Goal: Contribute content: Add original content to the website for others to see

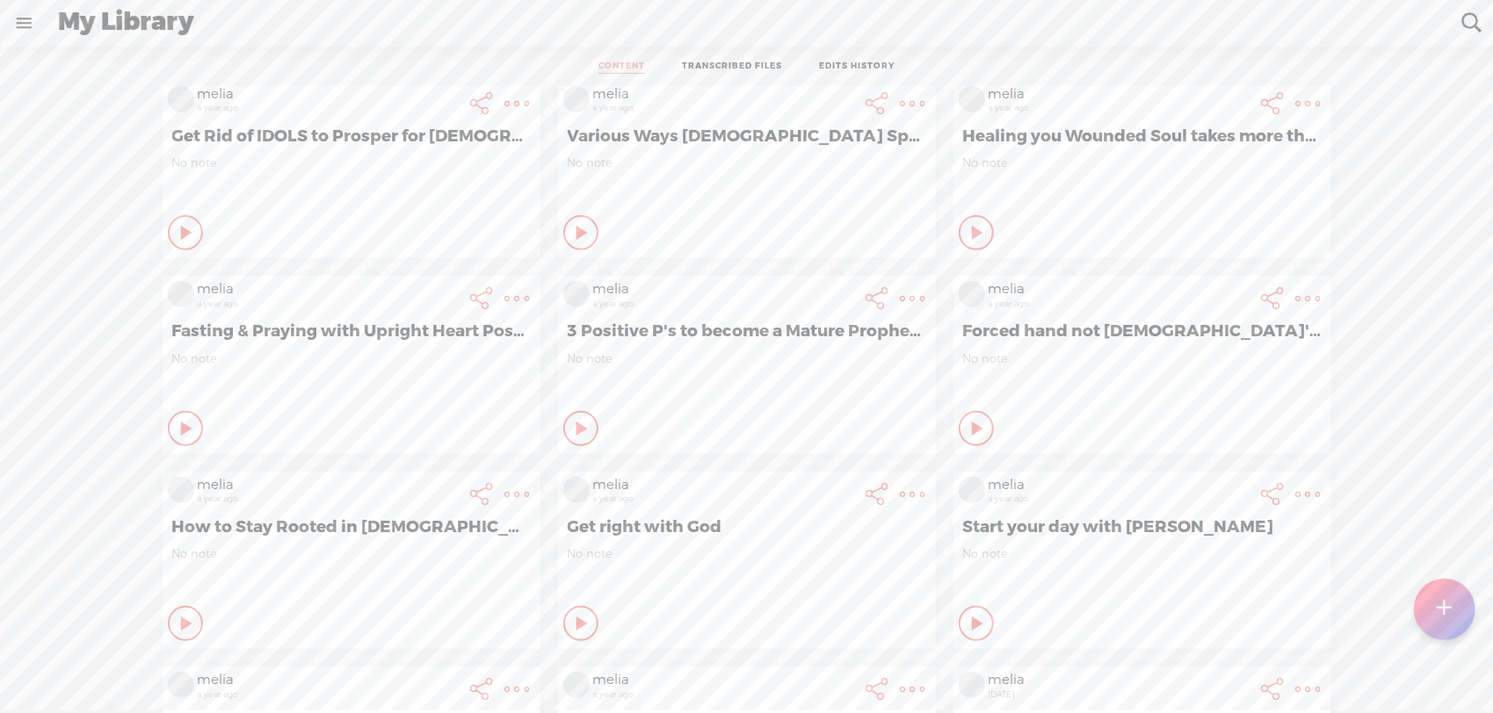
scroll to position [4899, 0]
click at [1449, 618] on t at bounding box center [1444, 609] width 15 height 39
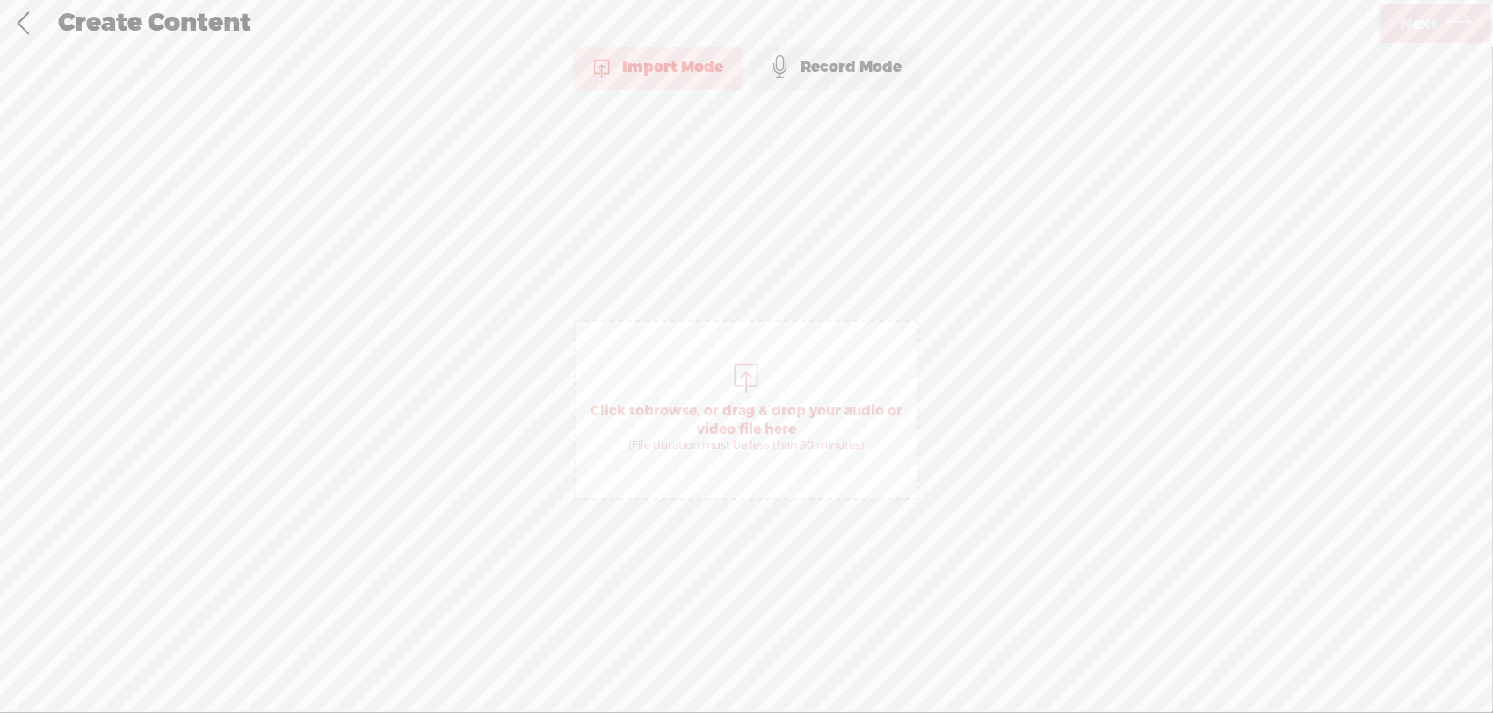
click at [669, 407] on span "browse" at bounding box center [670, 411] width 53 height 18
click at [1390, 46] on div "Create Content Use text-to-audio Use voice actor Record From This Browser Use p…" at bounding box center [746, 356] width 1493 height 713
click at [1390, 46] on div "Create Content Use text-to-audio Use voice actor Record From This Browser Use p…" at bounding box center [747, 23] width 1494 height 48
click at [1392, 40] on link "Next" at bounding box center [1435, 23] width 112 height 39
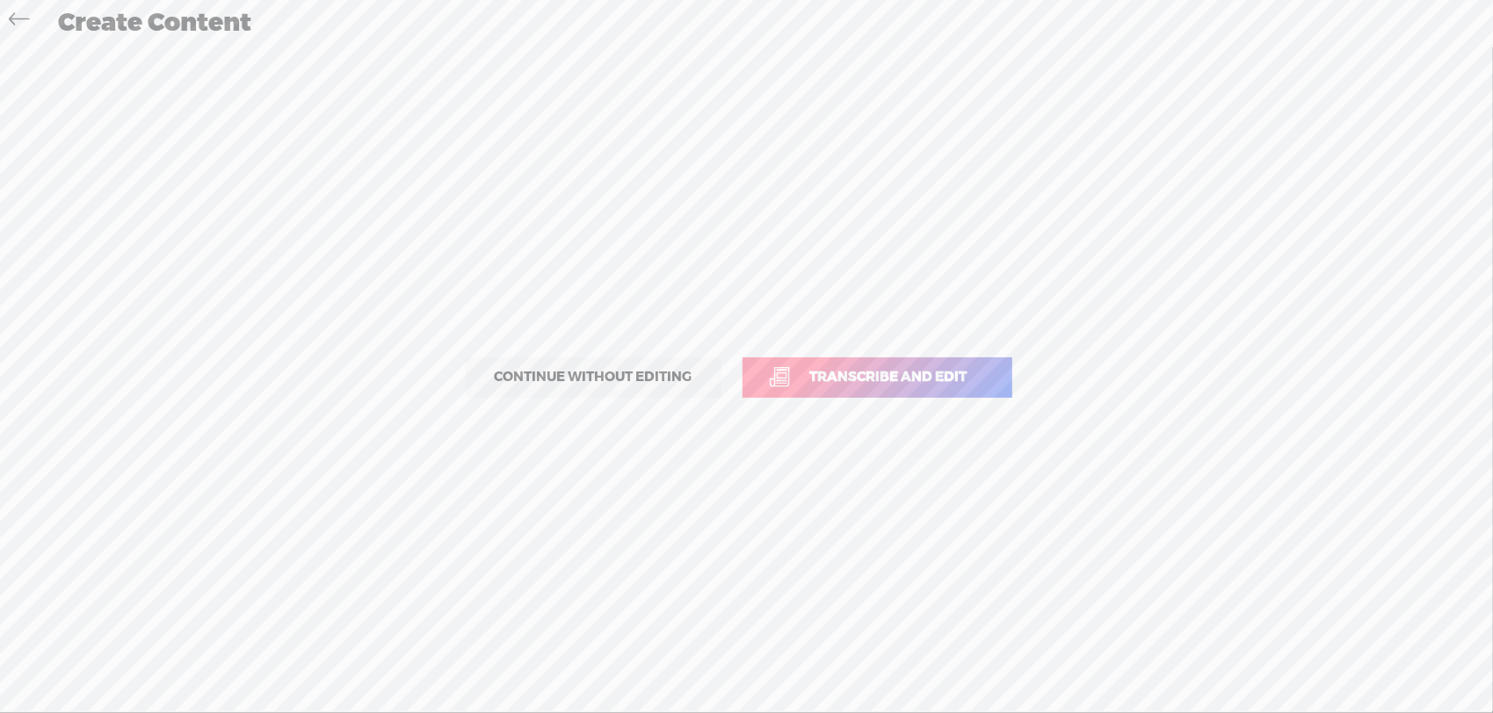
click at [907, 371] on span "Transcribe and edit" at bounding box center [889, 377] width 194 height 20
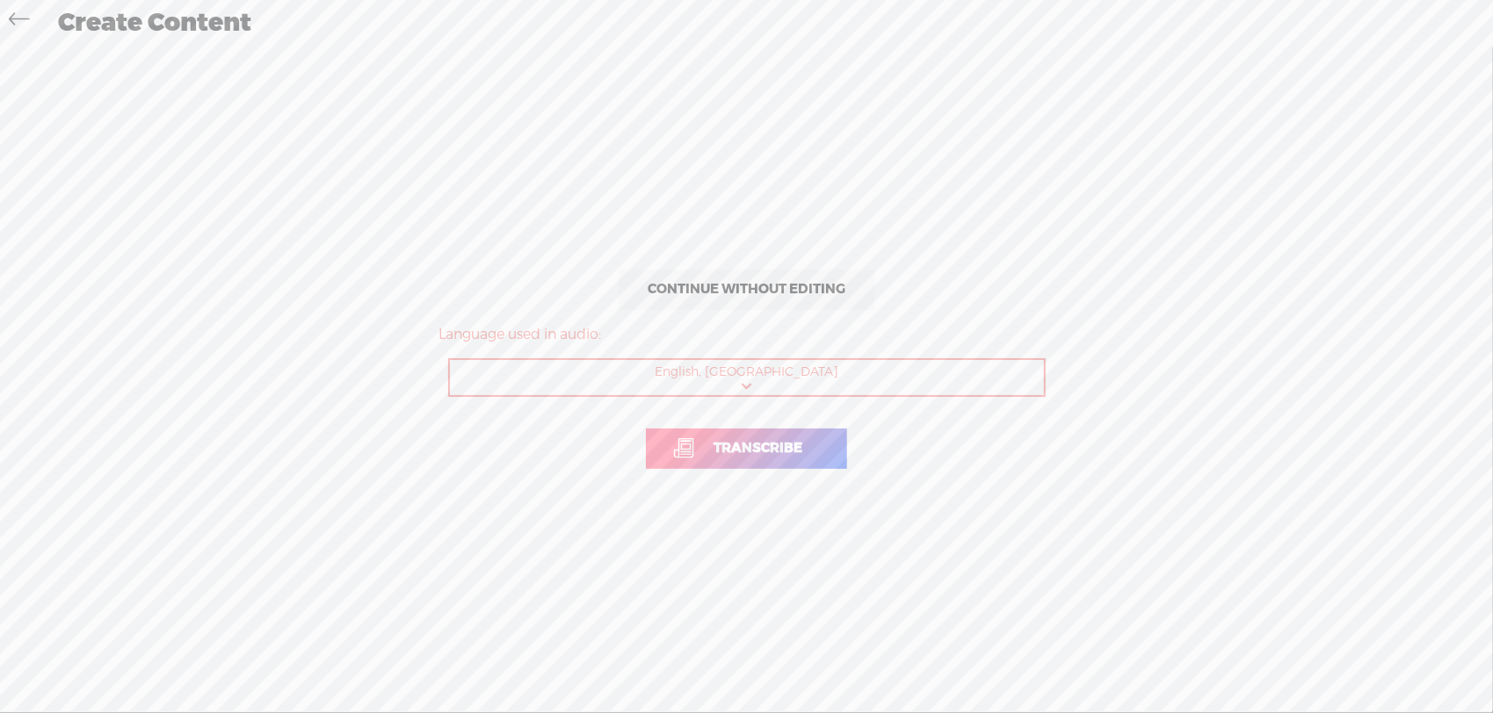
click at [653, 440] on link "Transcribe" at bounding box center [746, 449] width 201 height 40
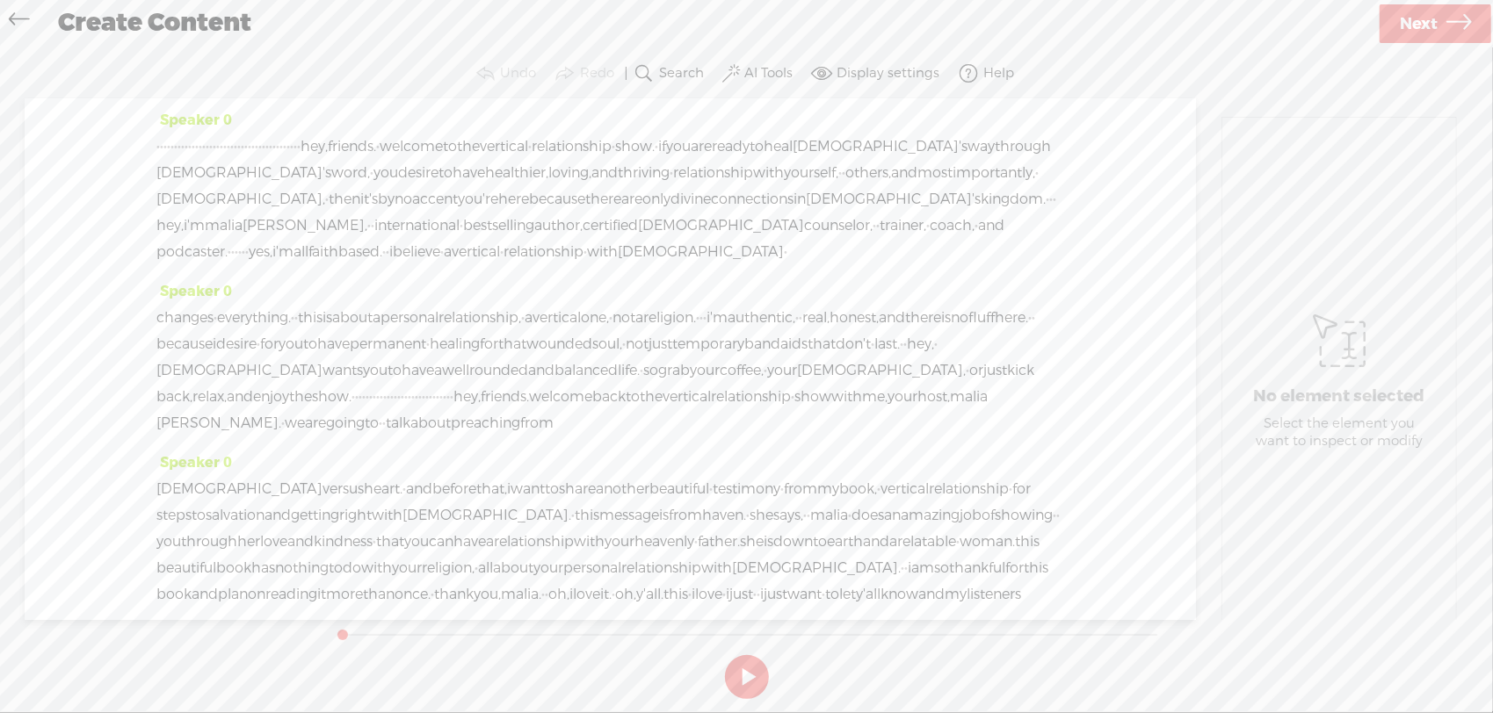
drag, startPoint x: 153, startPoint y: 142, endPoint x: 268, endPoint y: 226, distance: 142.2
click at [268, 226] on div "Speaker 0 · · · · · · · · · · · · · · · · · · · · · · · · · · · · · · · · · · ·…" at bounding box center [610, 359] width 1171 height 522
click at [291, 331] on span "everything." at bounding box center [254, 318] width 74 height 26
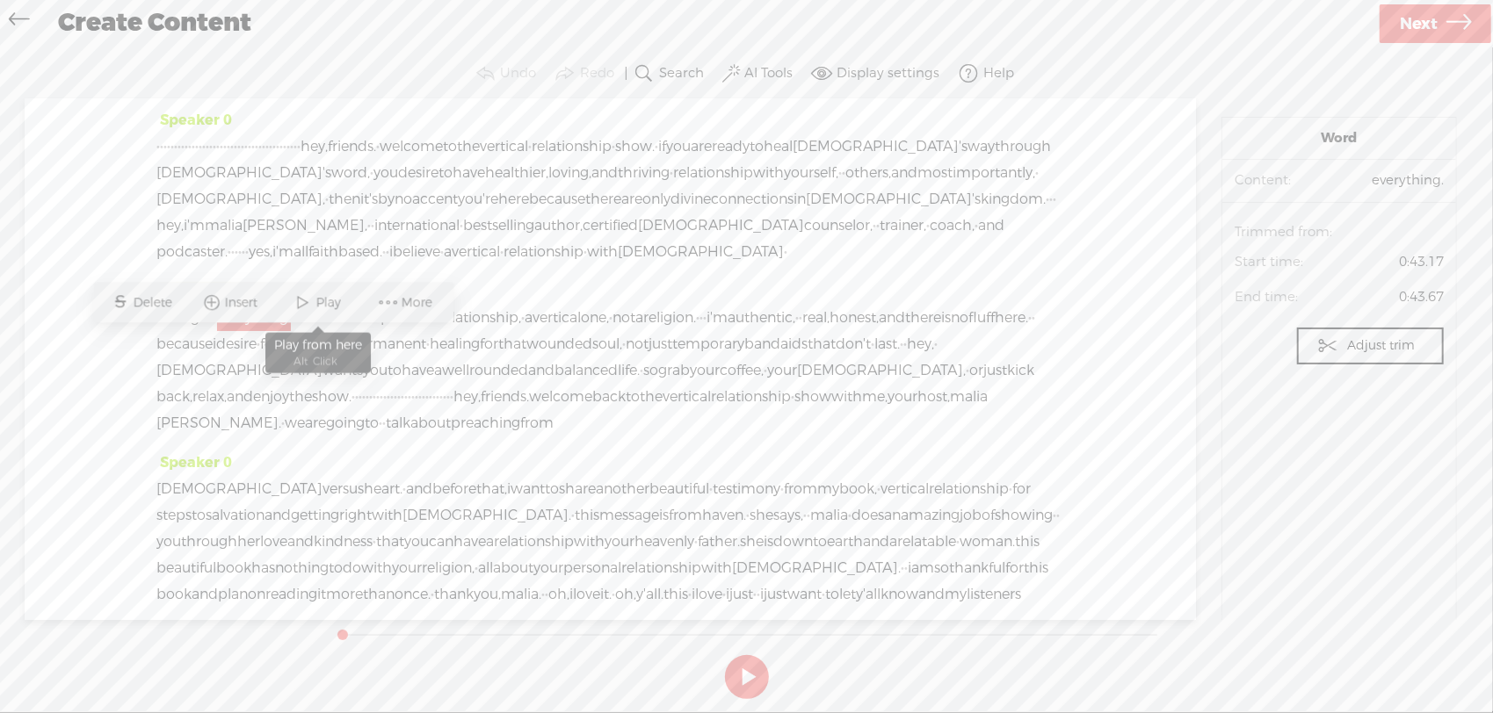
click at [309, 300] on span at bounding box center [303, 303] width 26 height 32
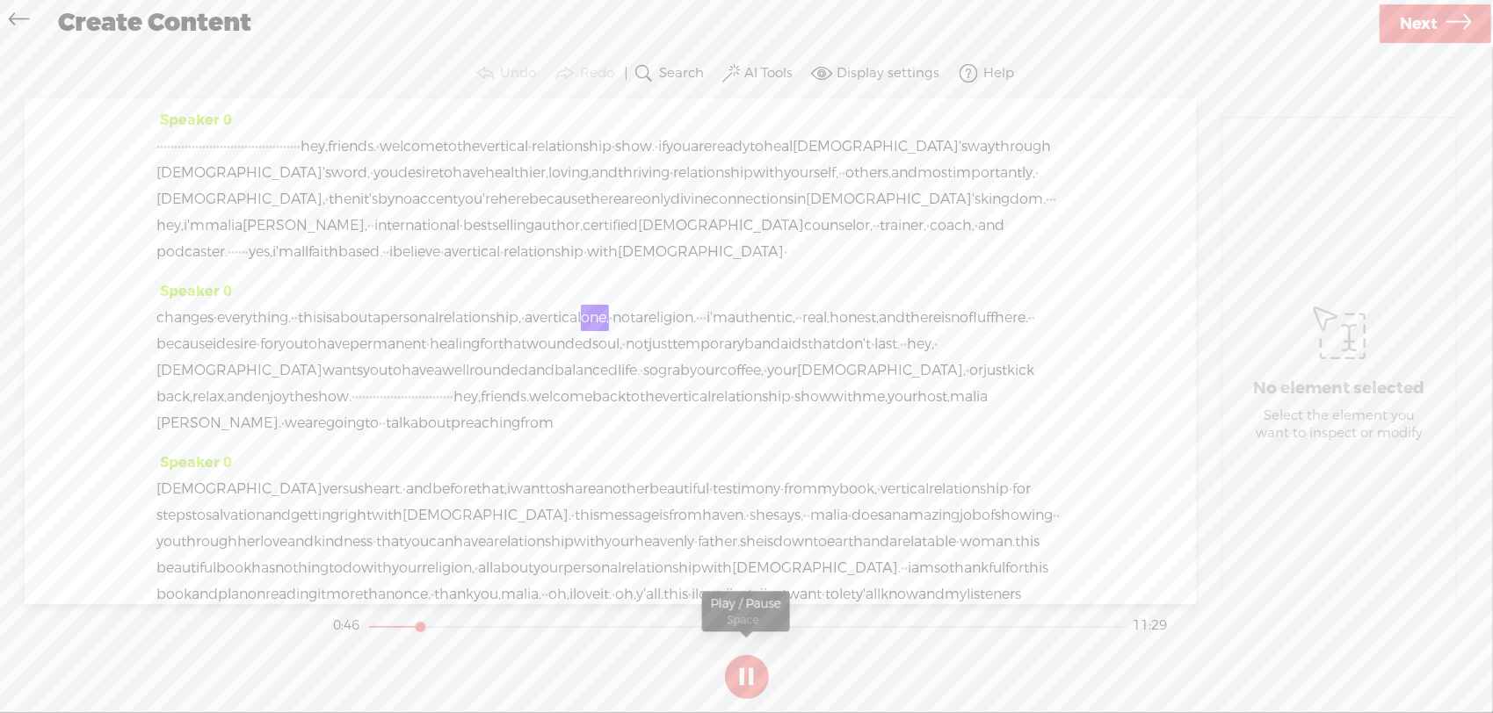
click at [763, 674] on button at bounding box center [747, 677] width 44 height 44
click at [305, 437] on span "we" at bounding box center [295, 423] width 20 height 26
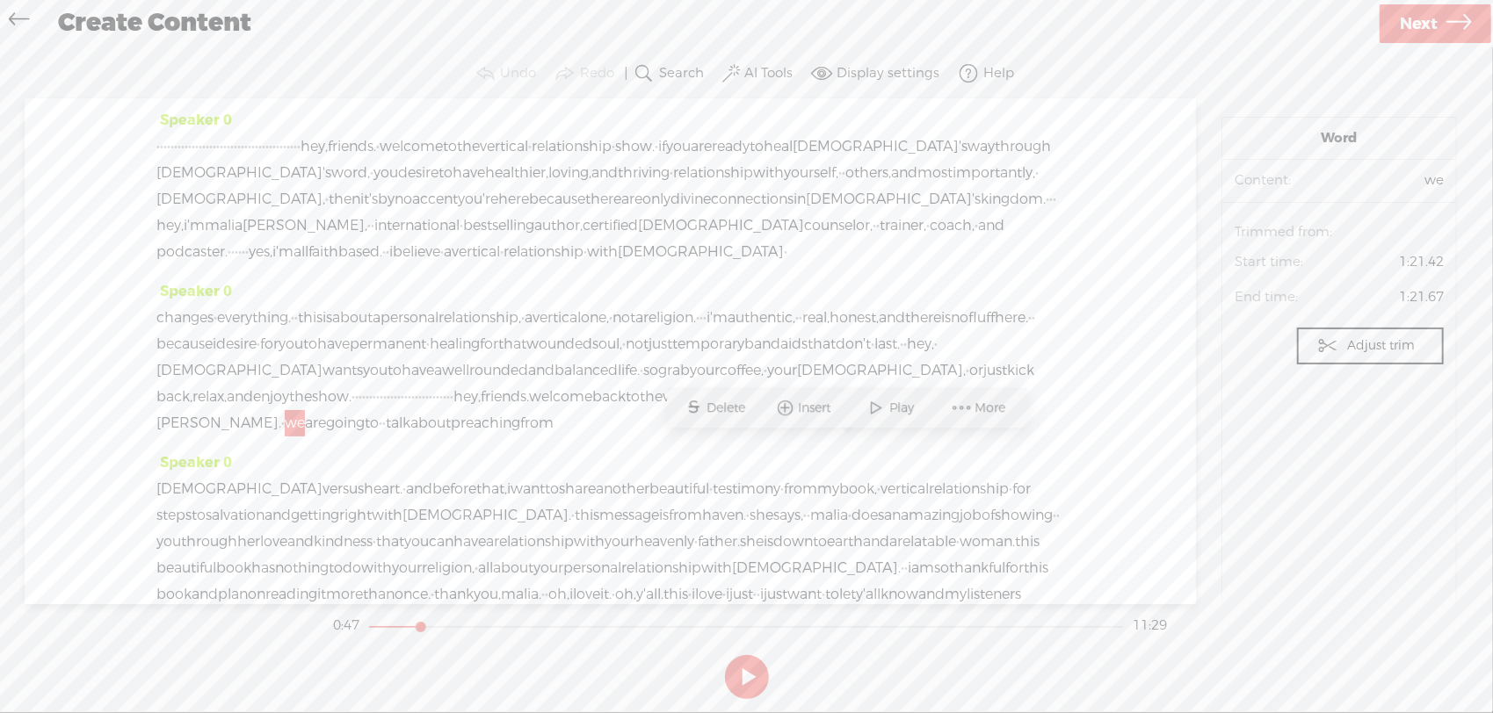
click at [285, 437] on span "·" at bounding box center [283, 423] width 4 height 26
drag, startPoint x: 830, startPoint y: 453, endPoint x: 148, endPoint y: 111, distance: 763.0
click at [148, 111] on div "Speaker 0 · · · · · · · · · · · · · · · · · · · · · · · · · · · · · · · · · · ·…" at bounding box center [610, 351] width 1171 height 506
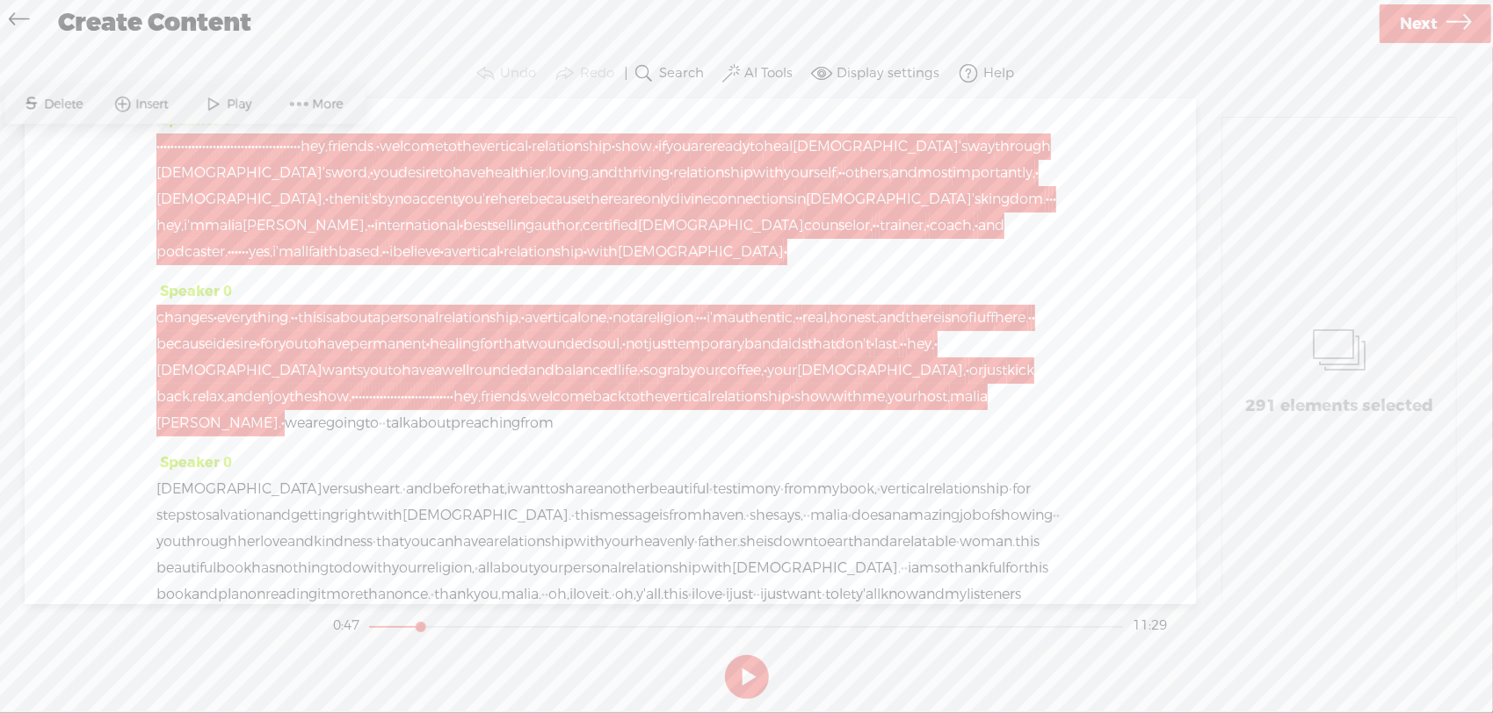
click at [67, 106] on span "Delete" at bounding box center [66, 105] width 43 height 18
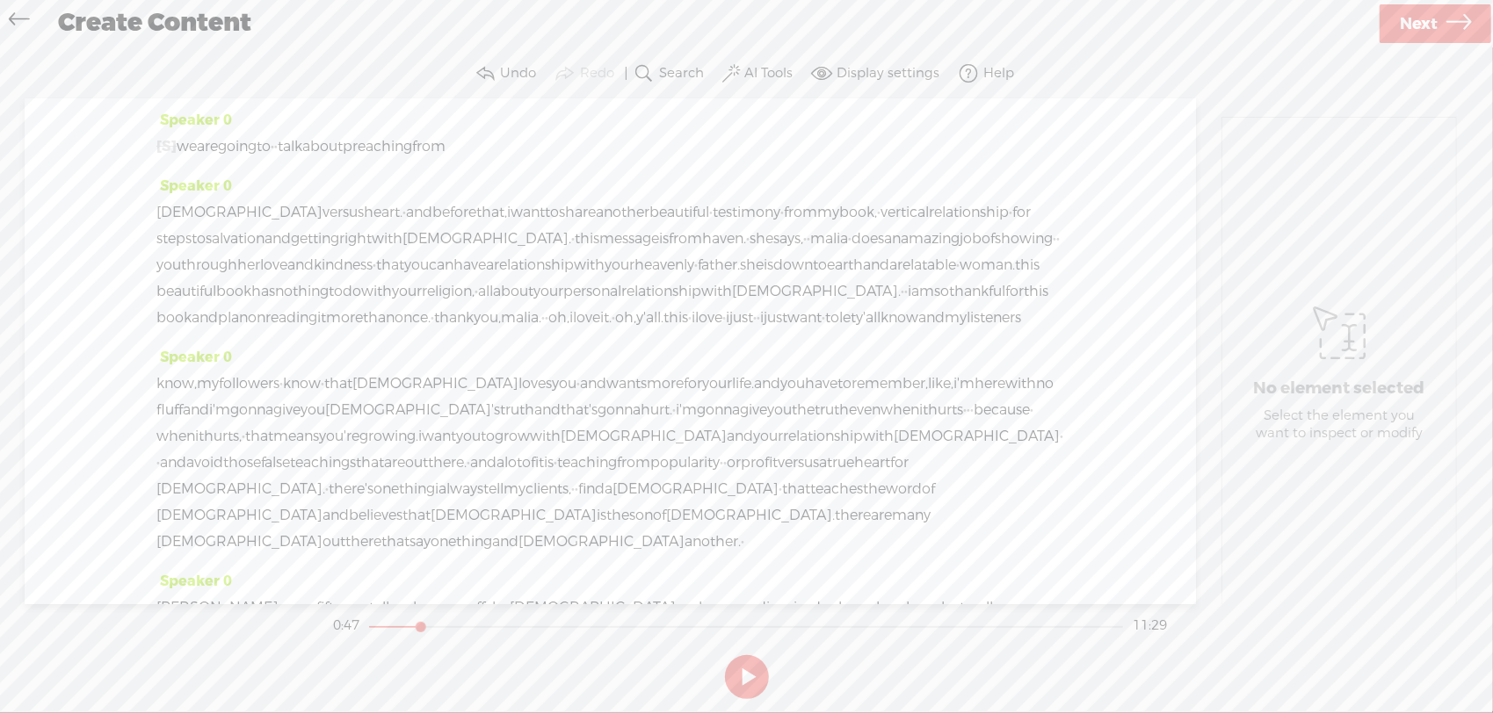
click at [172, 147] on span "[S]" at bounding box center [166, 146] width 20 height 18
click at [197, 144] on span "we" at bounding box center [187, 147] width 20 height 26
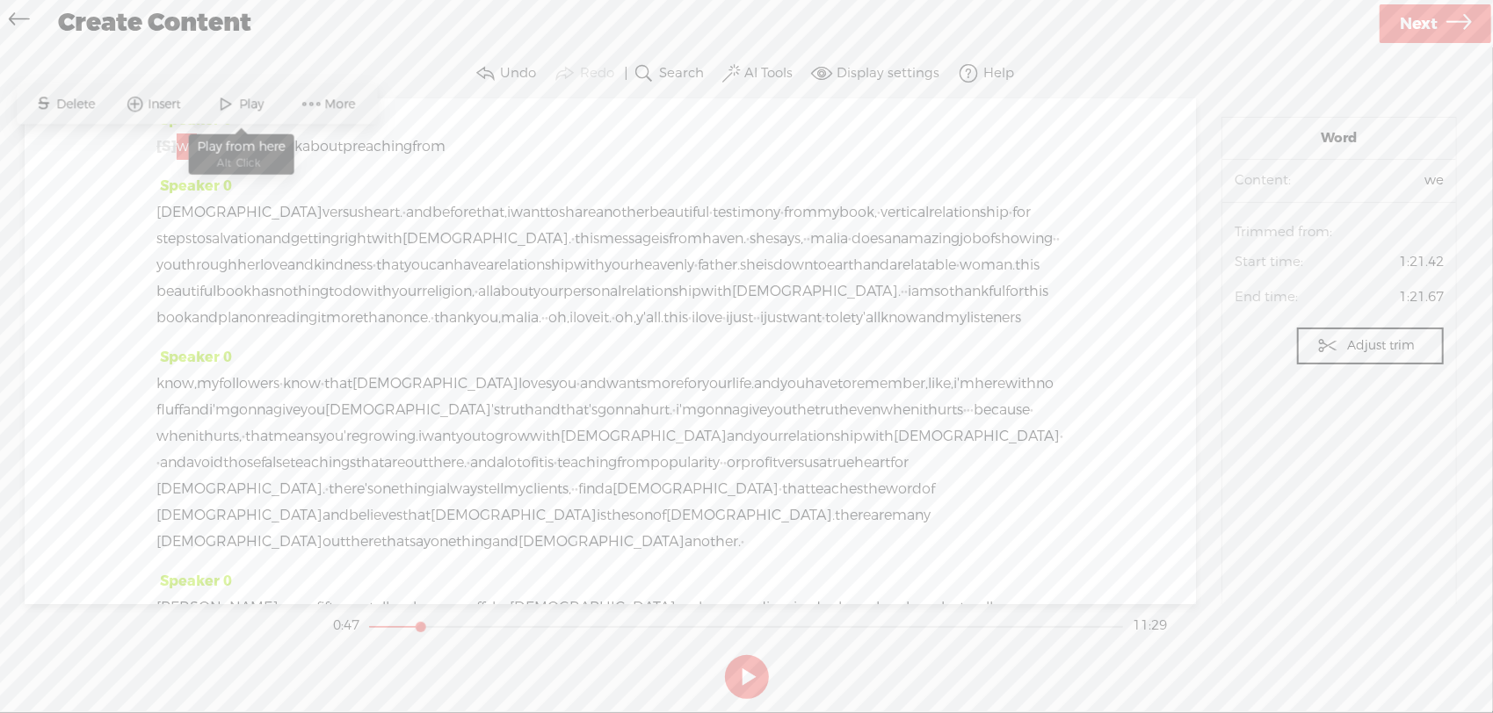
click at [235, 103] on span at bounding box center [226, 105] width 26 height 32
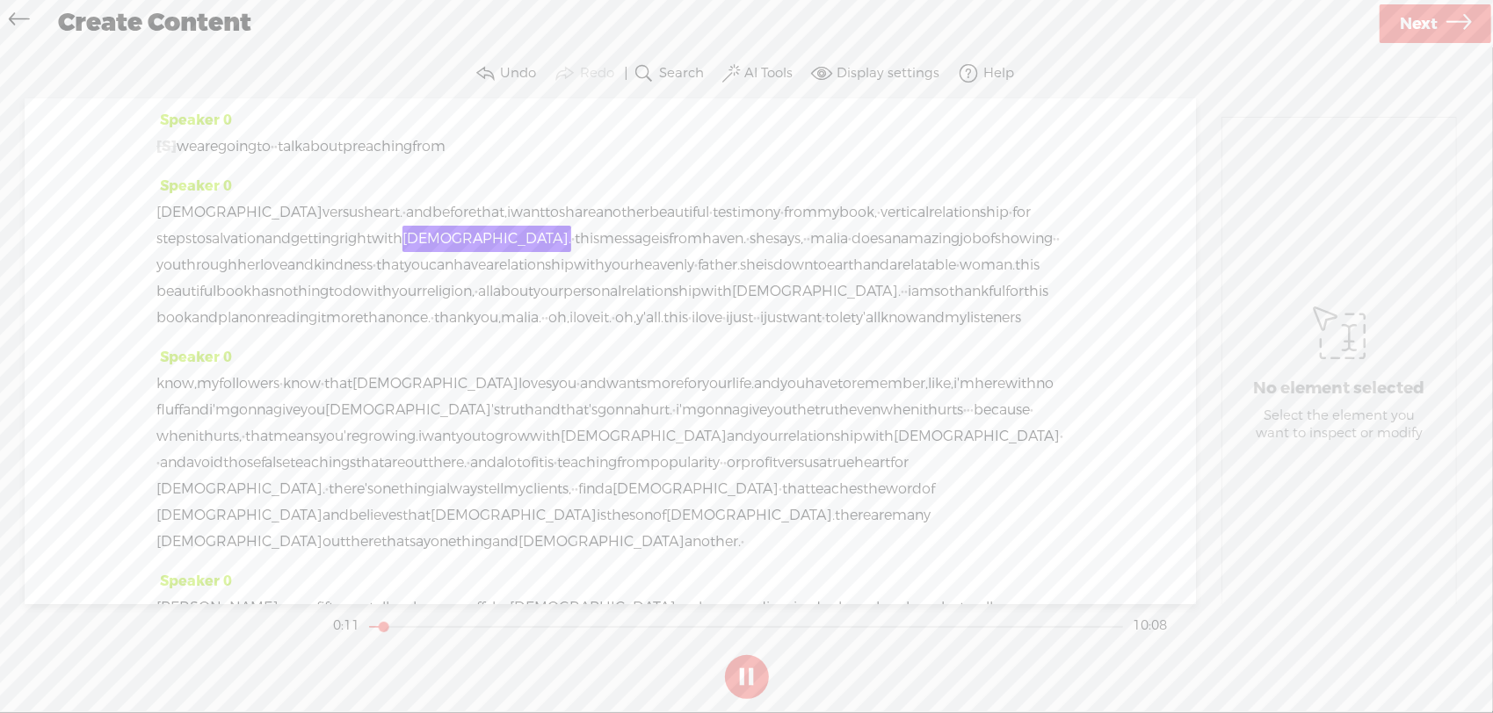
click at [742, 683] on button at bounding box center [747, 677] width 44 height 44
click at [672, 423] on span "hurt." at bounding box center [656, 410] width 32 height 26
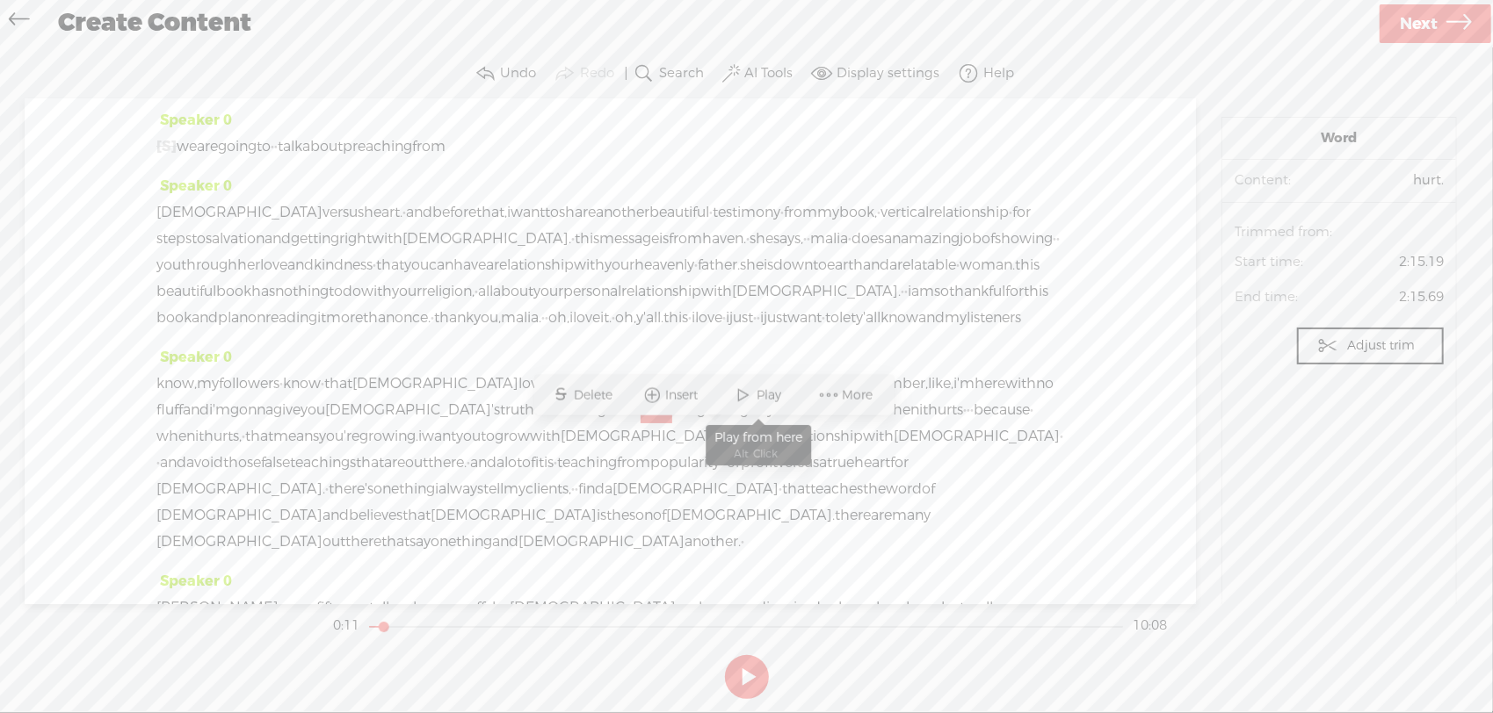
click at [764, 404] on span "Play" at bounding box center [758, 396] width 88 height 32
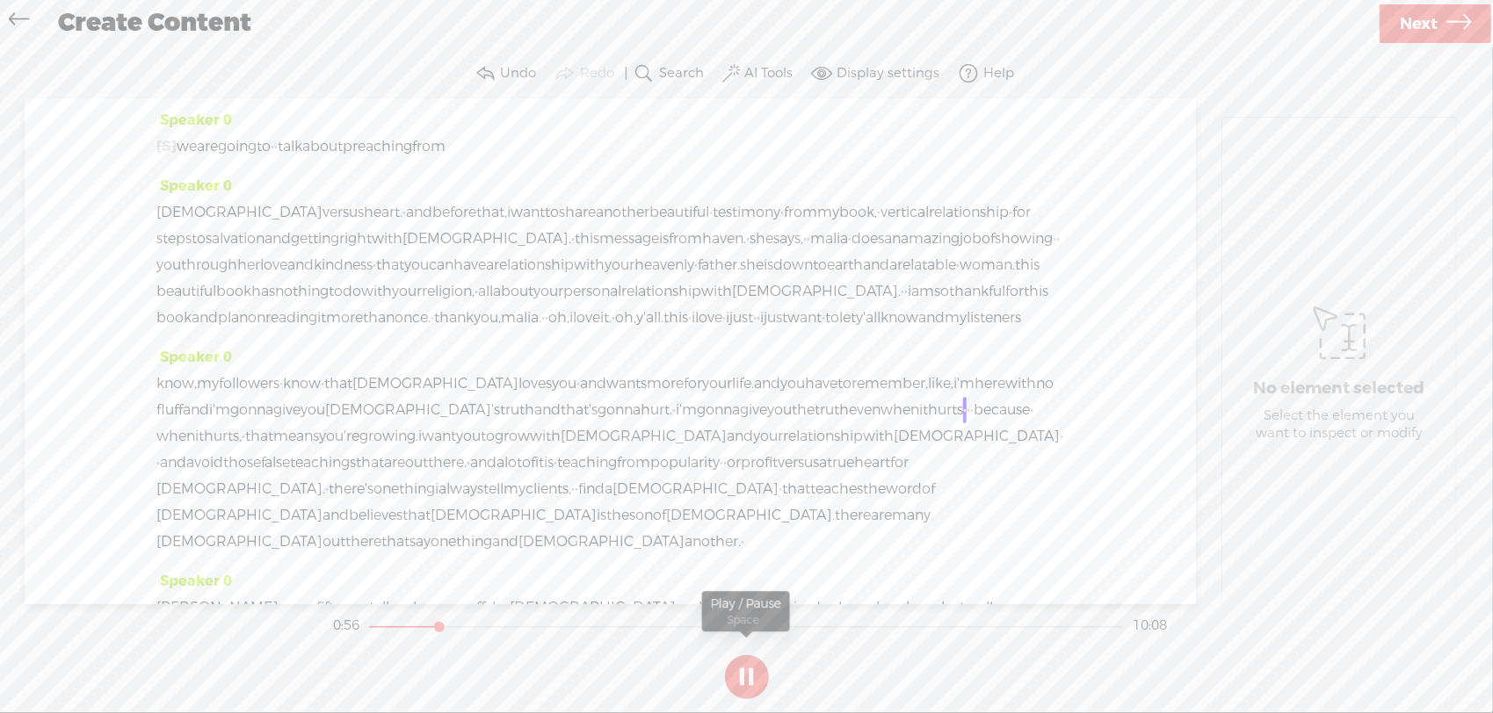
click at [744, 683] on button at bounding box center [747, 677] width 44 height 44
click at [321, 397] on span "know" at bounding box center [302, 384] width 38 height 26
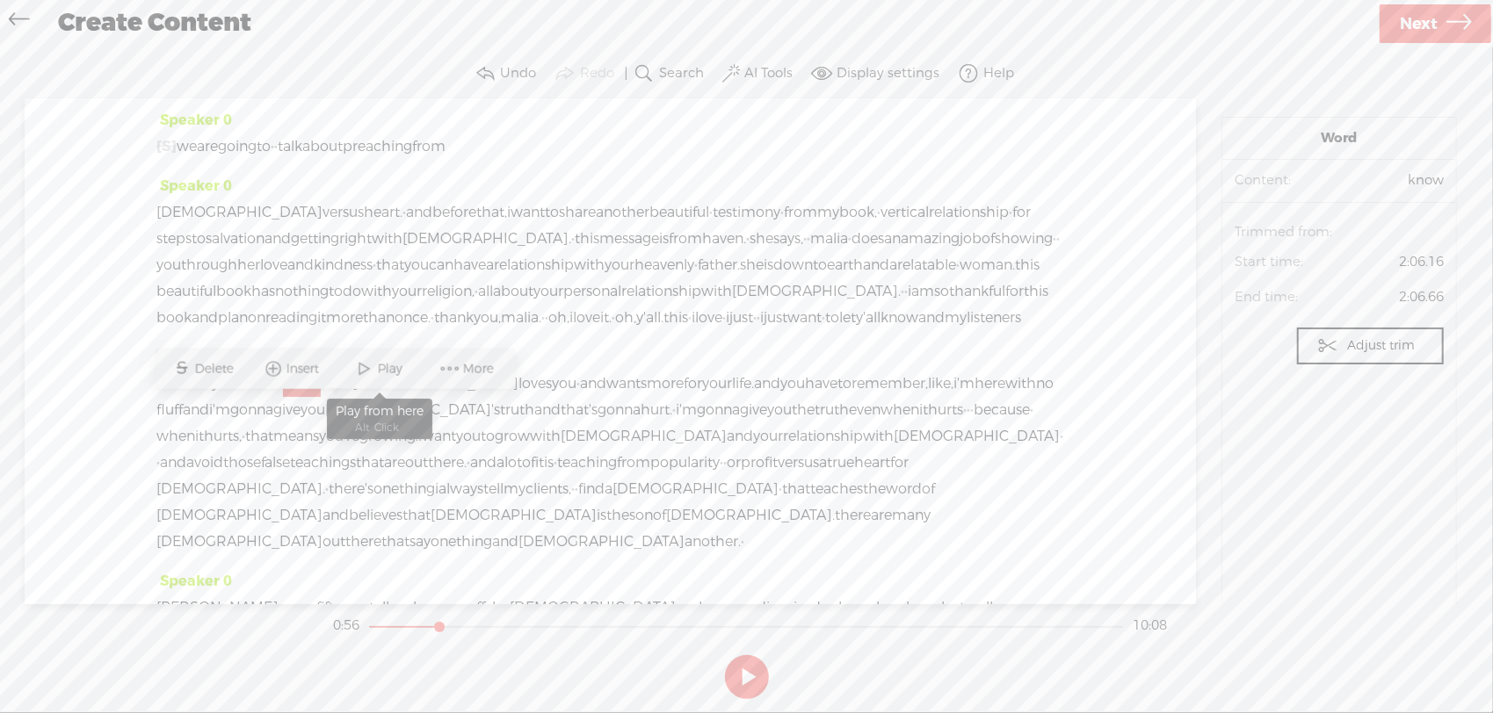
click at [378, 375] on span "Play" at bounding box center [392, 369] width 29 height 18
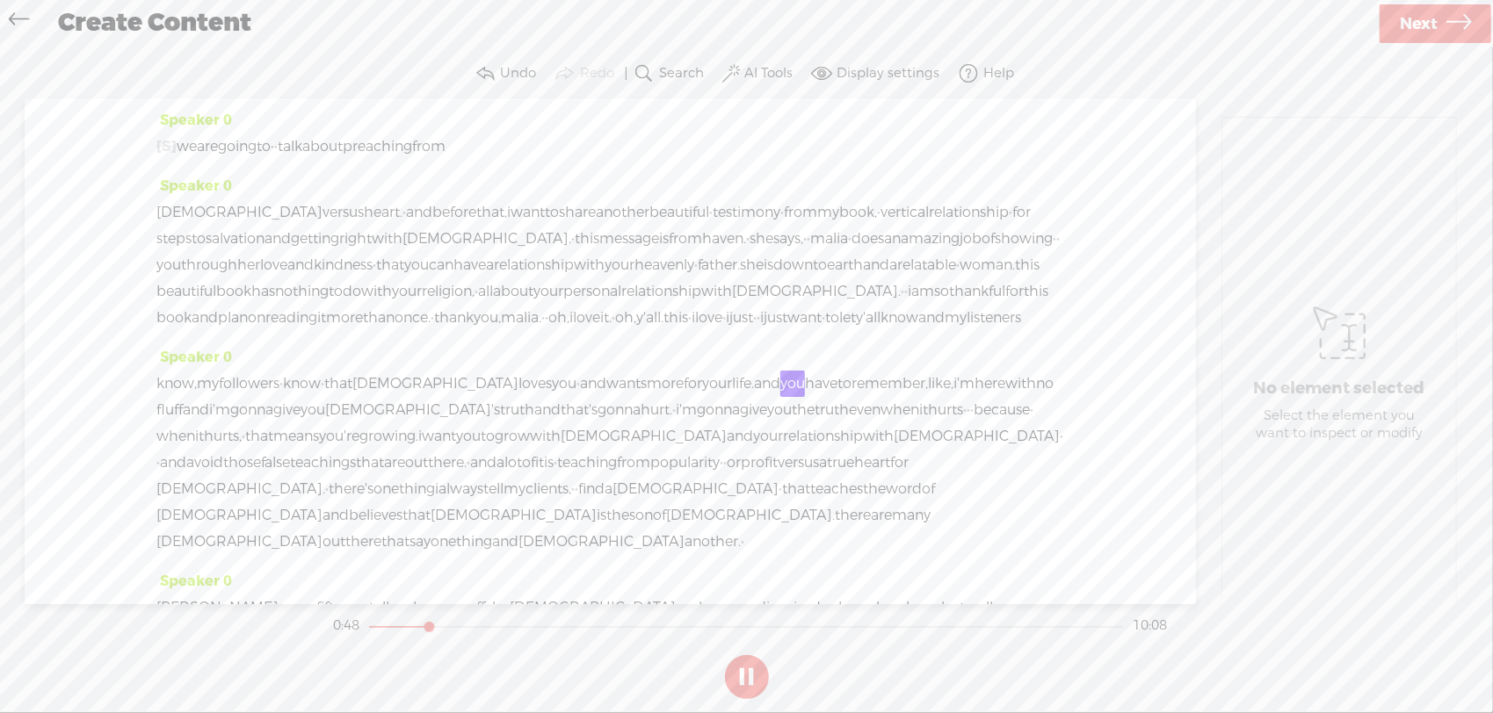
click at [743, 669] on button at bounding box center [747, 677] width 44 height 44
drag, startPoint x: 402, startPoint y: 416, endPoint x: 341, endPoint y: 195, distance: 229.8
click at [341, 195] on div "Speaker 0 [S] · · · · · · · · · · · · · · · · · · · · · · · · · · · · · · · · ·…" at bounding box center [610, 351] width 1171 height 506
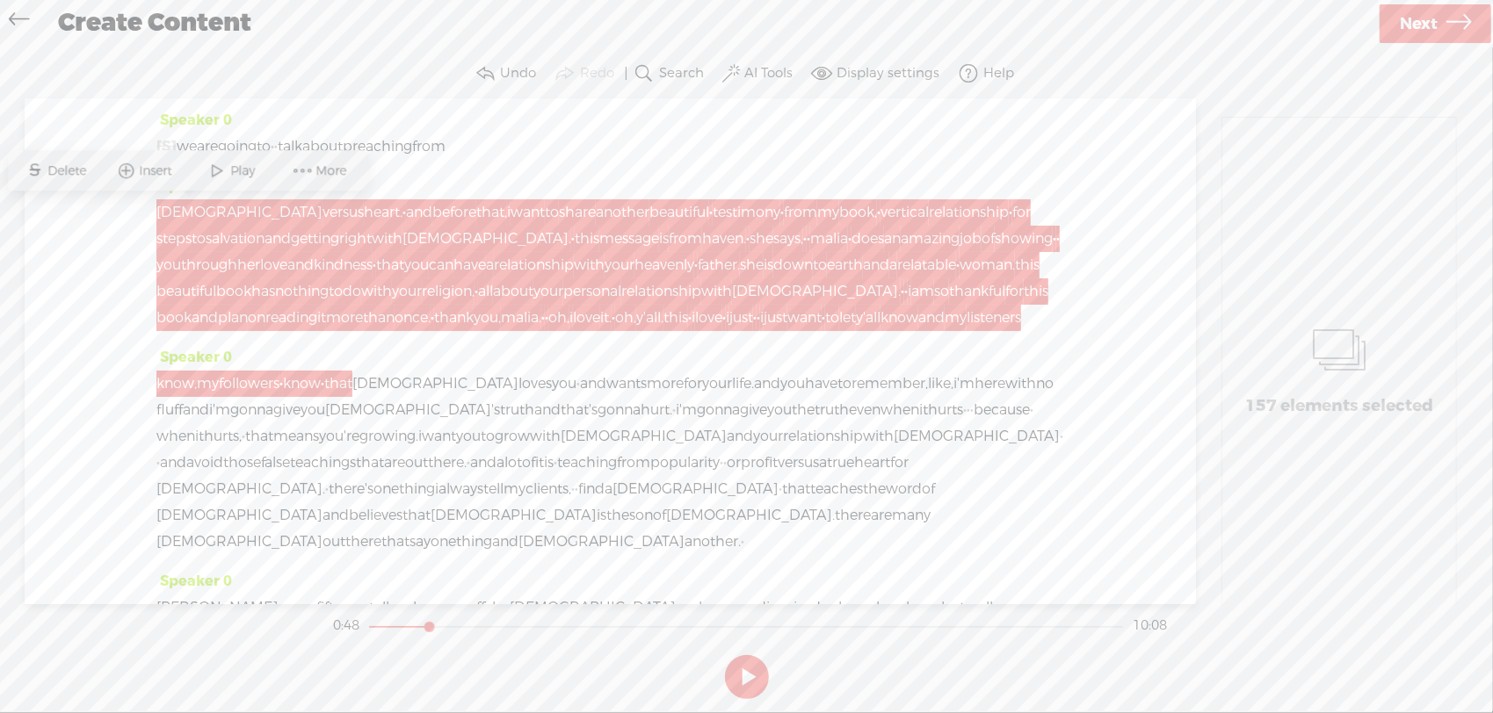
click at [518, 397] on span "loves" at bounding box center [534, 384] width 33 height 26
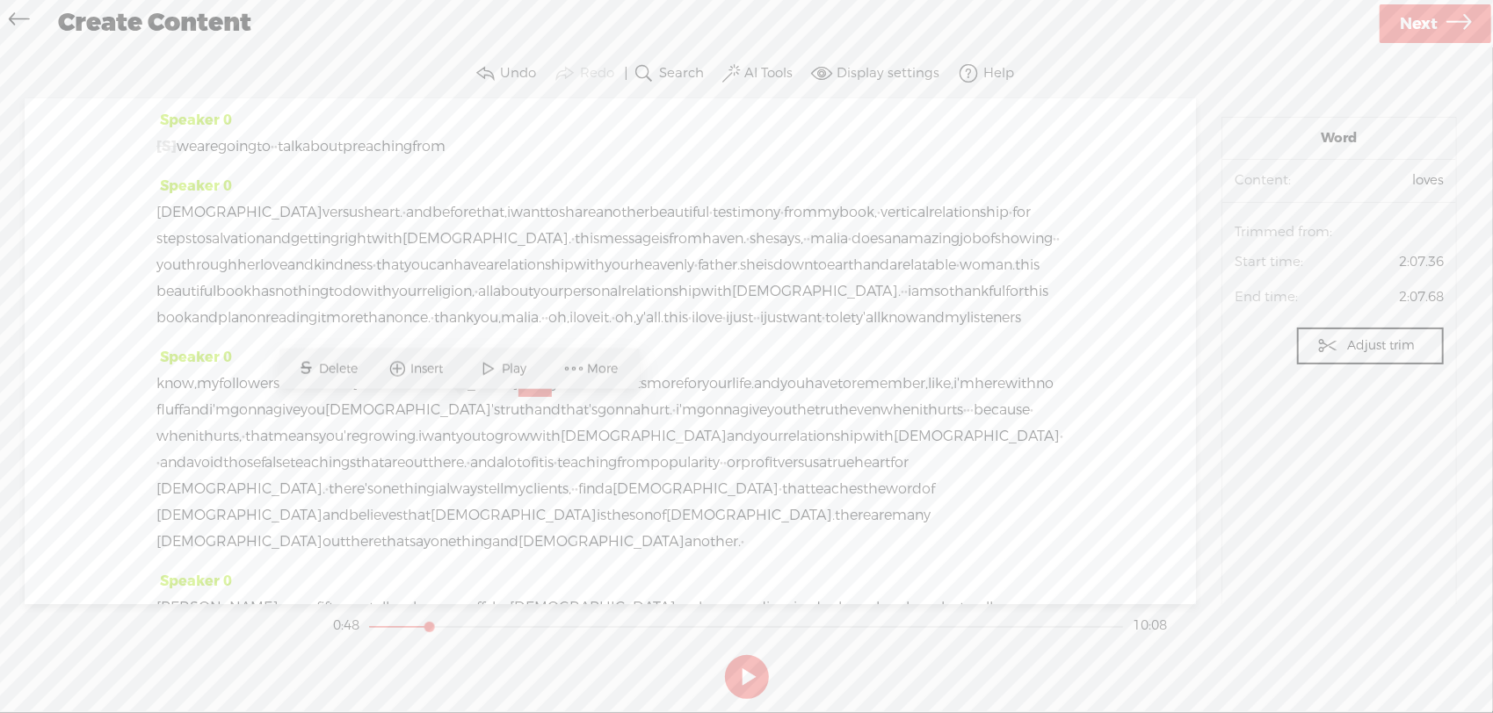
click at [805, 378] on div "Speaker 0 know, my followers · know · that [DEMOGRAPHIC_DATA] loves you · and w…" at bounding box center [610, 456] width 908 height 224
click at [283, 397] on span "·" at bounding box center [281, 384] width 4 height 26
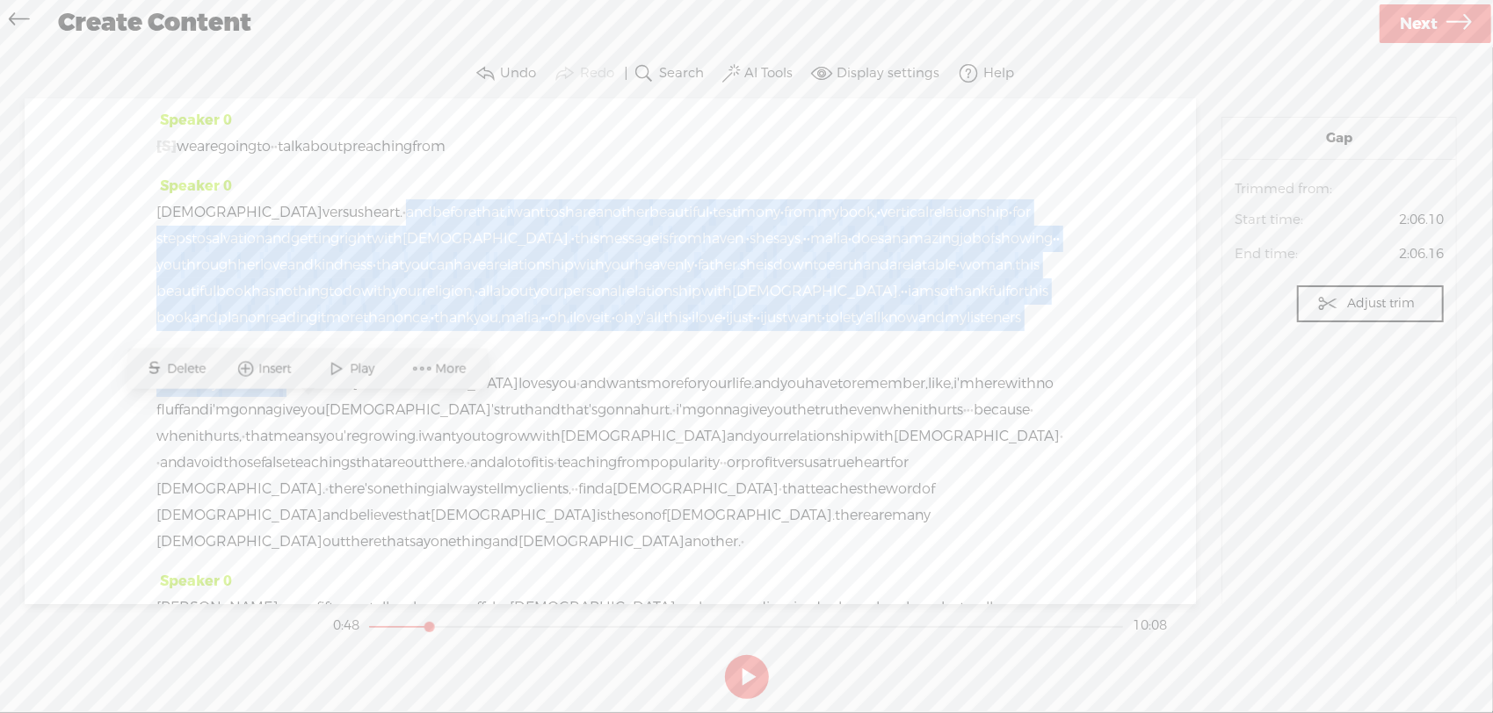
drag, startPoint x: 313, startPoint y: 412, endPoint x: 327, endPoint y: 213, distance: 199.9
click at [327, 213] on div "Speaker 0 [S] · · · · · · · · · · · · · · · · · · · · · · · · · · · · · · · · ·…" at bounding box center [610, 351] width 1171 height 506
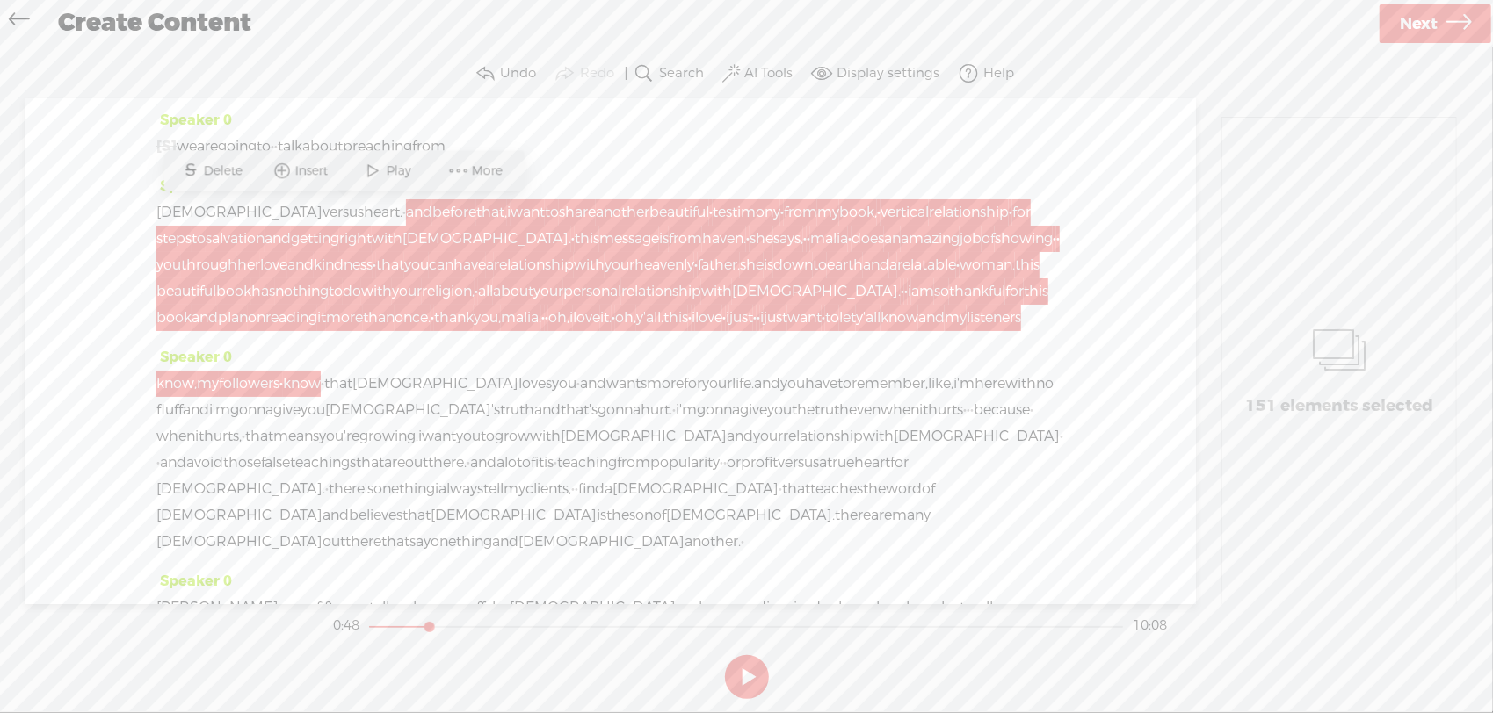
click at [227, 177] on span "Delete" at bounding box center [225, 172] width 43 height 18
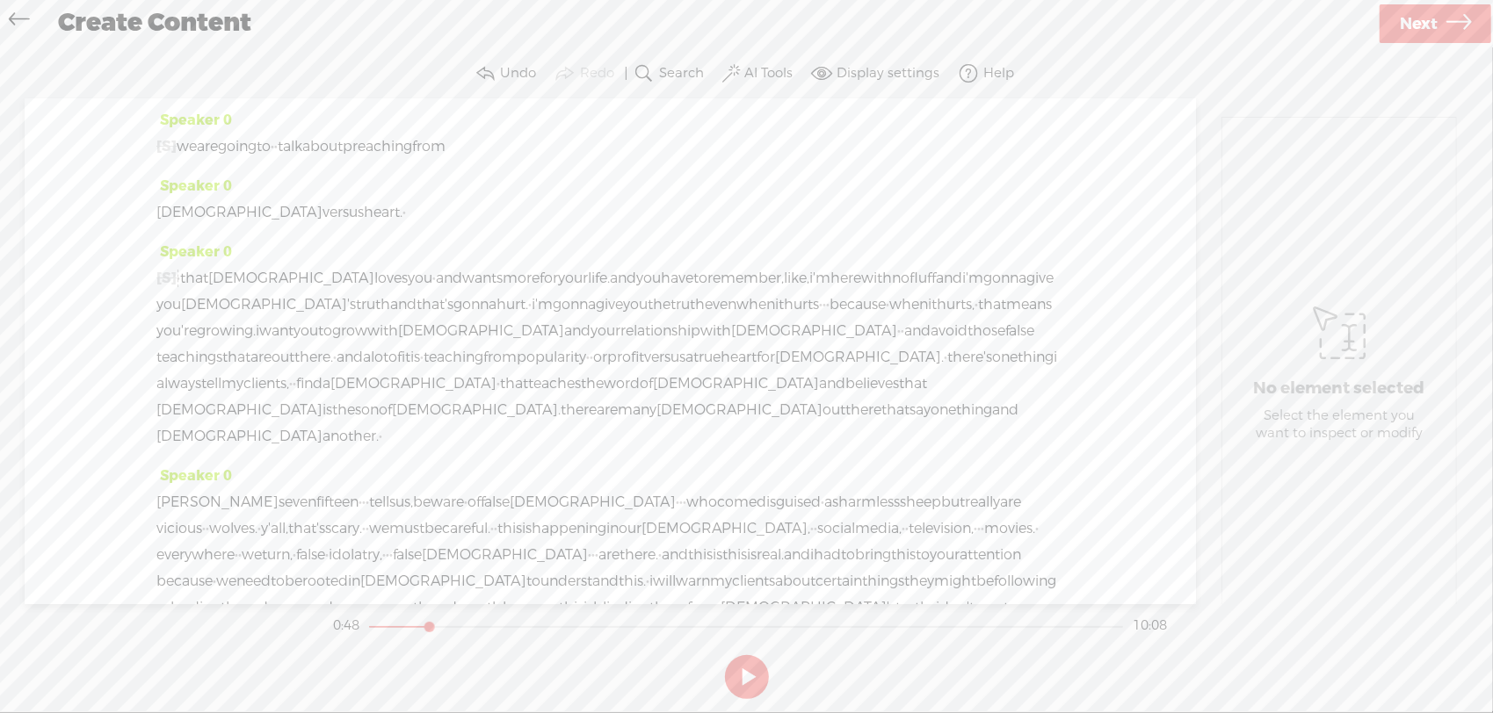
click at [197, 149] on span "we" at bounding box center [187, 147] width 20 height 26
click at [240, 107] on span "Play" at bounding box center [254, 105] width 29 height 18
click at [754, 679] on button at bounding box center [747, 677] width 44 height 44
click at [199, 276] on span "that" at bounding box center [194, 278] width 28 height 26
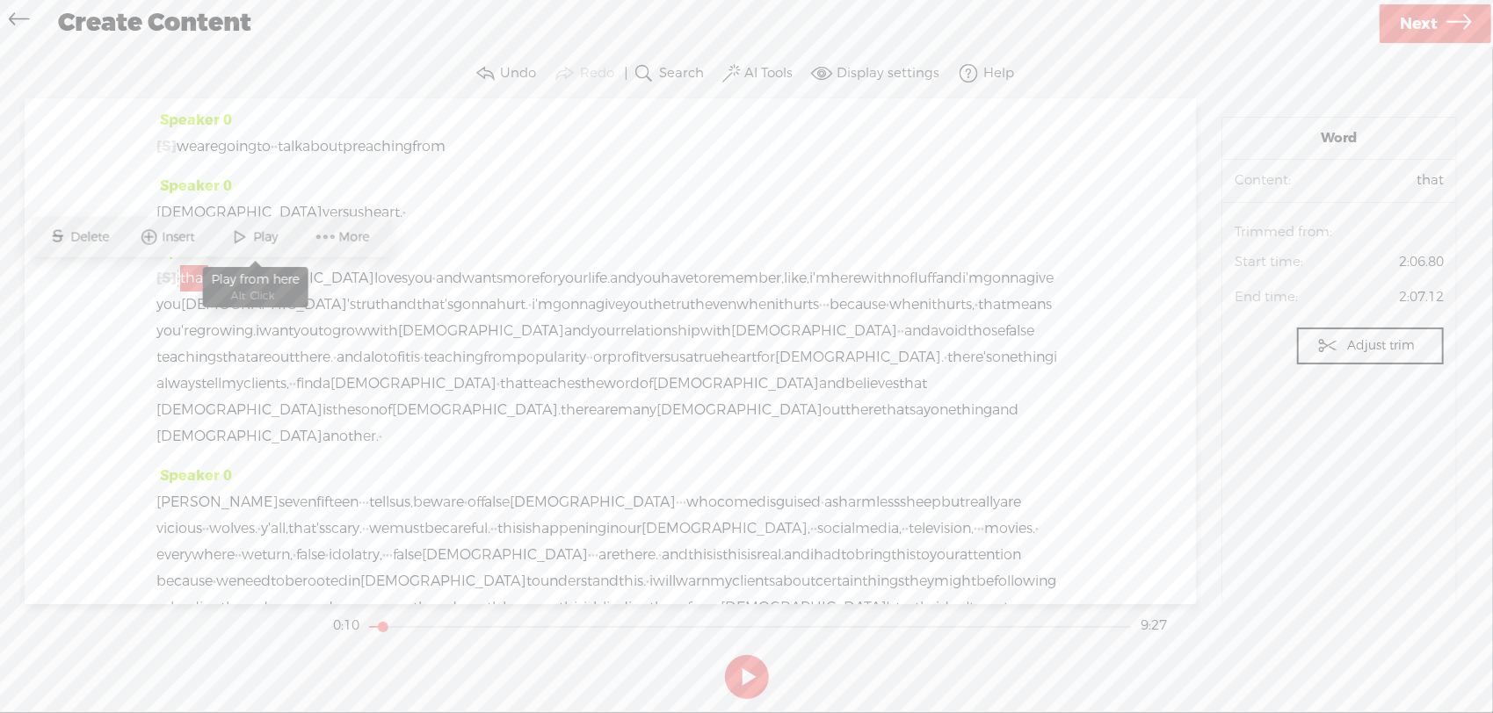
drag, startPoint x: 251, startPoint y: 235, endPoint x: 410, endPoint y: 344, distance: 193.2
click at [251, 234] on span at bounding box center [241, 237] width 26 height 32
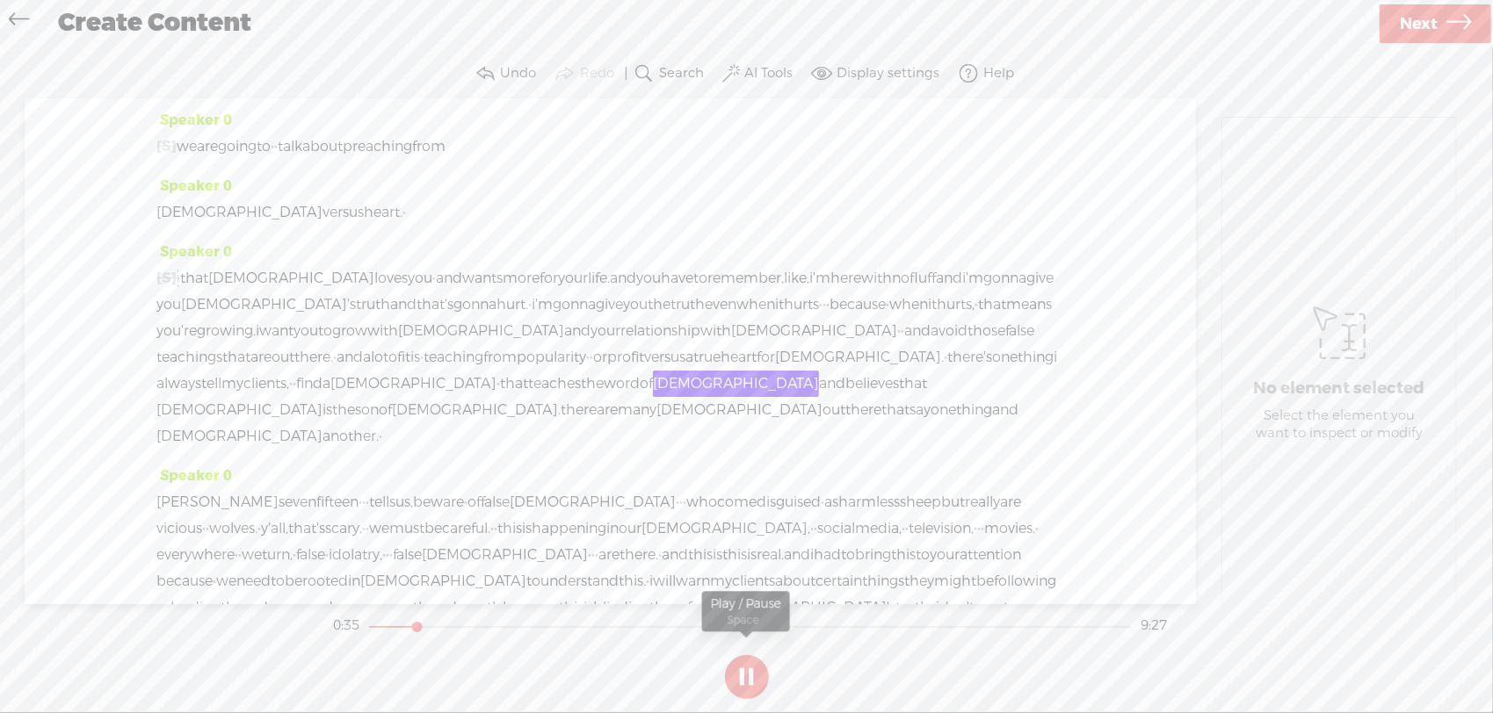
click at [747, 689] on button at bounding box center [747, 677] width 44 height 44
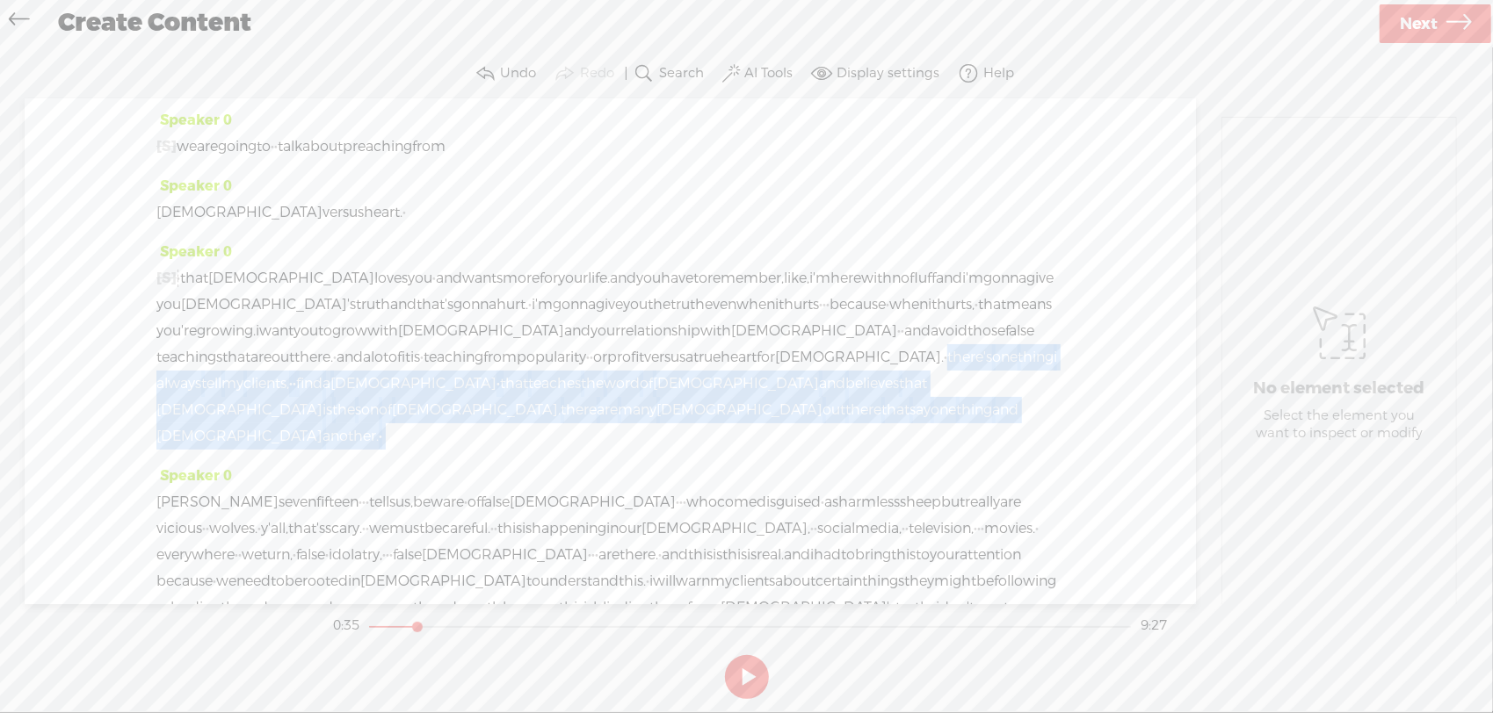
drag, startPoint x: 230, startPoint y: 384, endPoint x: 915, endPoint y: 418, distance: 686.1
click at [915, 418] on div "[S] and before that, i want to share another beautiful · testimony · from my bo…" at bounding box center [610, 357] width 908 height 184
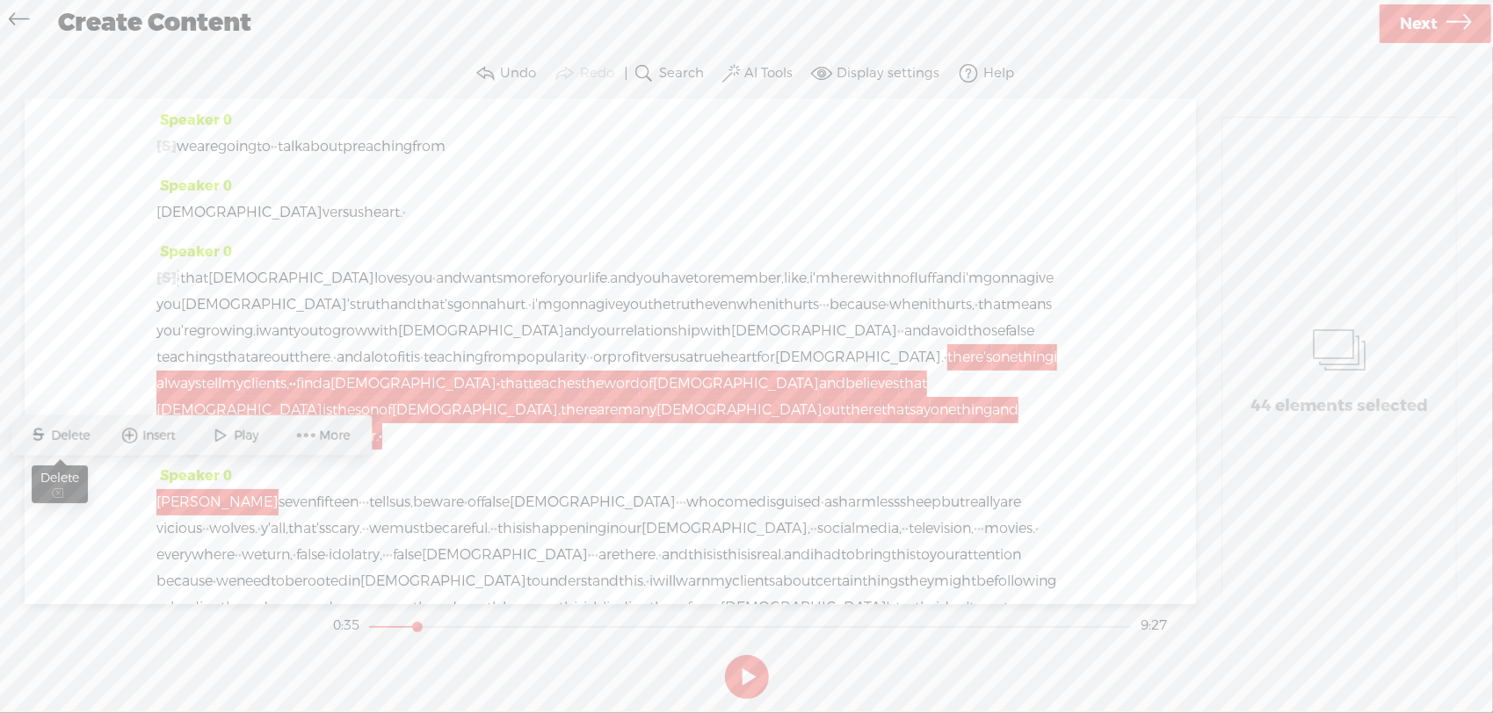
click at [76, 433] on span "Delete" at bounding box center [73, 436] width 43 height 18
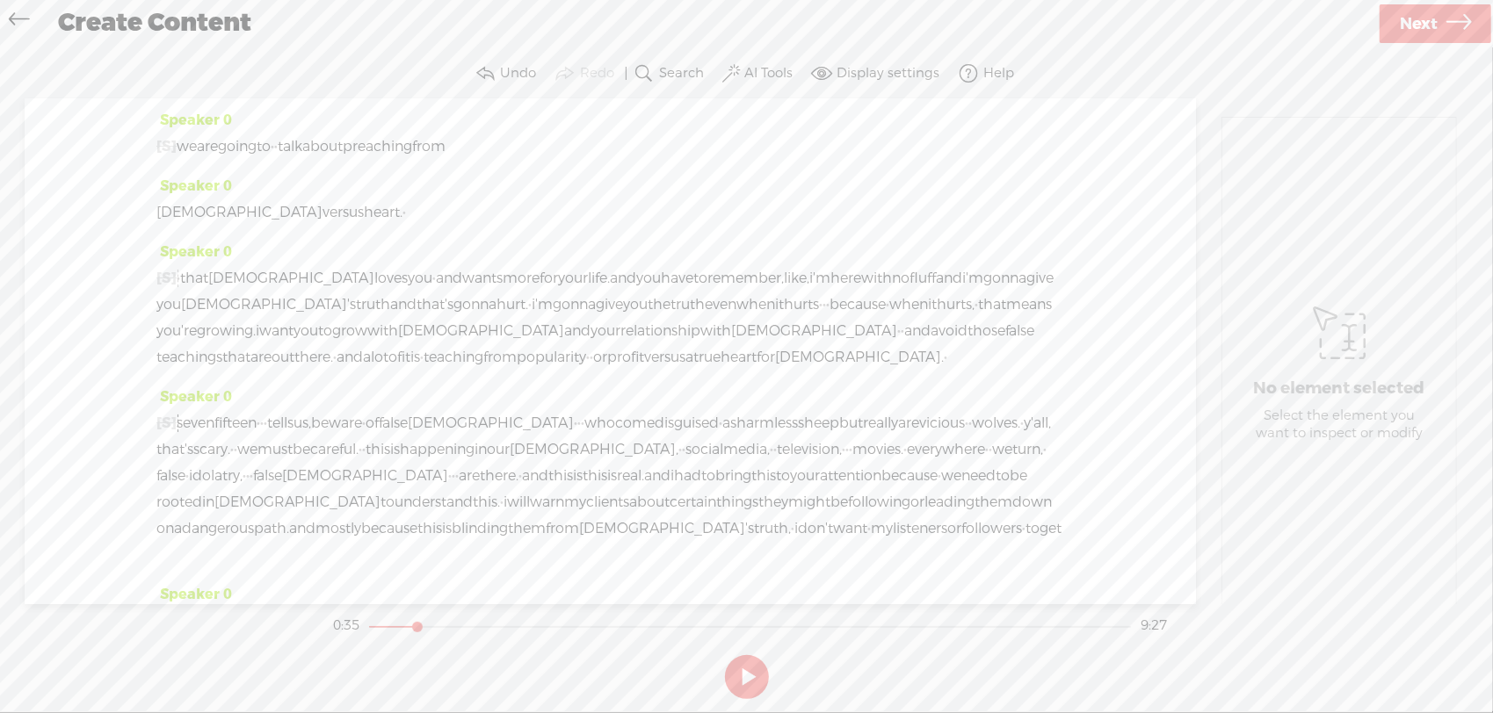
click at [1005, 344] on span "false" at bounding box center [1019, 331] width 29 height 26
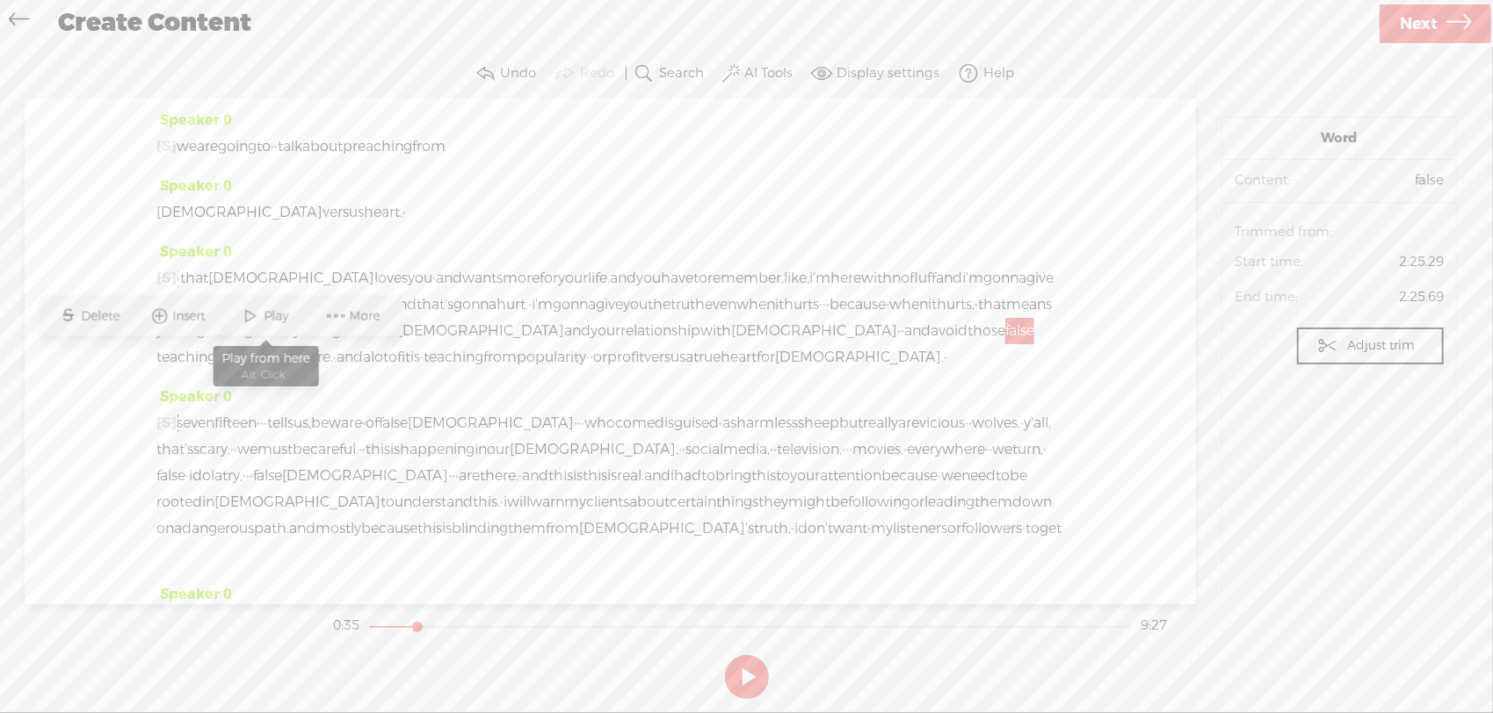
click at [253, 322] on span at bounding box center [251, 316] width 26 height 32
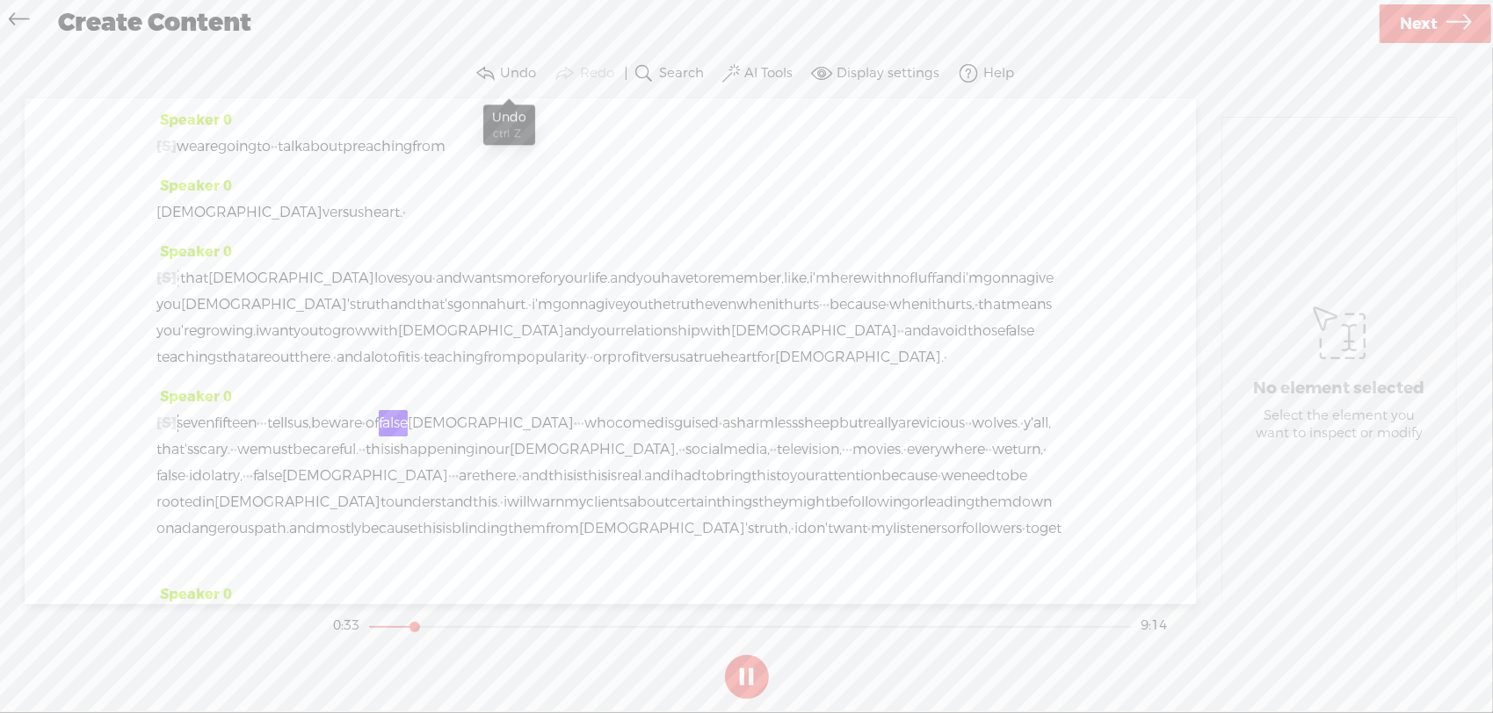
click at [526, 74] on label "Undo" at bounding box center [518, 74] width 36 height 18
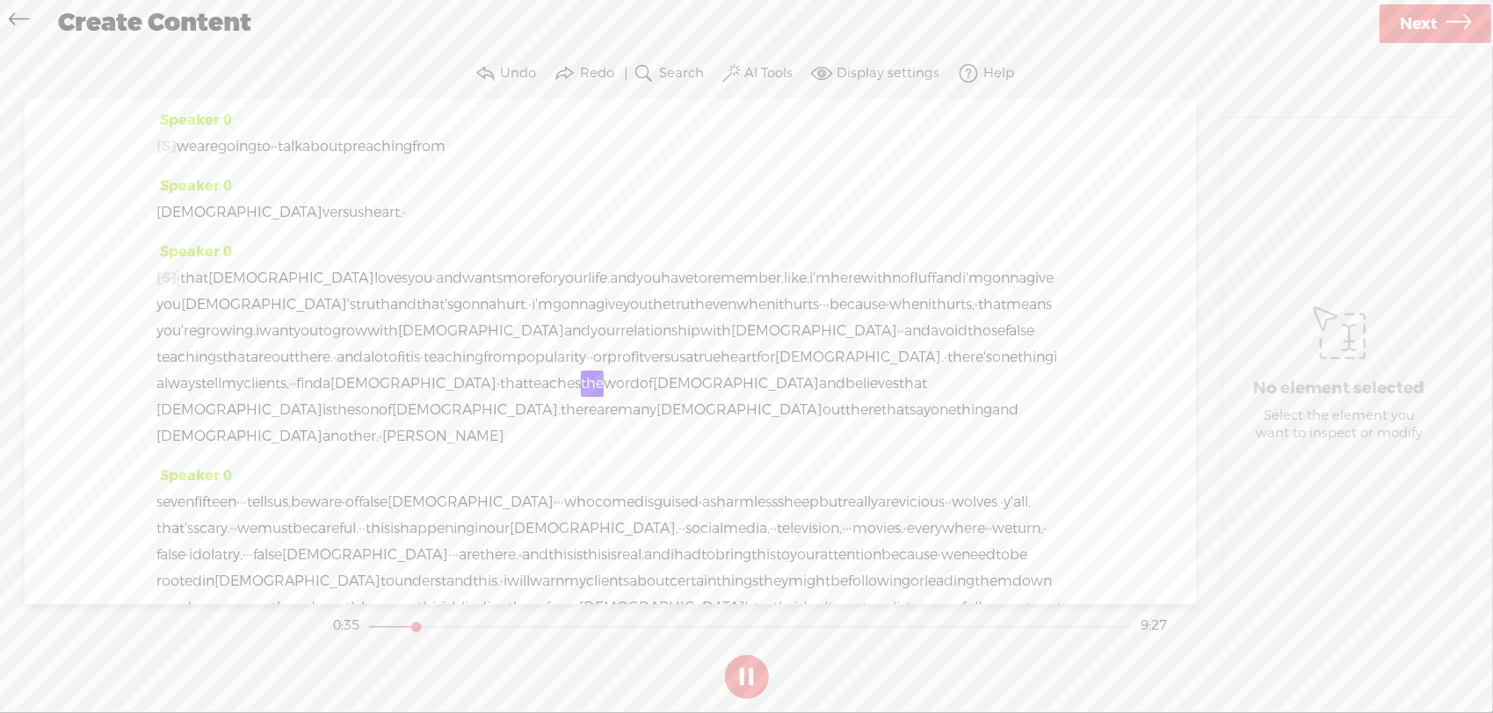
click at [742, 677] on button at bounding box center [747, 677] width 44 height 44
drag, startPoint x: 225, startPoint y: 383, endPoint x: 900, endPoint y: 401, distance: 675.8
click at [900, 401] on div "[S] and before that, i want to share another beautiful · testimony · from my bo…" at bounding box center [610, 357] width 908 height 184
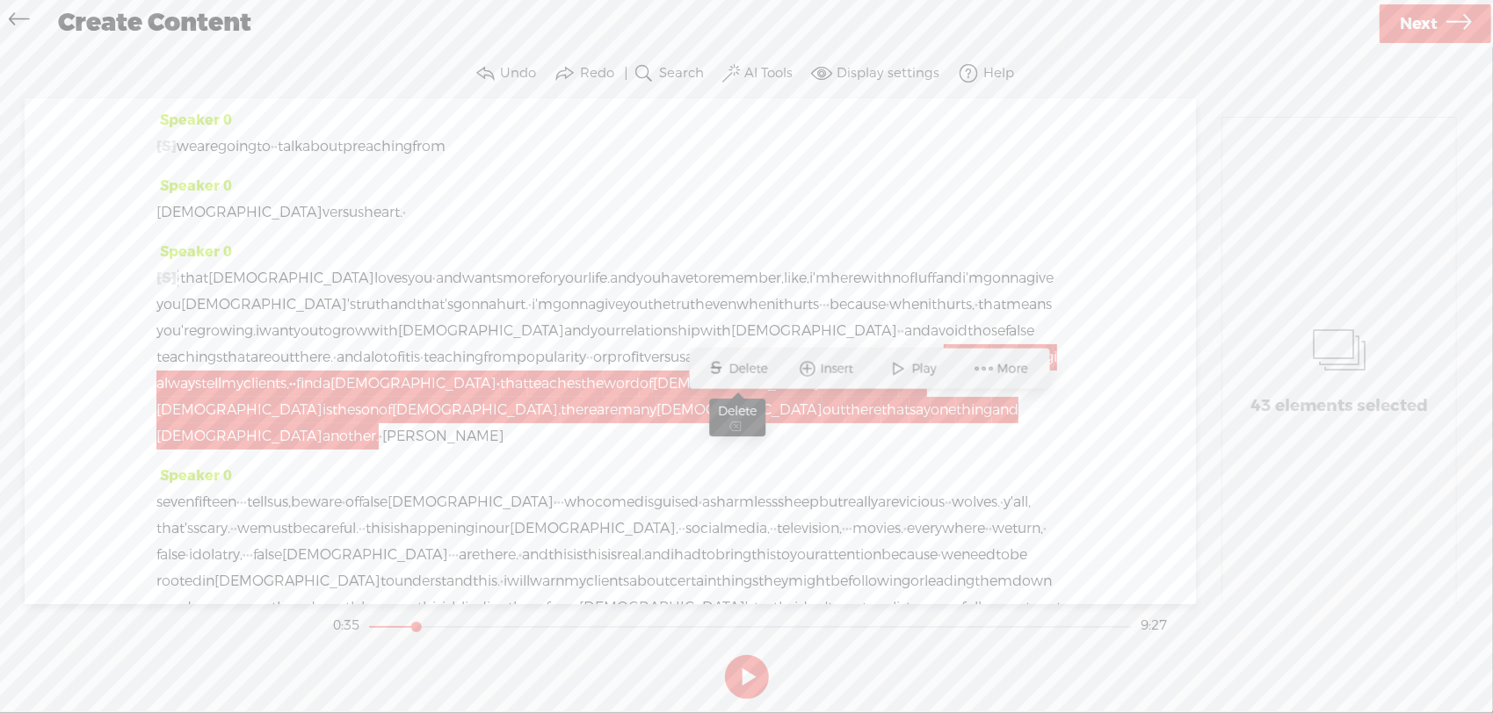
click at [731, 366] on span "Delete" at bounding box center [750, 369] width 43 height 18
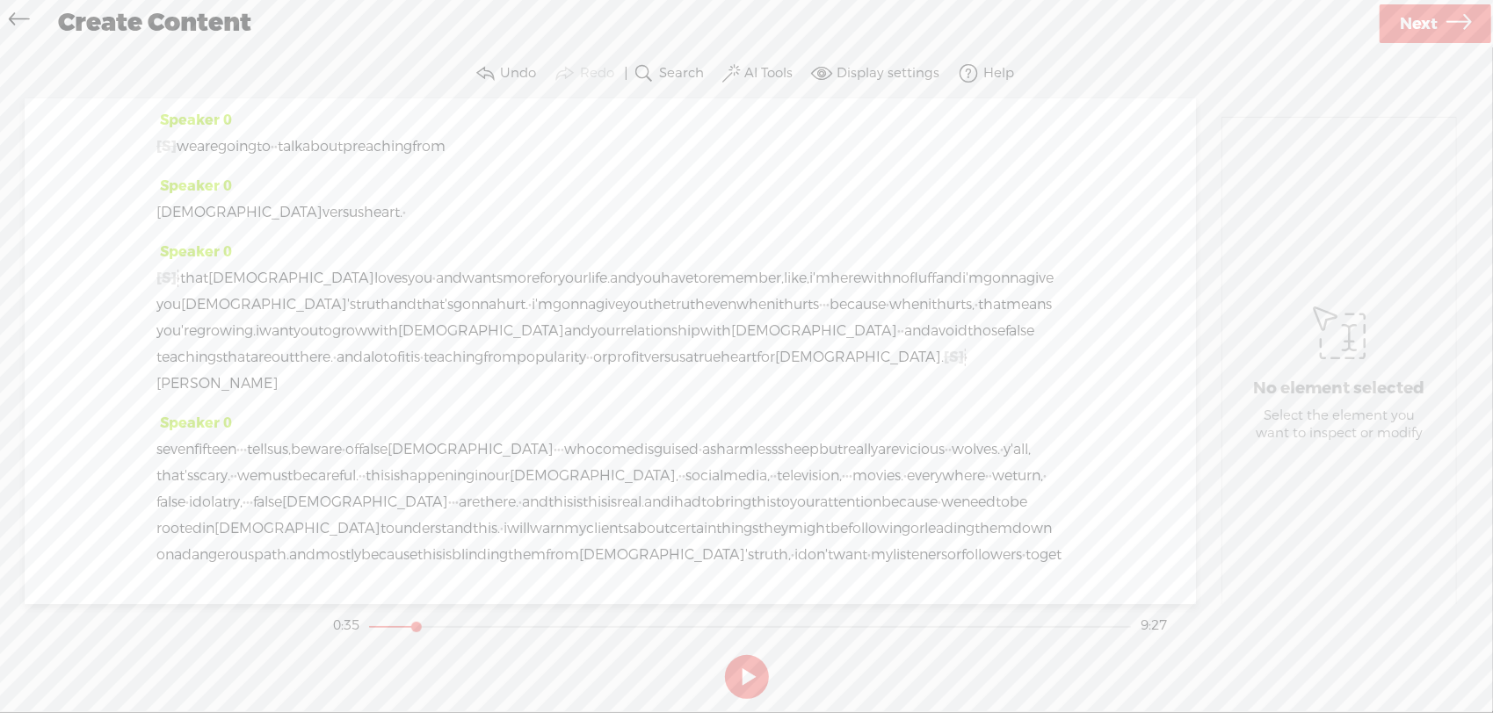
click at [644, 355] on span "profit" at bounding box center [625, 357] width 37 height 26
click at [928, 324] on span "Play" at bounding box center [919, 316] width 29 height 18
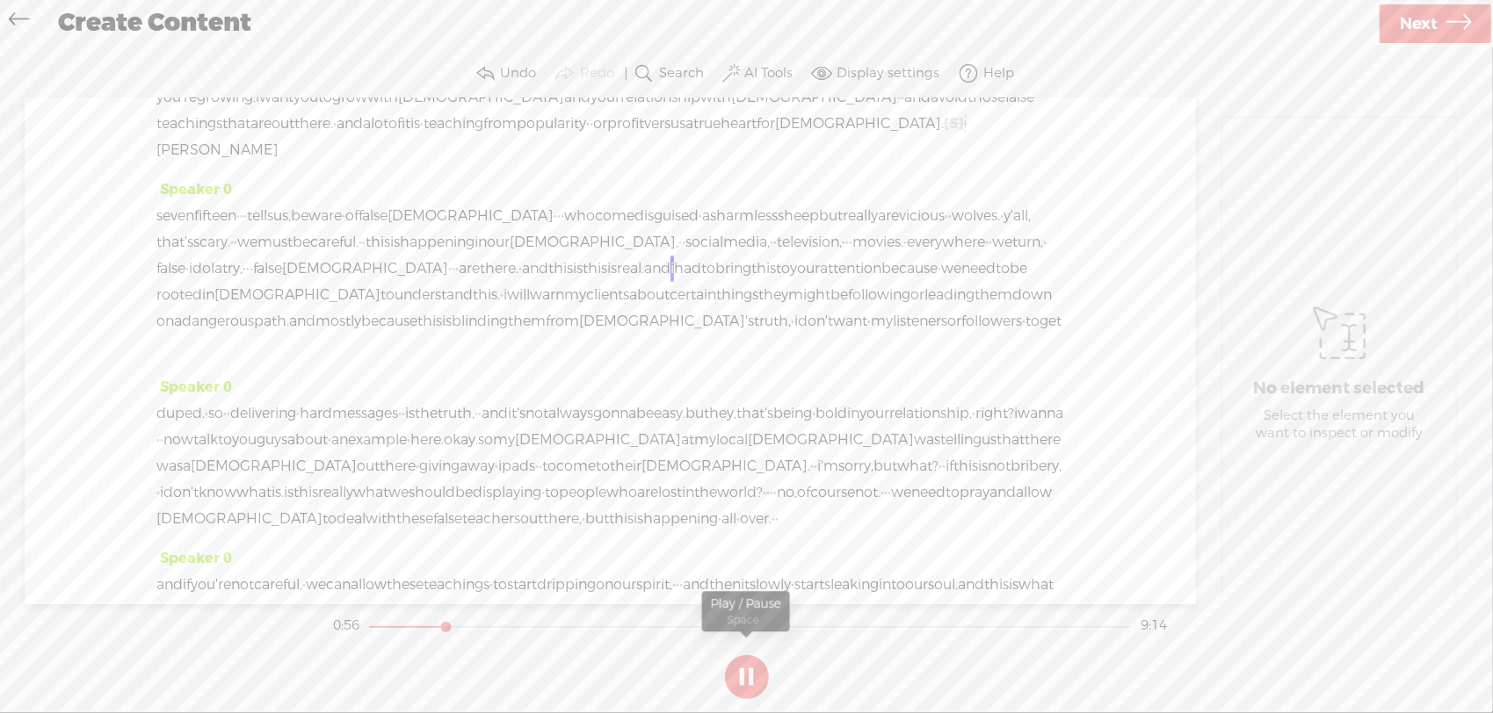
click at [734, 666] on button at bounding box center [747, 677] width 44 height 44
drag, startPoint x: 831, startPoint y: 274, endPoint x: 882, endPoint y: 270, distance: 51.1
click at [882, 270] on div "seven fifteen · · · tells us, beware · of false [DEMOGRAPHIC_DATA] · · · who co…" at bounding box center [610, 282] width 908 height 158
click at [788, 226] on span "Delete" at bounding box center [777, 229] width 43 height 18
click at [518, 269] on span "there." at bounding box center [499, 269] width 39 height 26
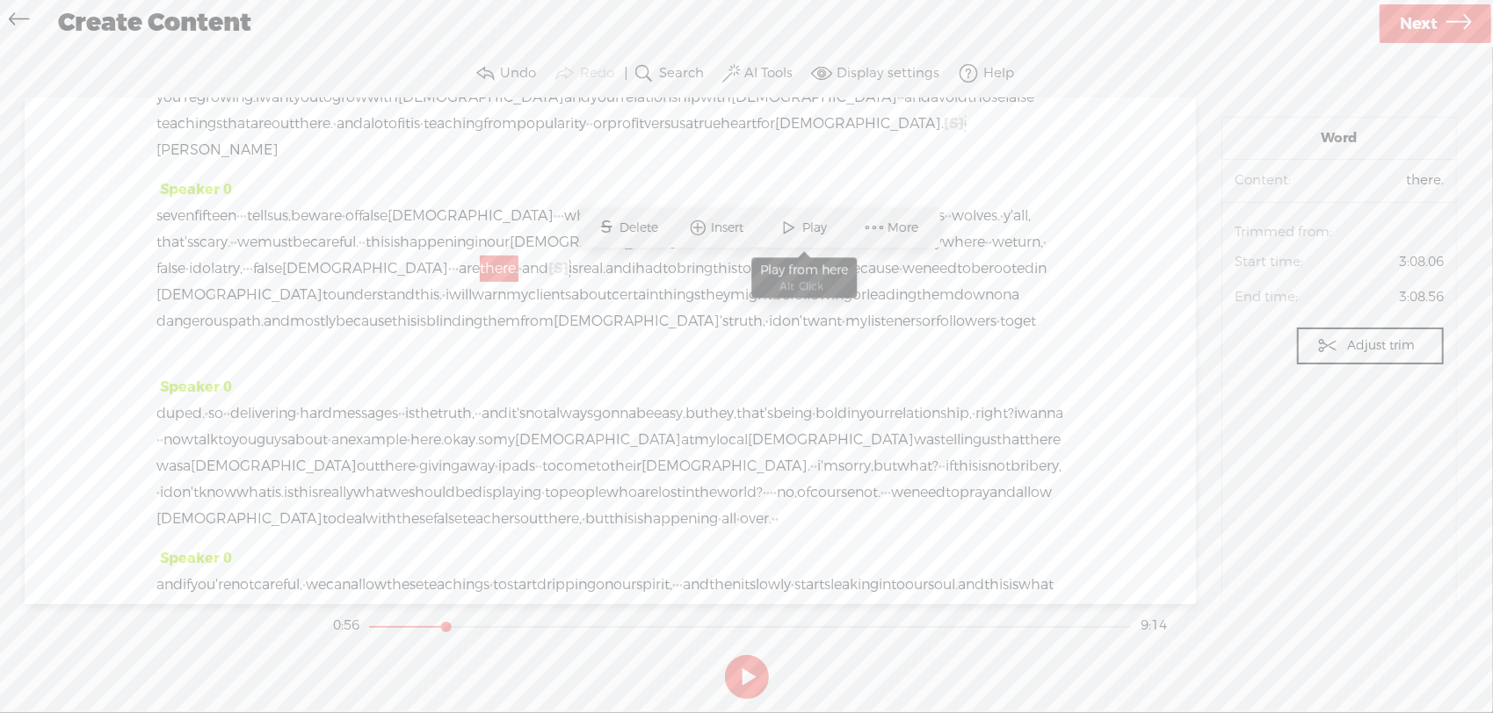
click at [770, 228] on span "Play" at bounding box center [804, 228] width 88 height 32
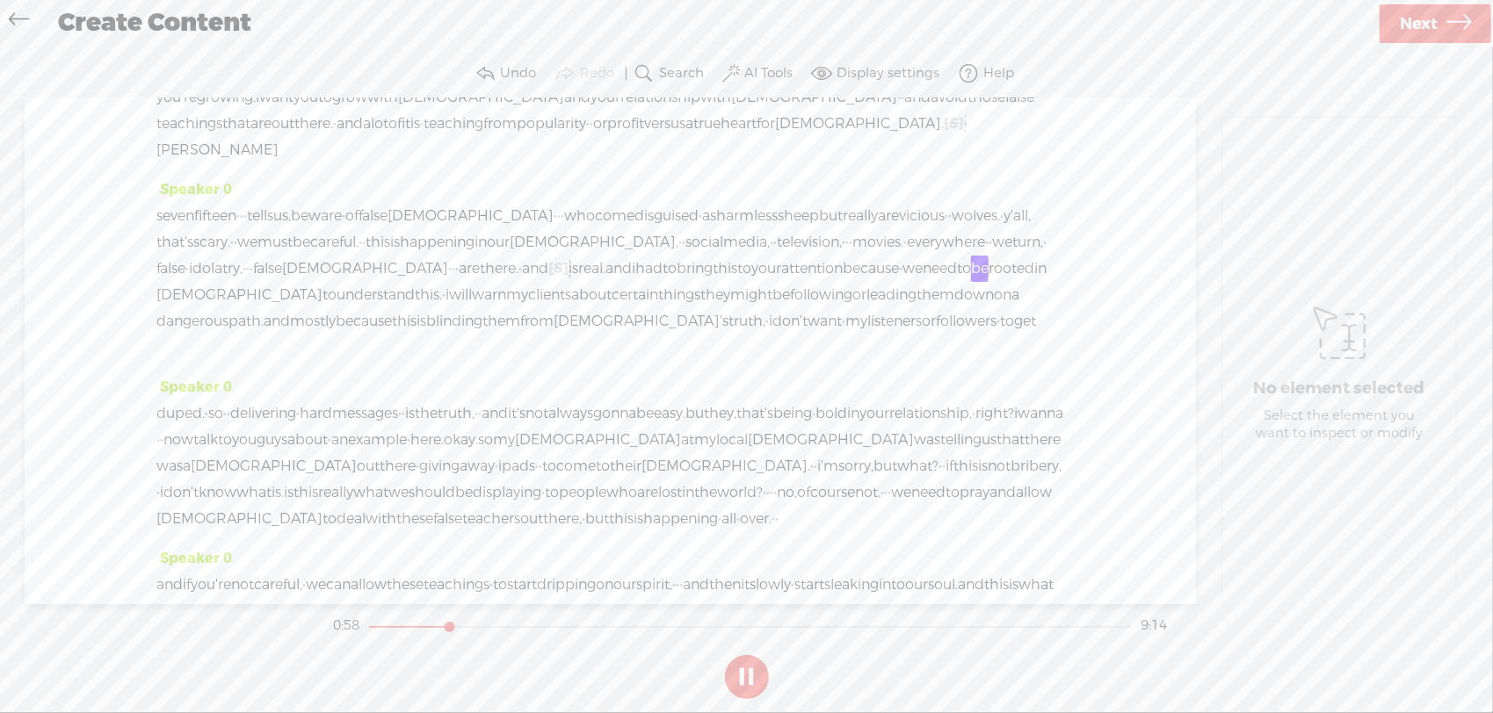
click at [740, 688] on button at bounding box center [747, 677] width 44 height 44
click at [282, 267] on span "false" at bounding box center [267, 269] width 29 height 26
click at [635, 228] on span "Play" at bounding box center [645, 229] width 29 height 18
click at [743, 675] on button at bounding box center [747, 677] width 44 height 44
drag, startPoint x: 796, startPoint y: 267, endPoint x: 833, endPoint y: 267, distance: 36.9
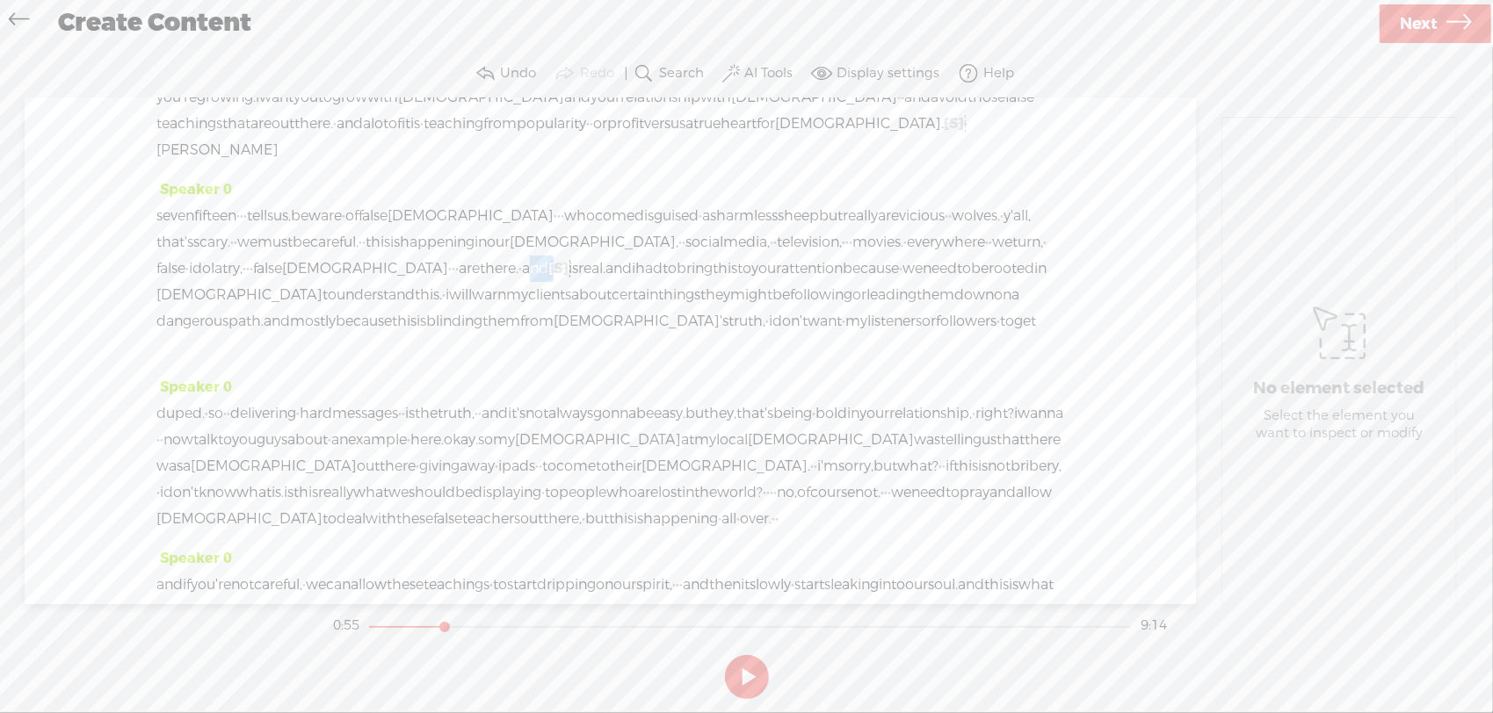
click at [833, 267] on div "seven fifteen · · · tells us, beware · of false [DEMOGRAPHIC_DATA] · · · who co…" at bounding box center [610, 282] width 908 height 158
click at [731, 221] on span "Delete" at bounding box center [722, 229] width 43 height 18
click at [448, 268] on span "[DEMOGRAPHIC_DATA]" at bounding box center [365, 269] width 166 height 26
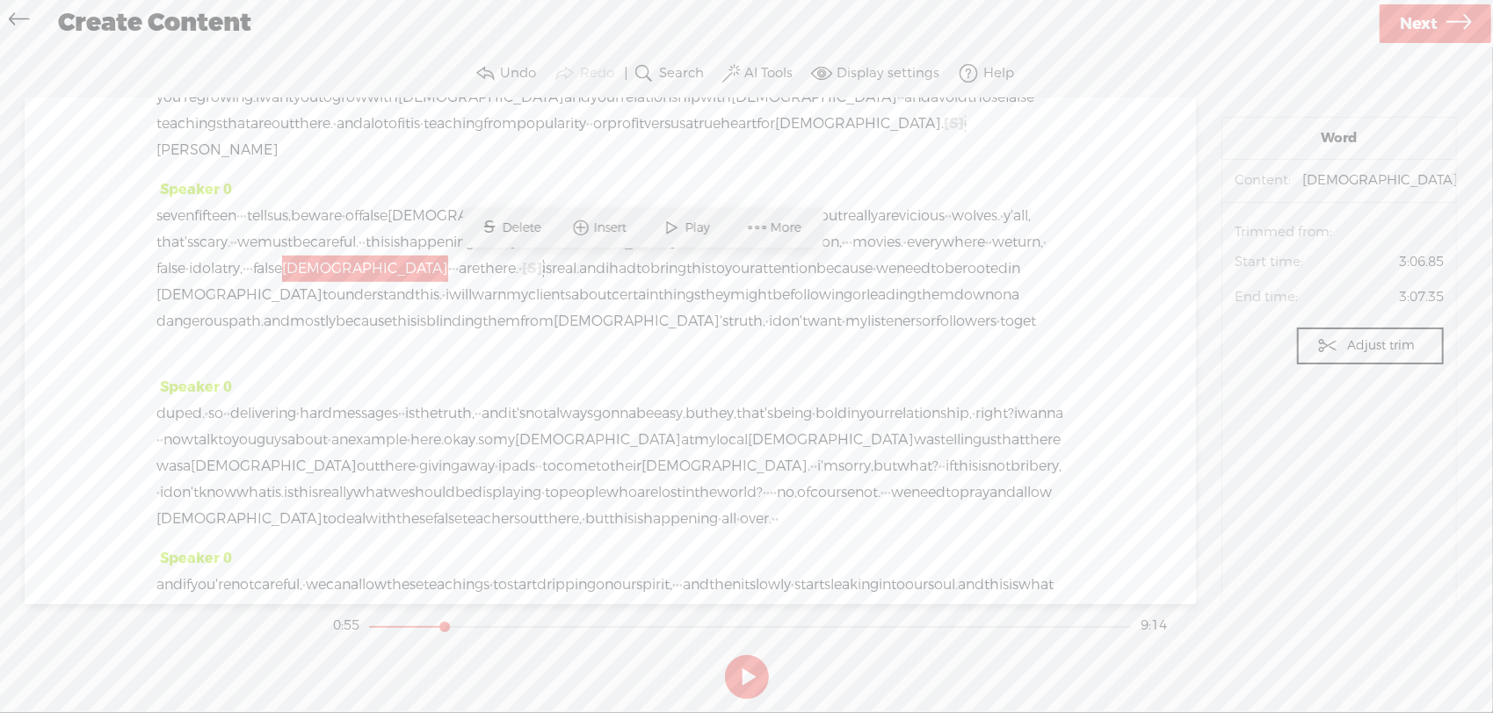
click at [693, 226] on span "Play" at bounding box center [699, 229] width 29 height 18
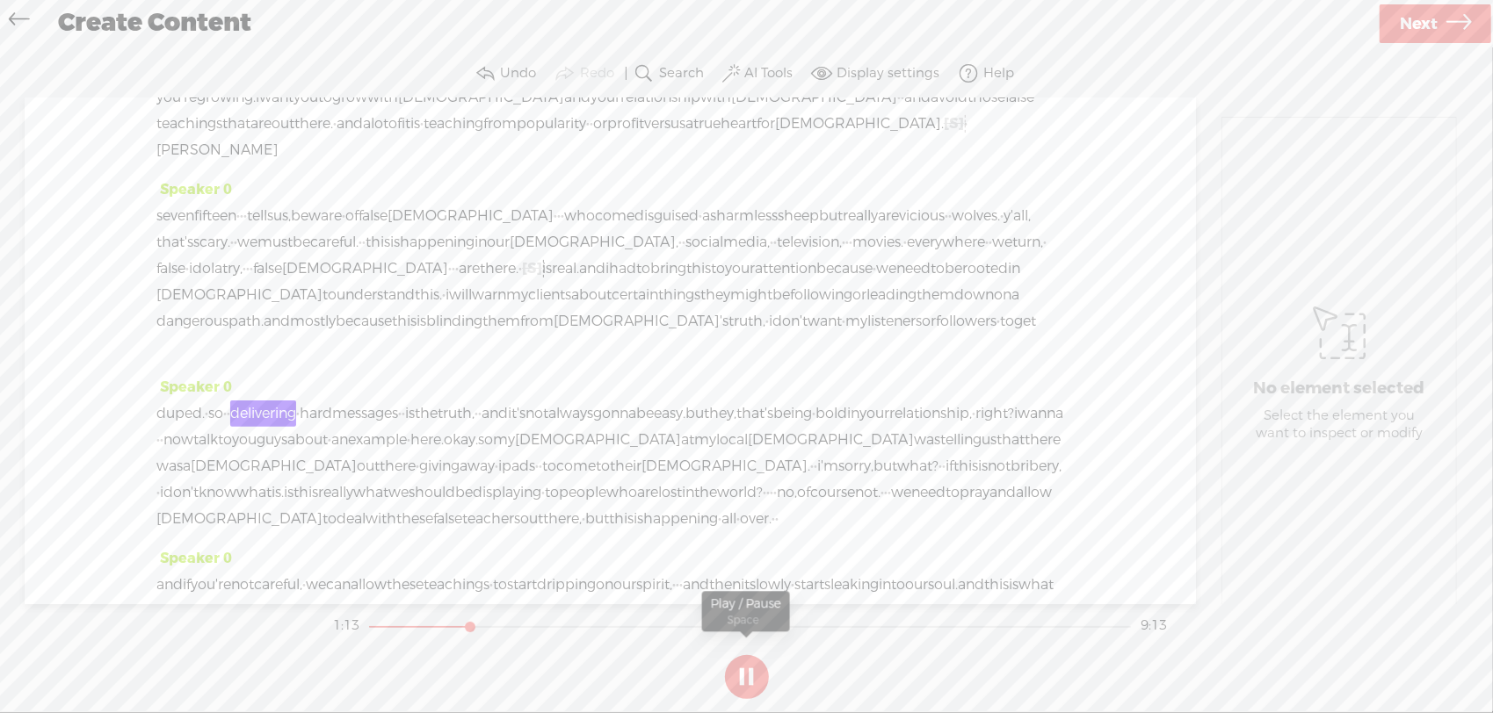
click at [758, 683] on button at bounding box center [747, 677] width 44 height 44
click at [223, 415] on span "so" at bounding box center [215, 414] width 15 height 26
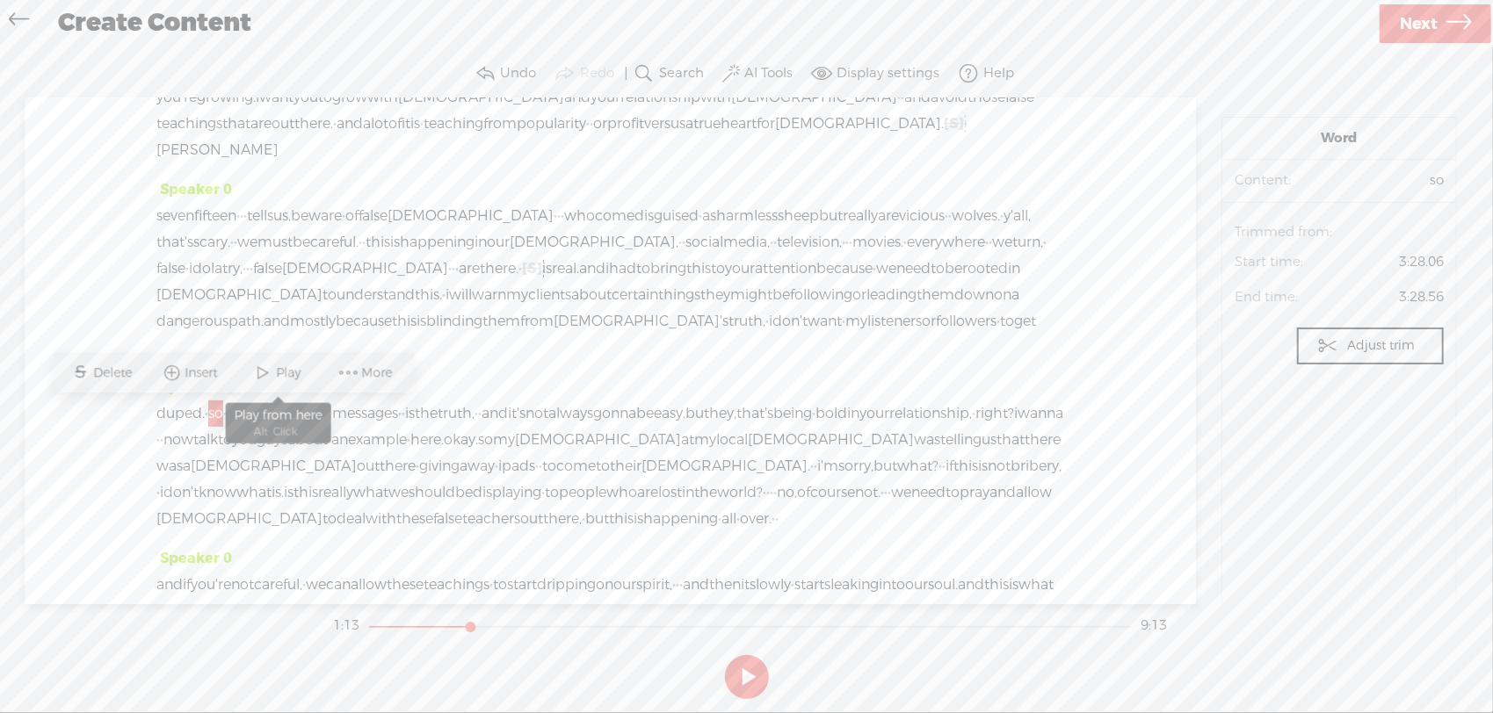
click at [299, 367] on span "Play" at bounding box center [291, 374] width 29 height 18
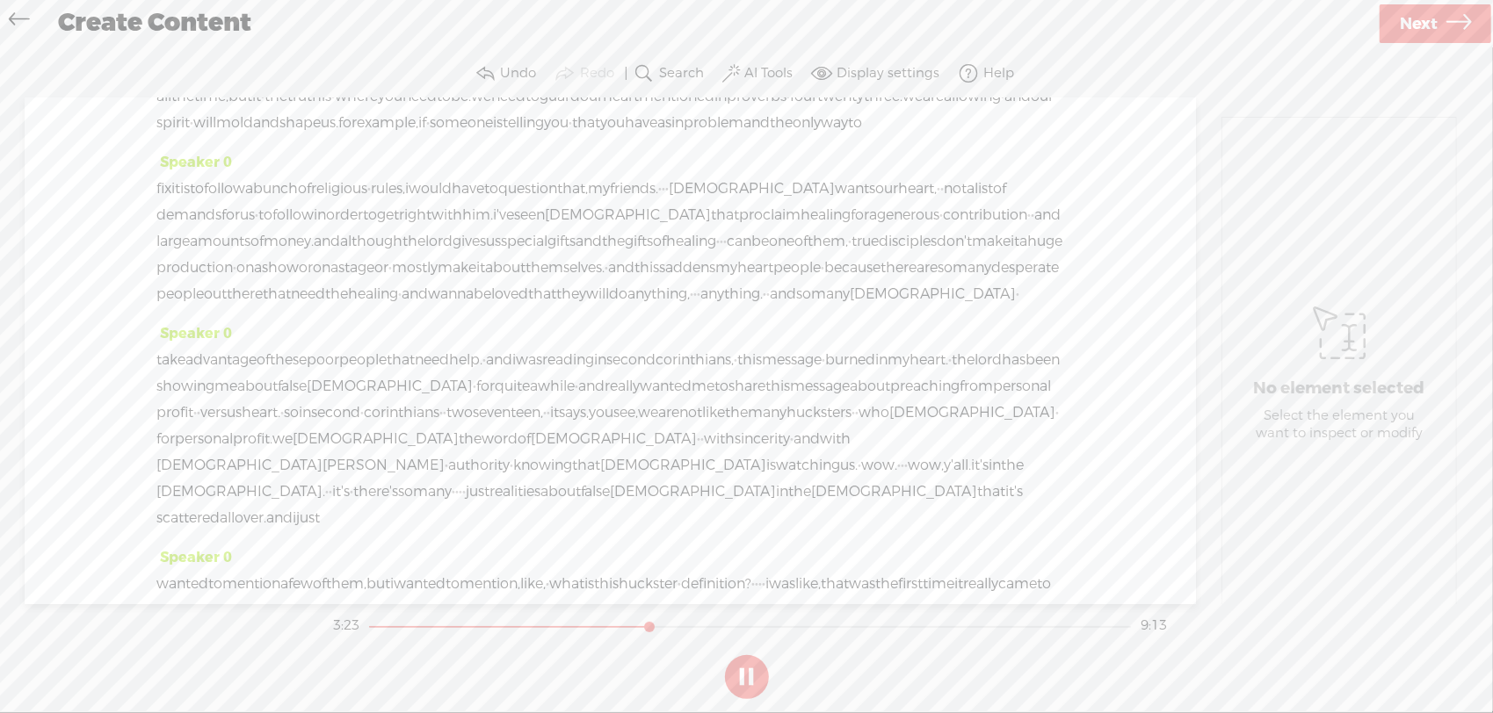
scroll to position [936, 0]
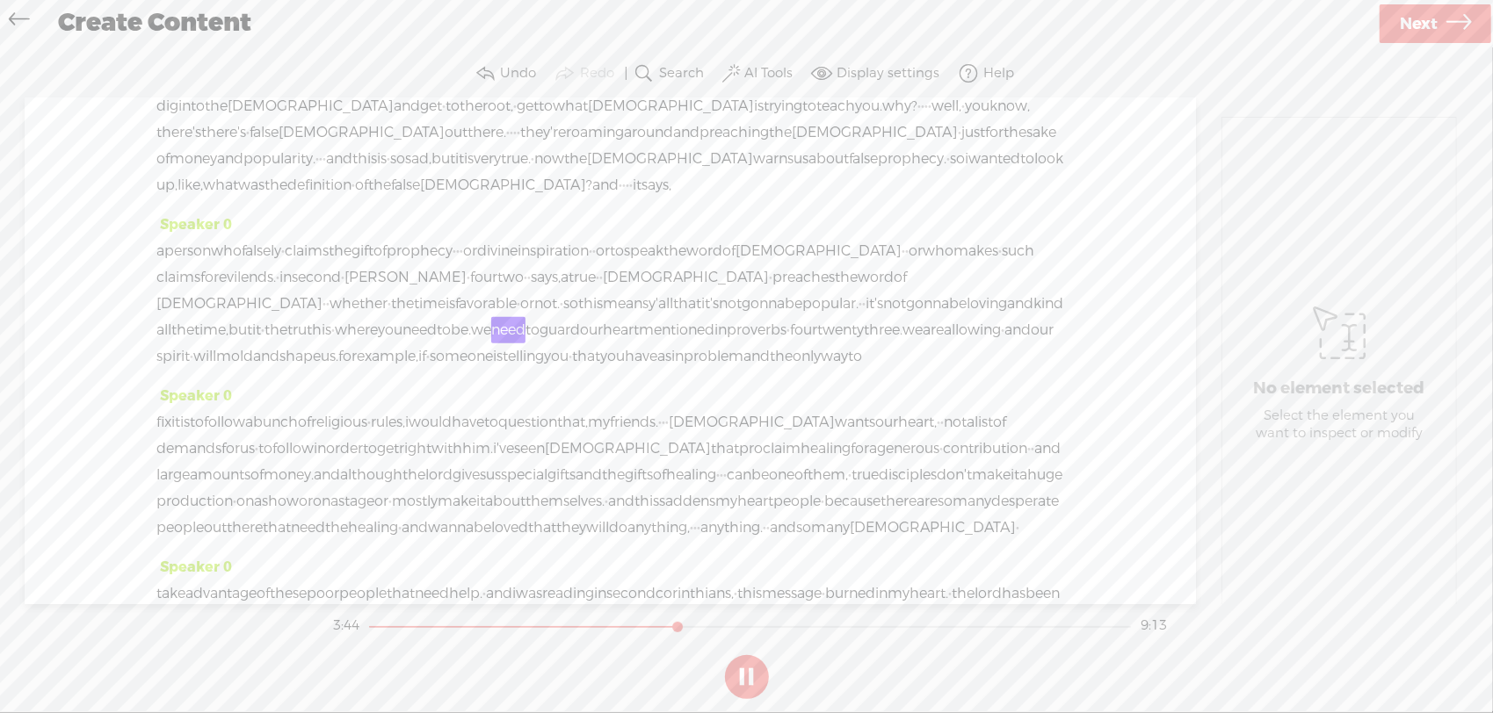
click at [745, 675] on button at bounding box center [747, 677] width 44 height 44
click at [261, 344] on span "it" at bounding box center [256, 330] width 9 height 26
click at [337, 346] on span "Delete" at bounding box center [321, 345] width 43 height 18
click at [171, 344] on span "all" at bounding box center [163, 330] width 15 height 26
click at [354, 346] on span at bounding box center [345, 345] width 26 height 32
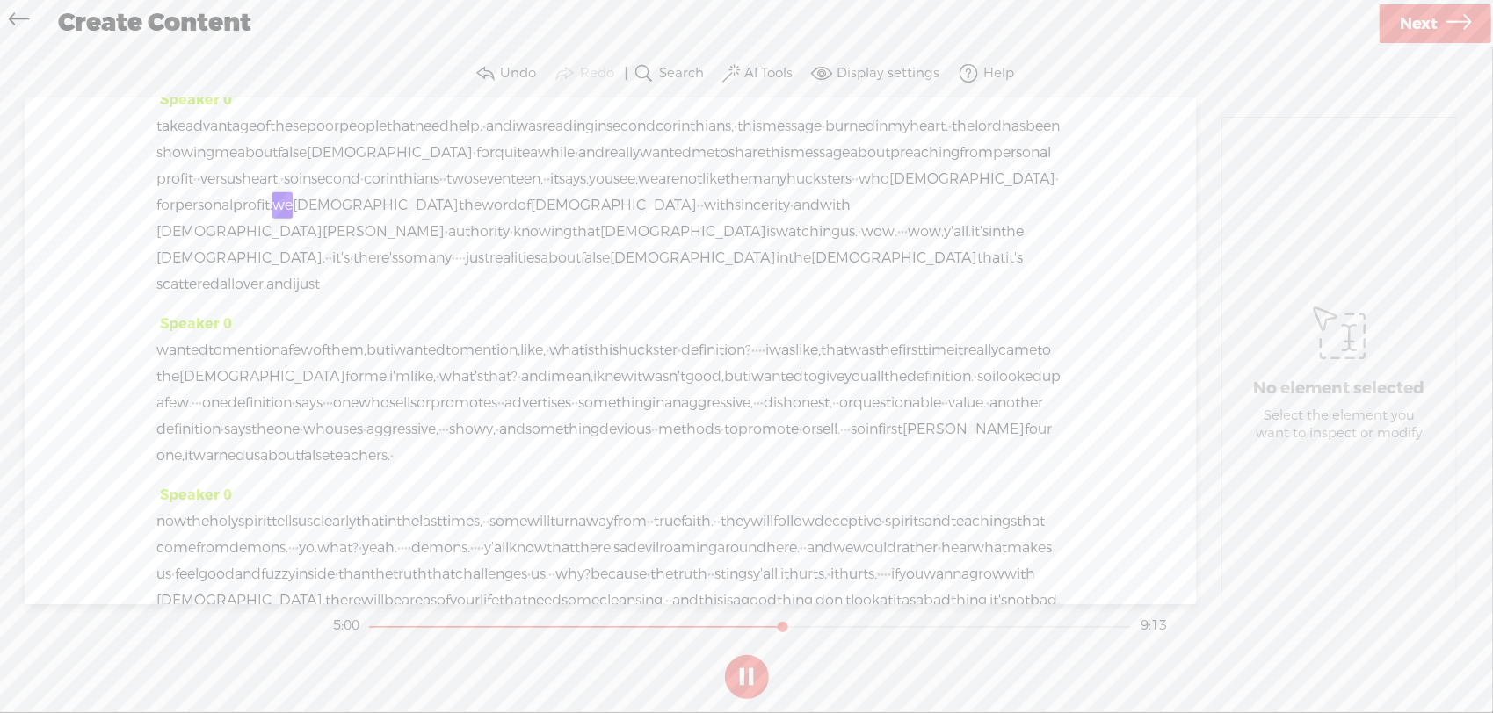
scroll to position [1638, 0]
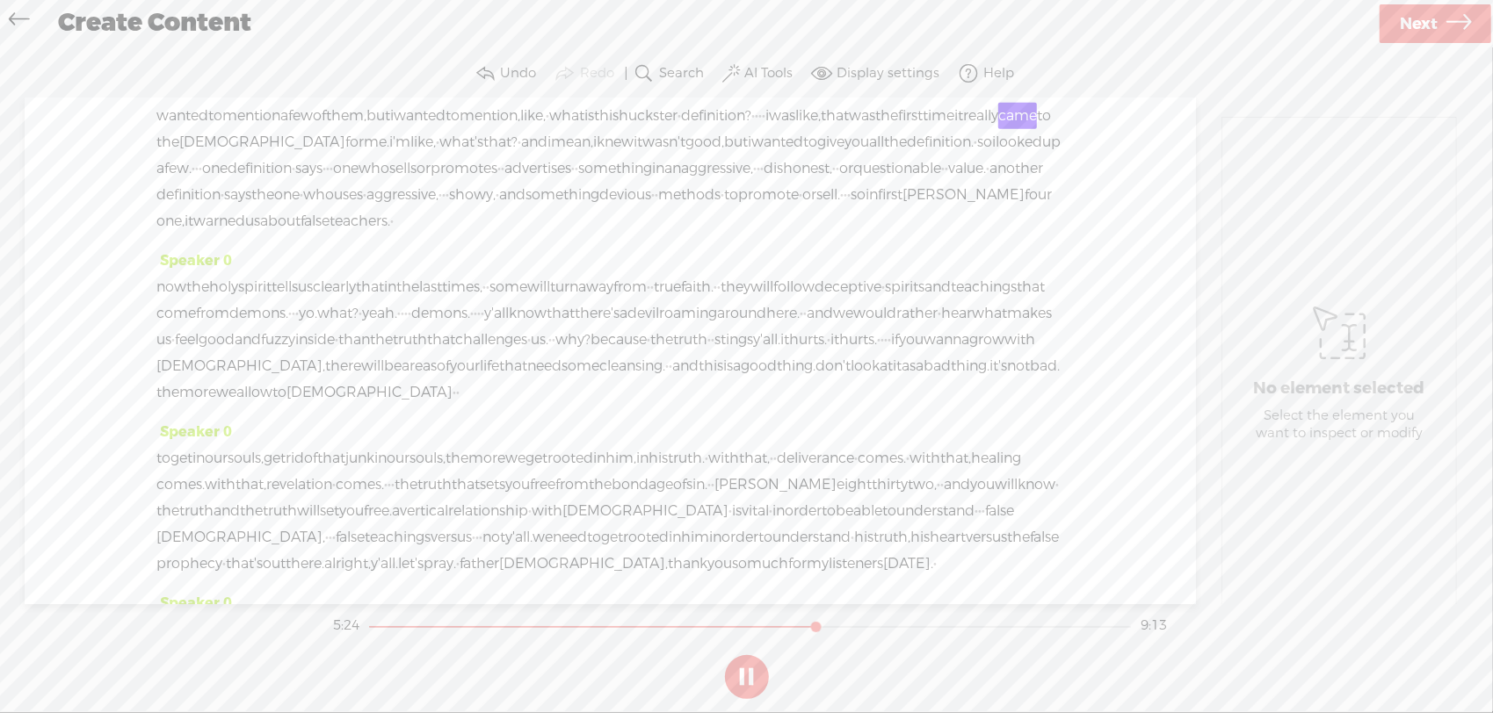
click at [756, 681] on button at bounding box center [747, 677] width 44 height 44
drag, startPoint x: 652, startPoint y: 254, endPoint x: 453, endPoint y: 254, distance: 198.5
click at [453, 235] on div "wanted to mention a few of them, but i wanted to mention, like, · what is this …" at bounding box center [610, 169] width 908 height 132
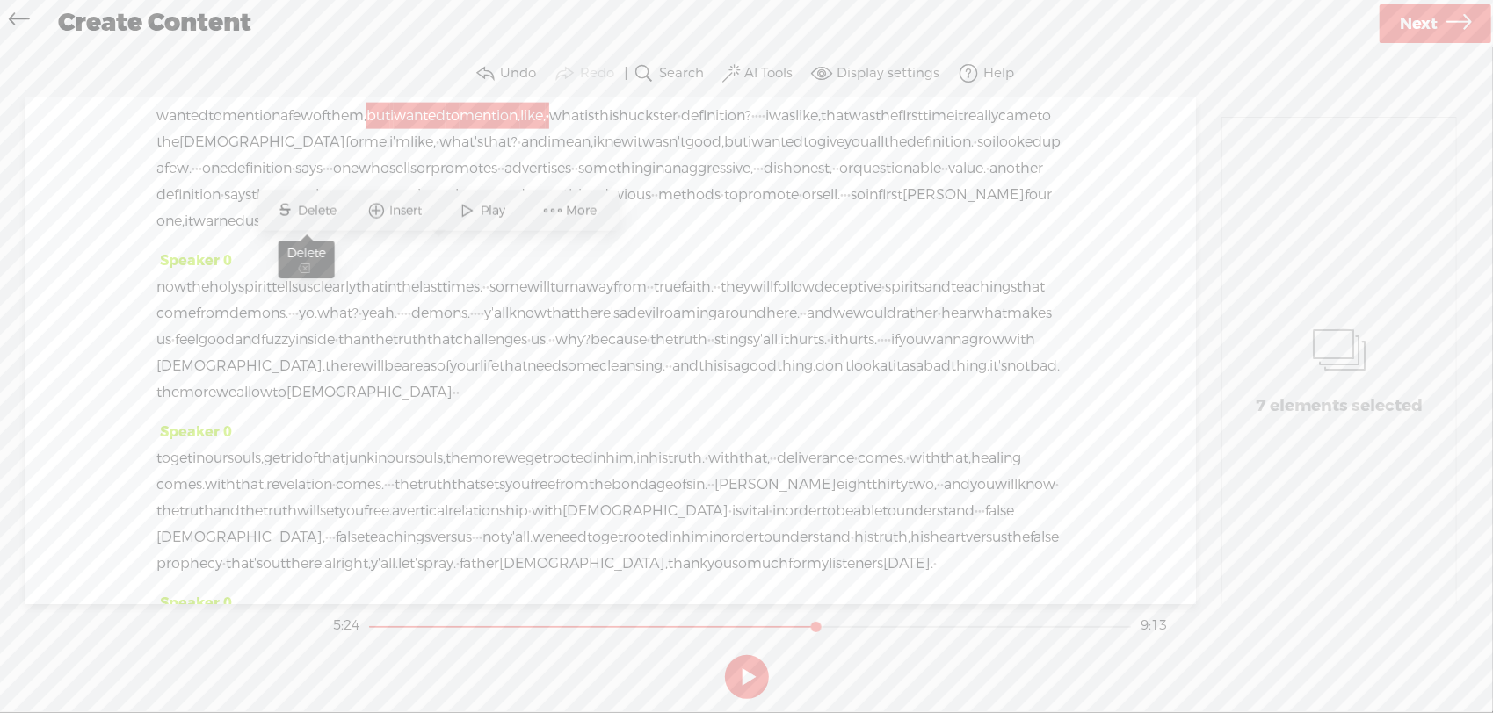
click at [339, 210] on span "Delete" at bounding box center [320, 211] width 43 height 18
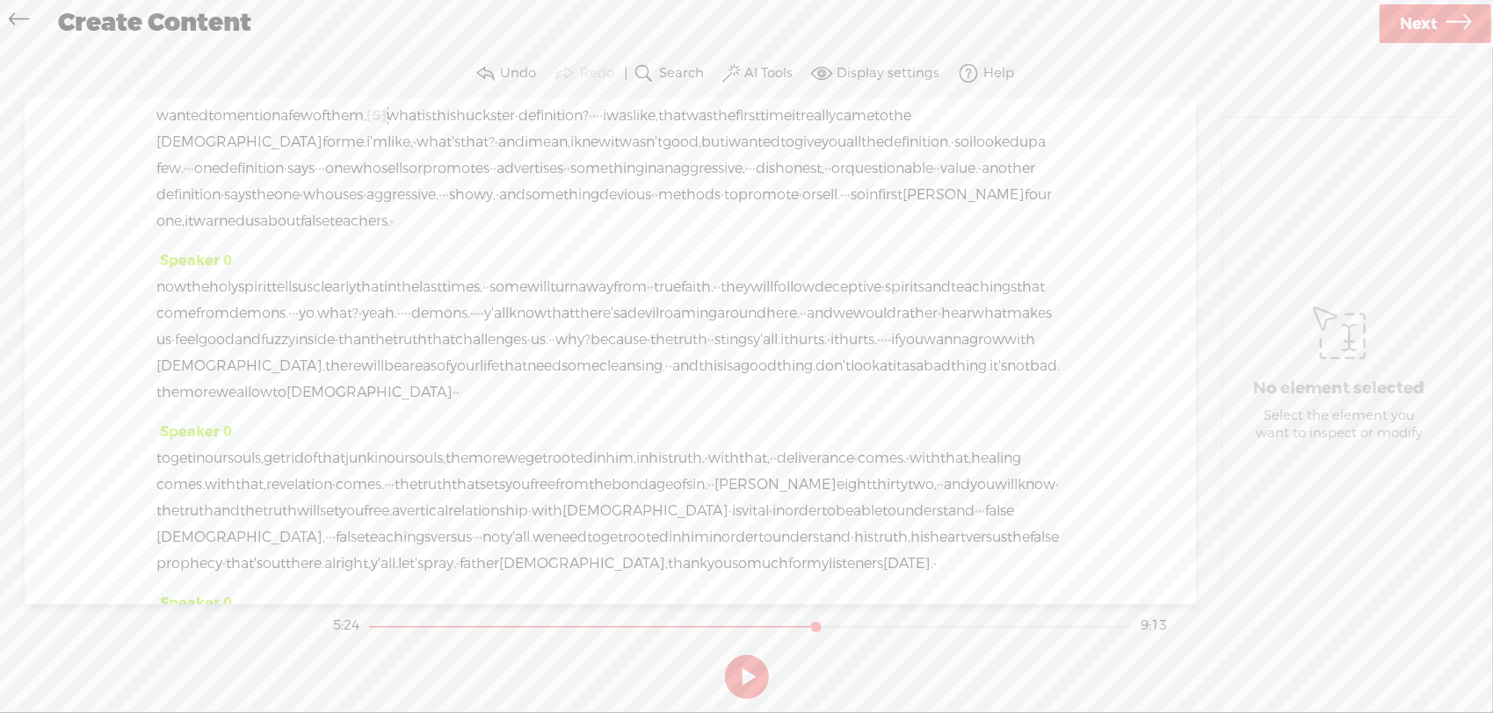
click at [288, 129] on span "a" at bounding box center [284, 116] width 8 height 26
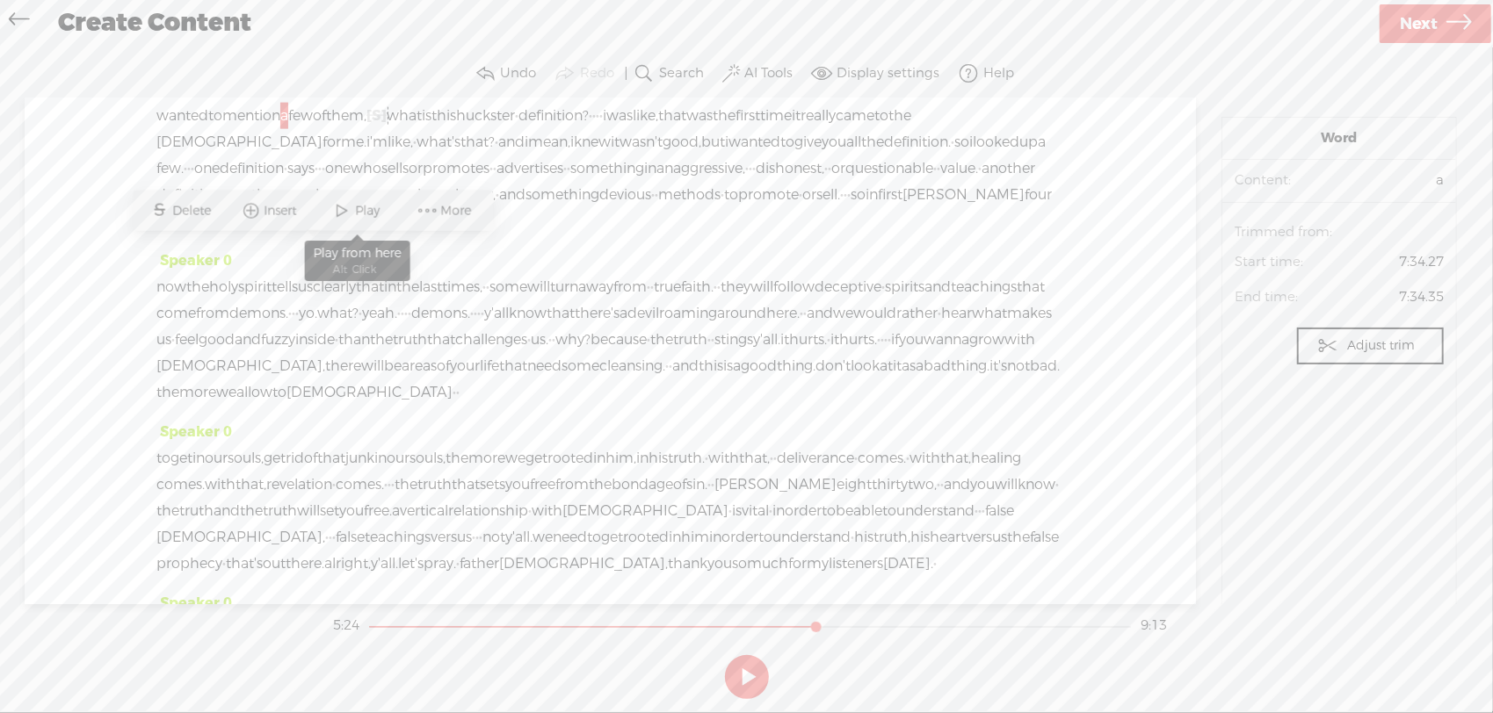
click at [337, 209] on span at bounding box center [342, 211] width 26 height 32
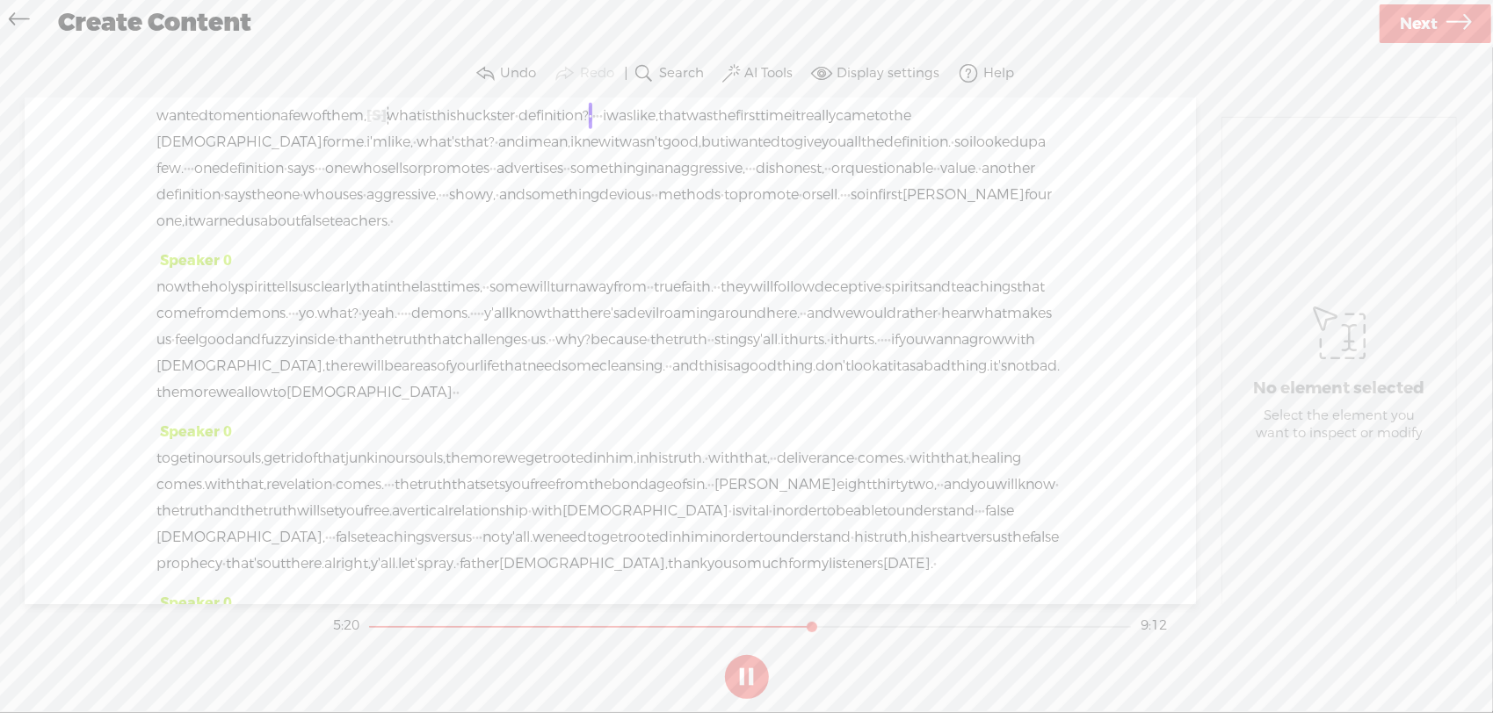
click at [540, 37] on span "realities" at bounding box center [514, 24] width 51 height 26
click at [585, 111] on span "Play" at bounding box center [590, 119] width 29 height 18
click at [743, 676] on button at bounding box center [747, 677] width 44 height 44
drag, startPoint x: 814, startPoint y: 255, endPoint x: 738, endPoint y: 249, distance: 76.6
click at [738, 235] on div "wanted to mention a few of them, [S] but i wanted to mention, like, · what is t…" at bounding box center [610, 169] width 908 height 132
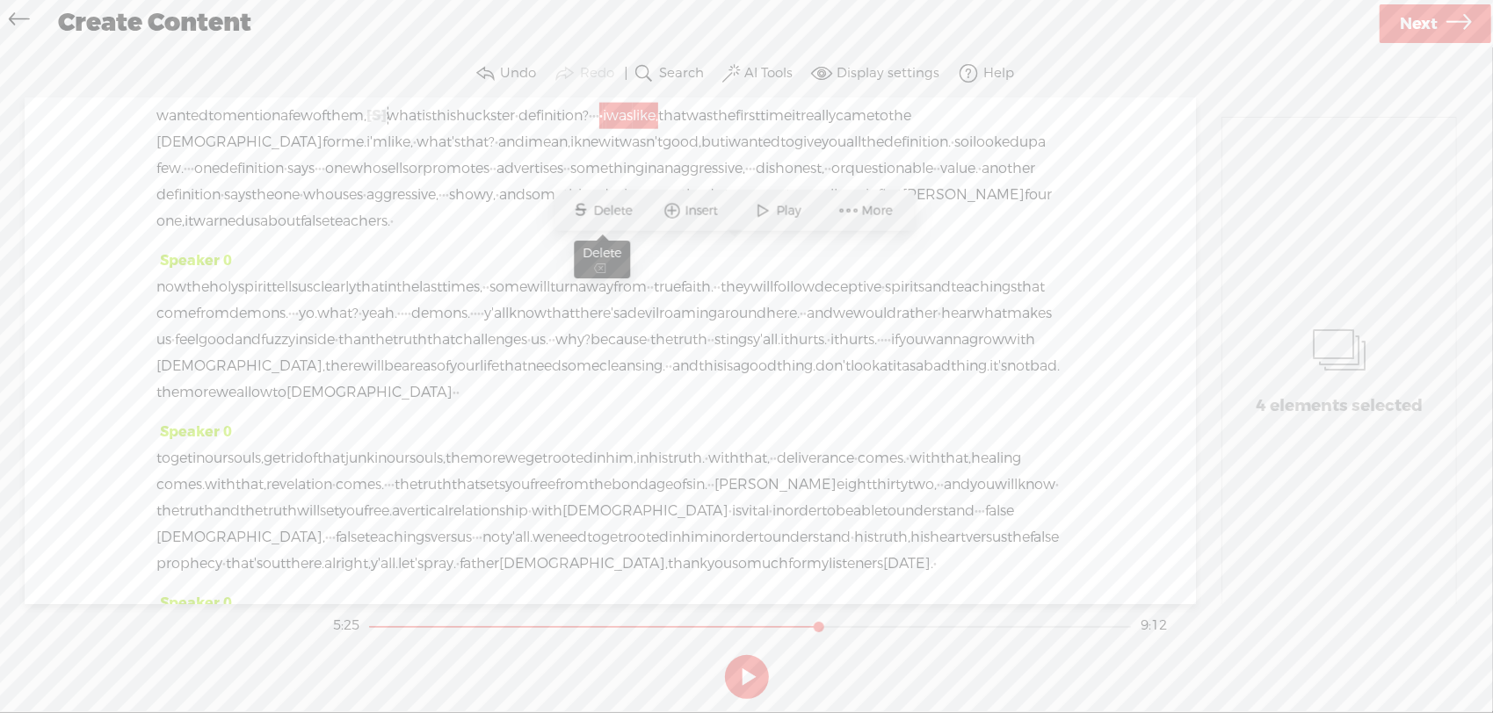
click at [615, 211] on span "Delete" at bounding box center [615, 211] width 43 height 18
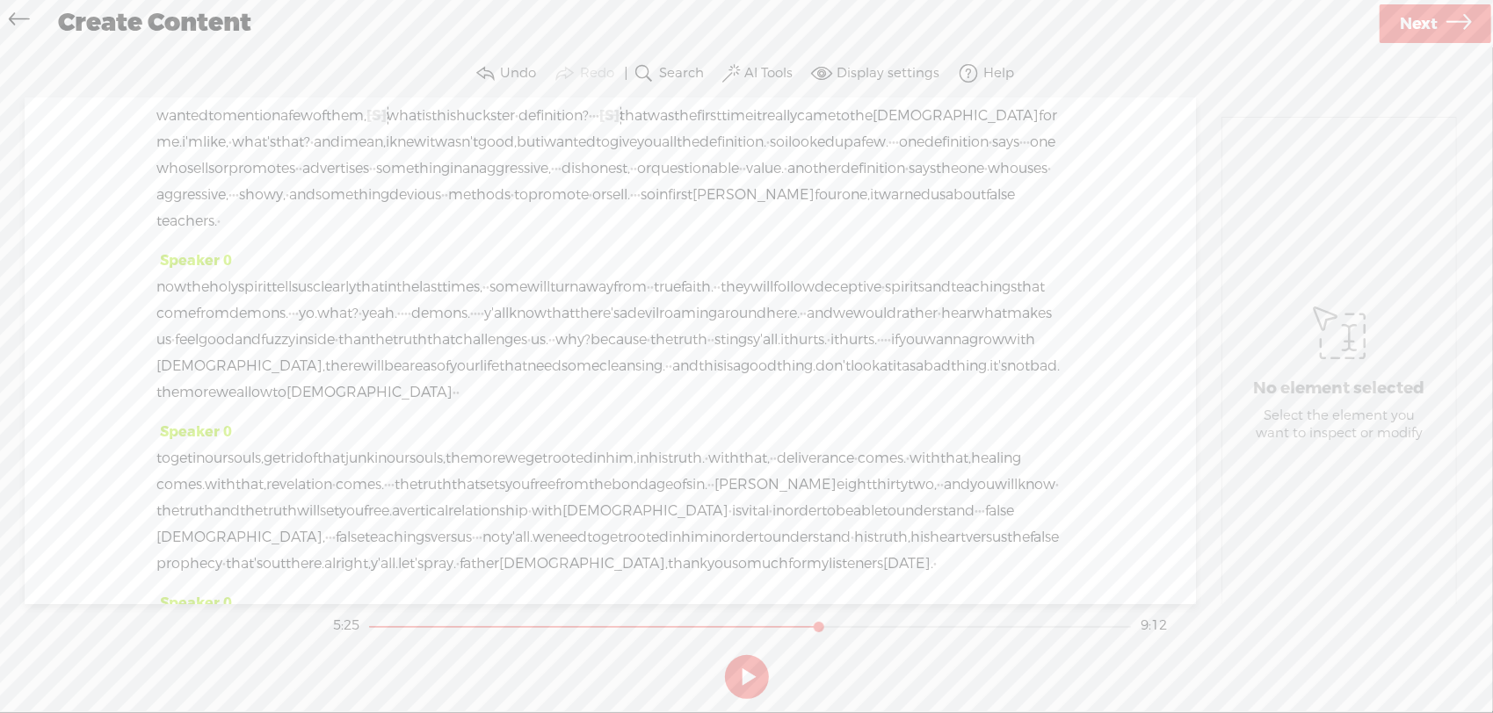
click at [422, 129] on span "what" at bounding box center [404, 116] width 35 height 26
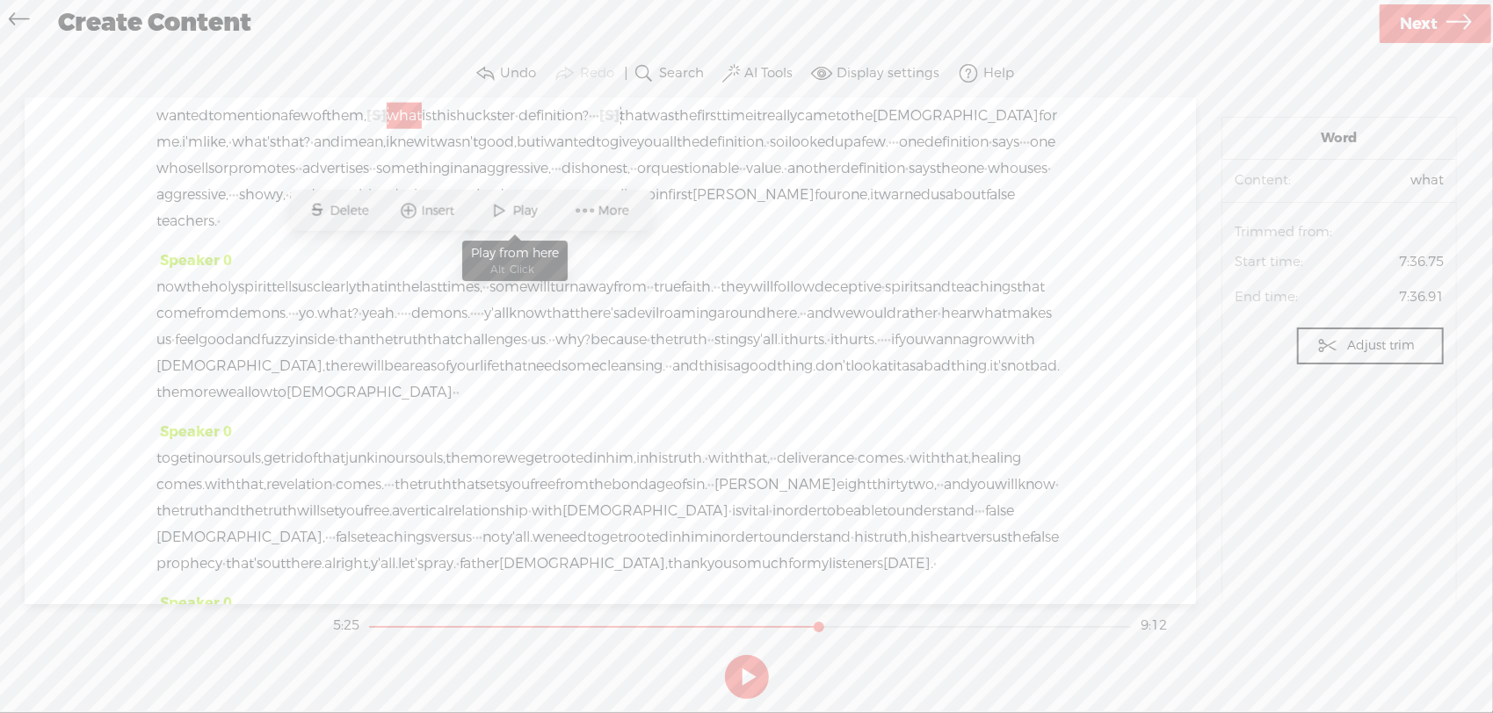
click at [503, 211] on span at bounding box center [500, 211] width 26 height 32
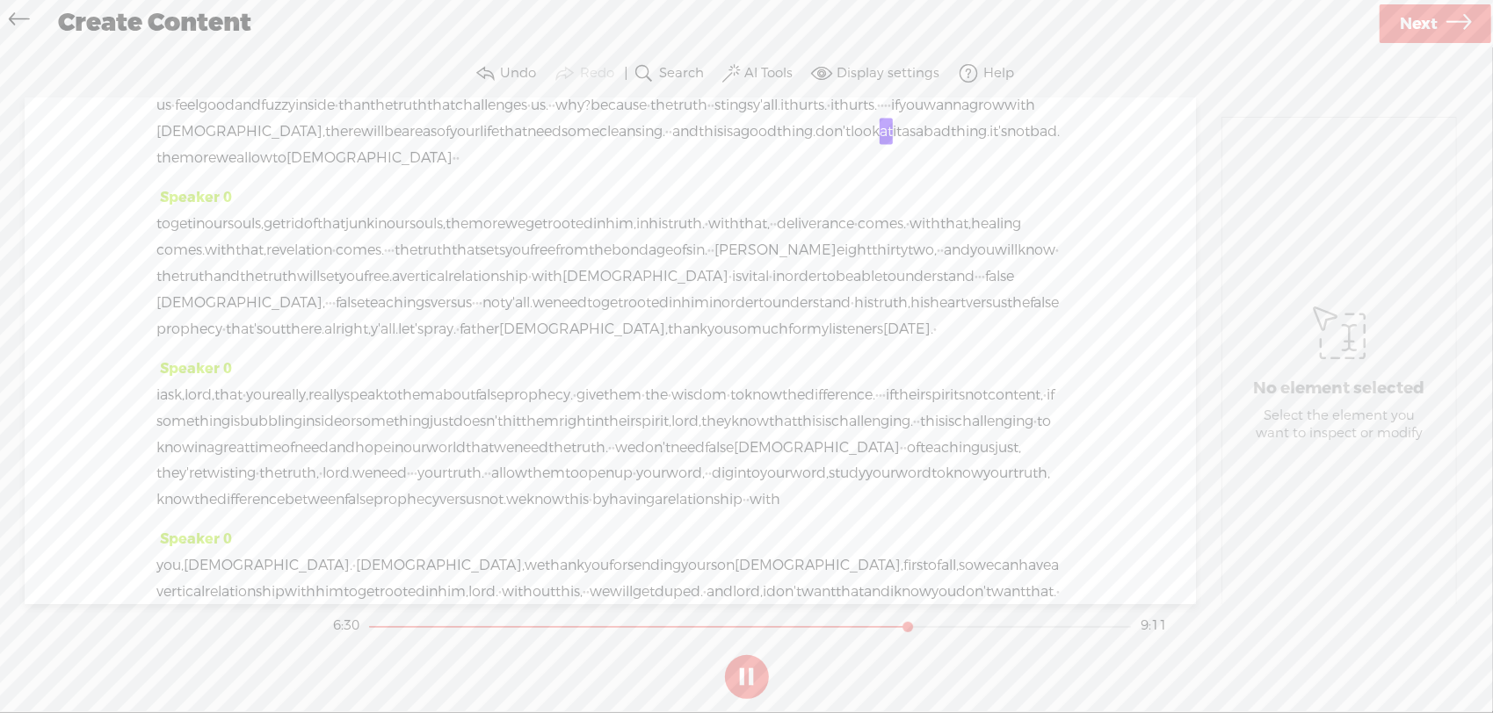
scroll to position [2107, 0]
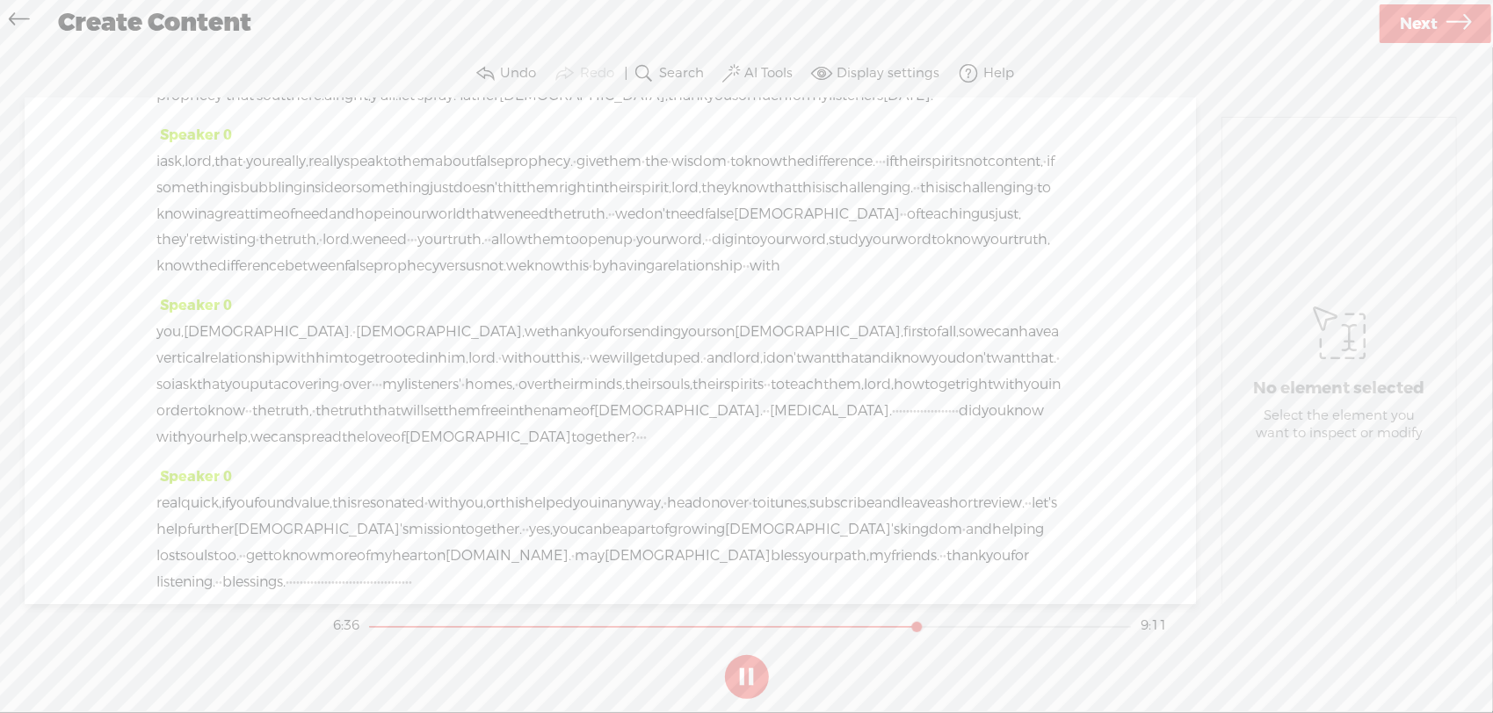
click at [756, 677] on button at bounding box center [747, 677] width 44 height 44
click at [377, 75] on span "Delete" at bounding box center [372, 73] width 43 height 18
click at [374, 70] on span at bounding box center [378, 73] width 26 height 32
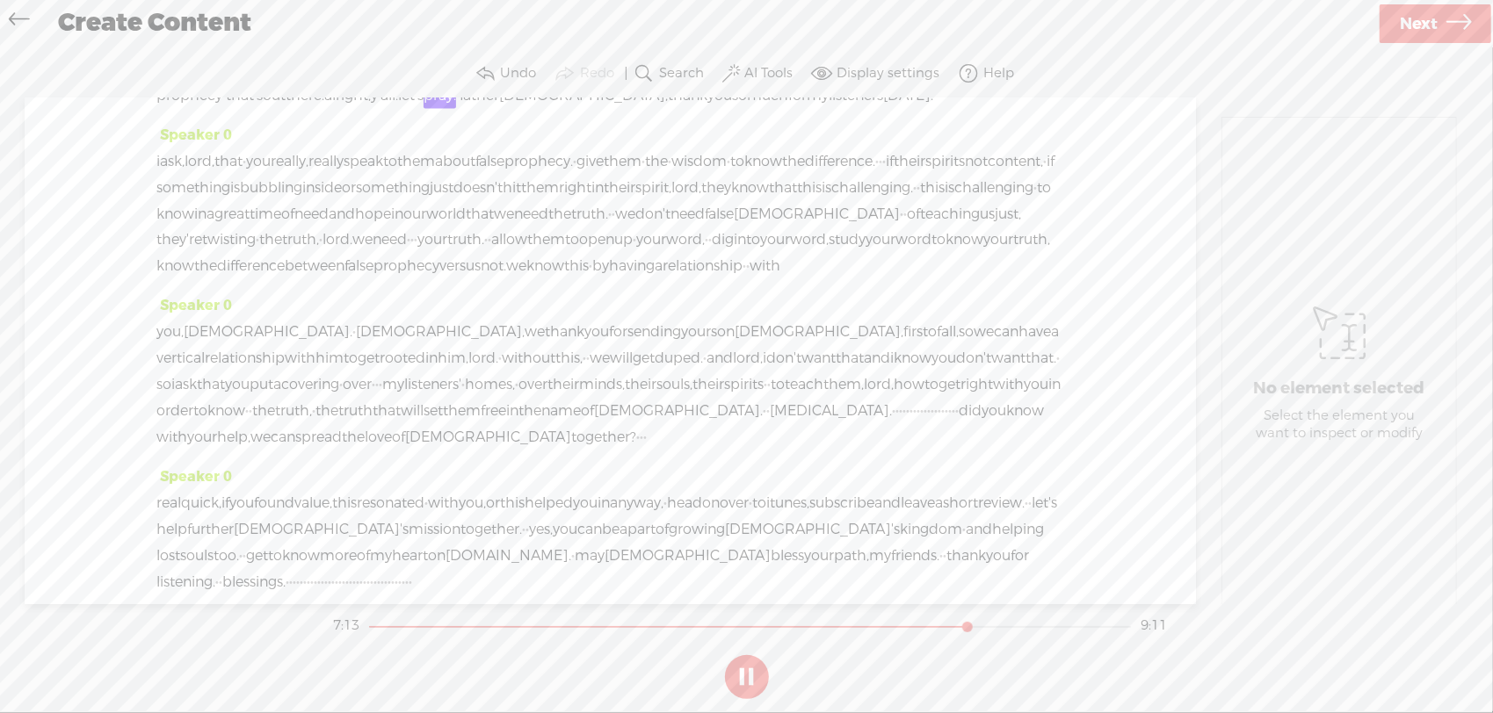
click at [742, 679] on button at bounding box center [747, 677] width 44 height 44
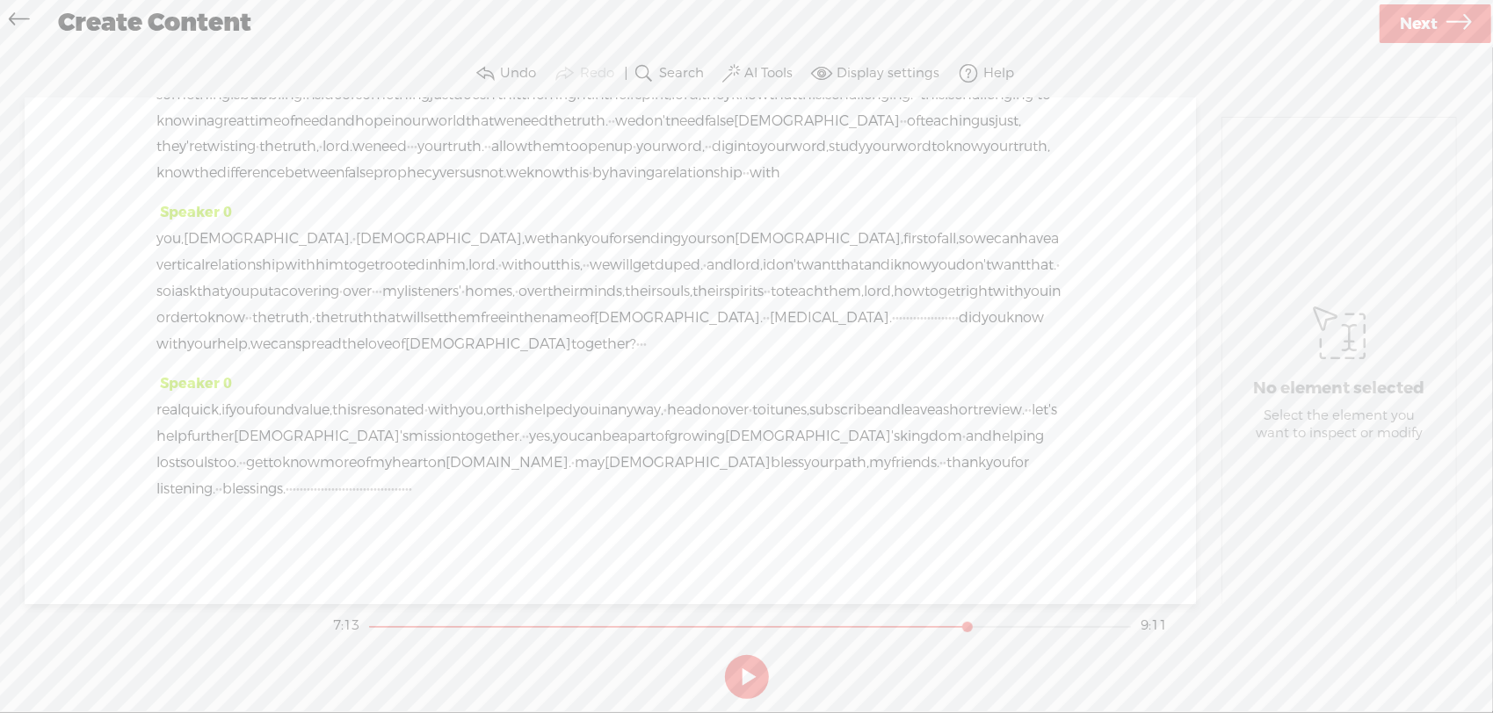
drag, startPoint x: 329, startPoint y: 317, endPoint x: 535, endPoint y: 495, distance: 272.2
click at [535, 495] on div "Speaker 0 [S] · · · · · · · · · · · · · · · · · · · · · · · · · · · · · · · · ·…" at bounding box center [610, 351] width 1171 height 506
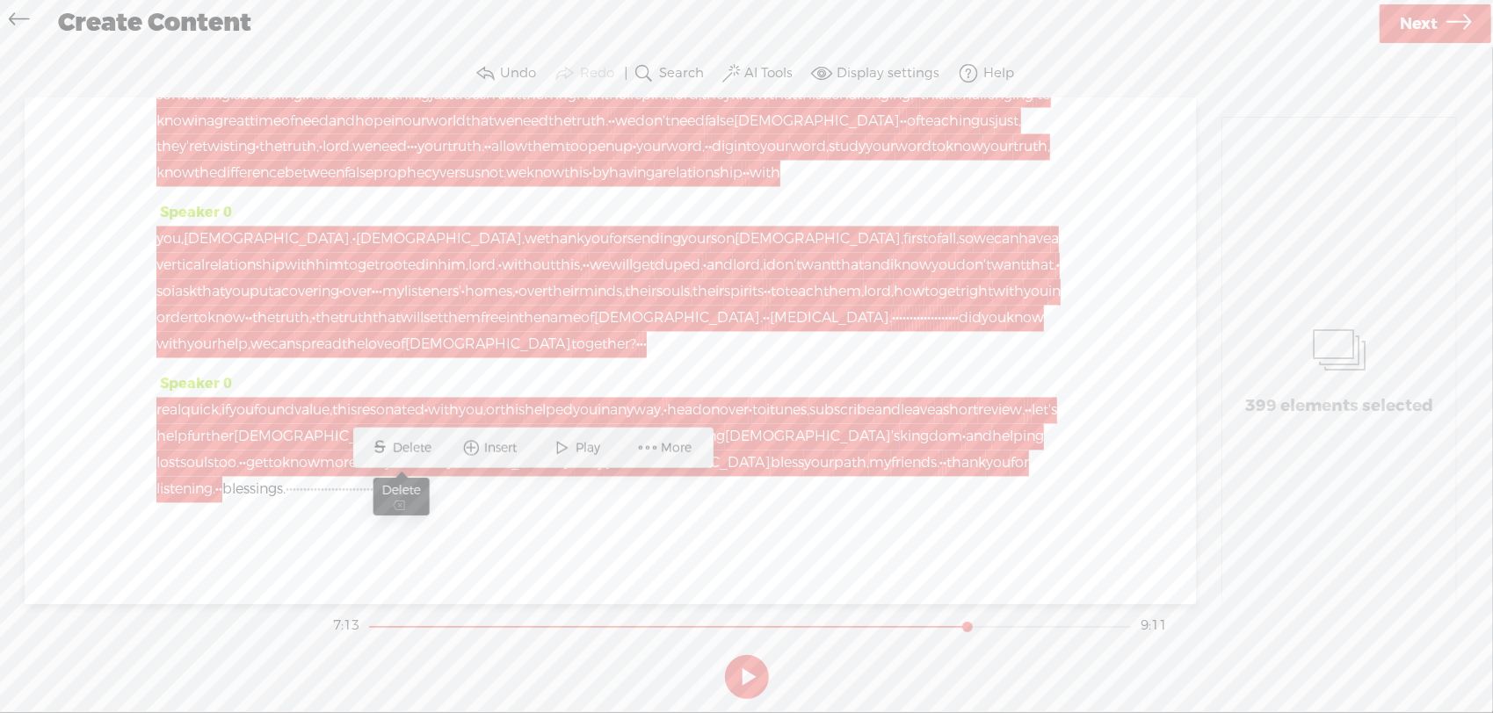
click at [423, 446] on span "Delete" at bounding box center [415, 448] width 43 height 18
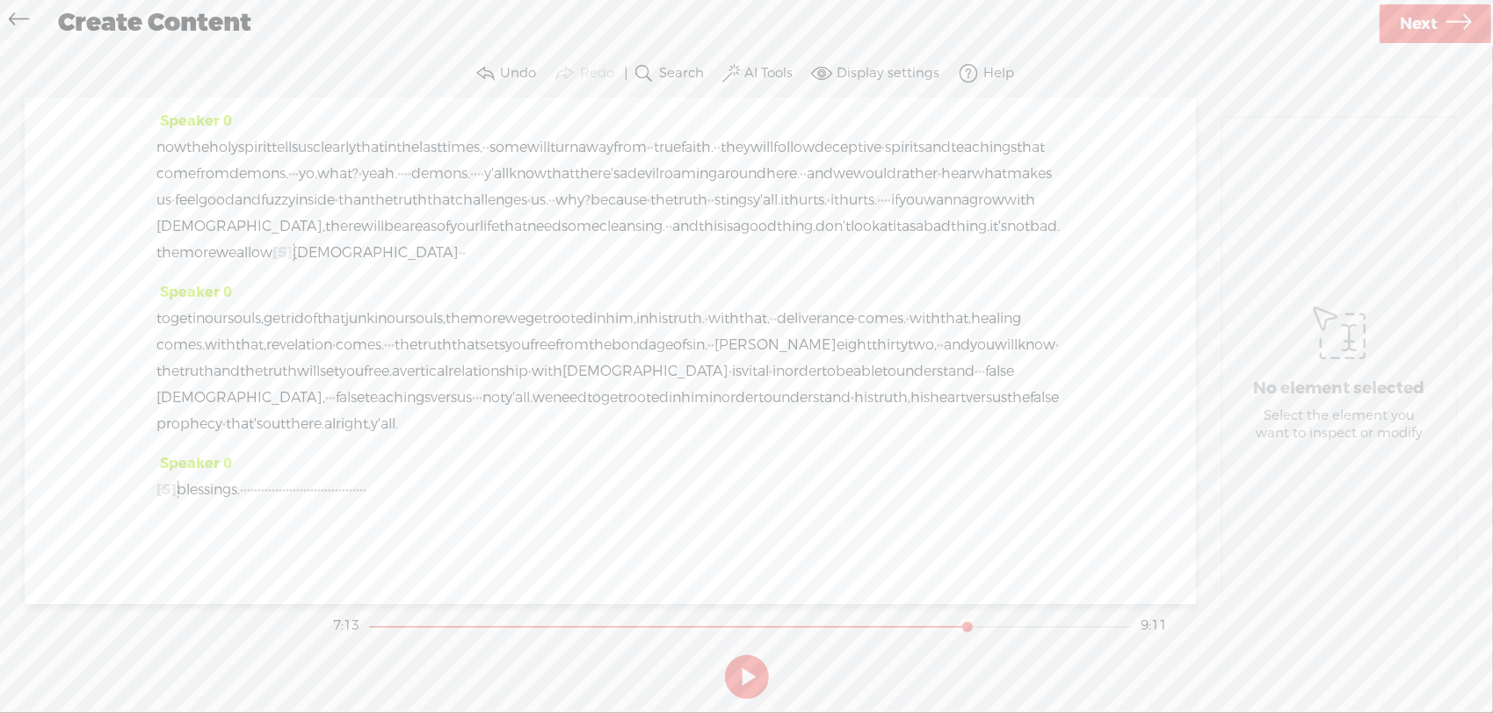
scroll to position [1996, 0]
click at [324, 416] on span "alright," at bounding box center [347, 424] width 47 height 26
click at [286, 371] on span at bounding box center [291, 381] width 26 height 32
click at [734, 682] on button at bounding box center [747, 677] width 44 height 44
drag, startPoint x: 627, startPoint y: 496, endPoint x: 200, endPoint y: 501, distance: 427.0
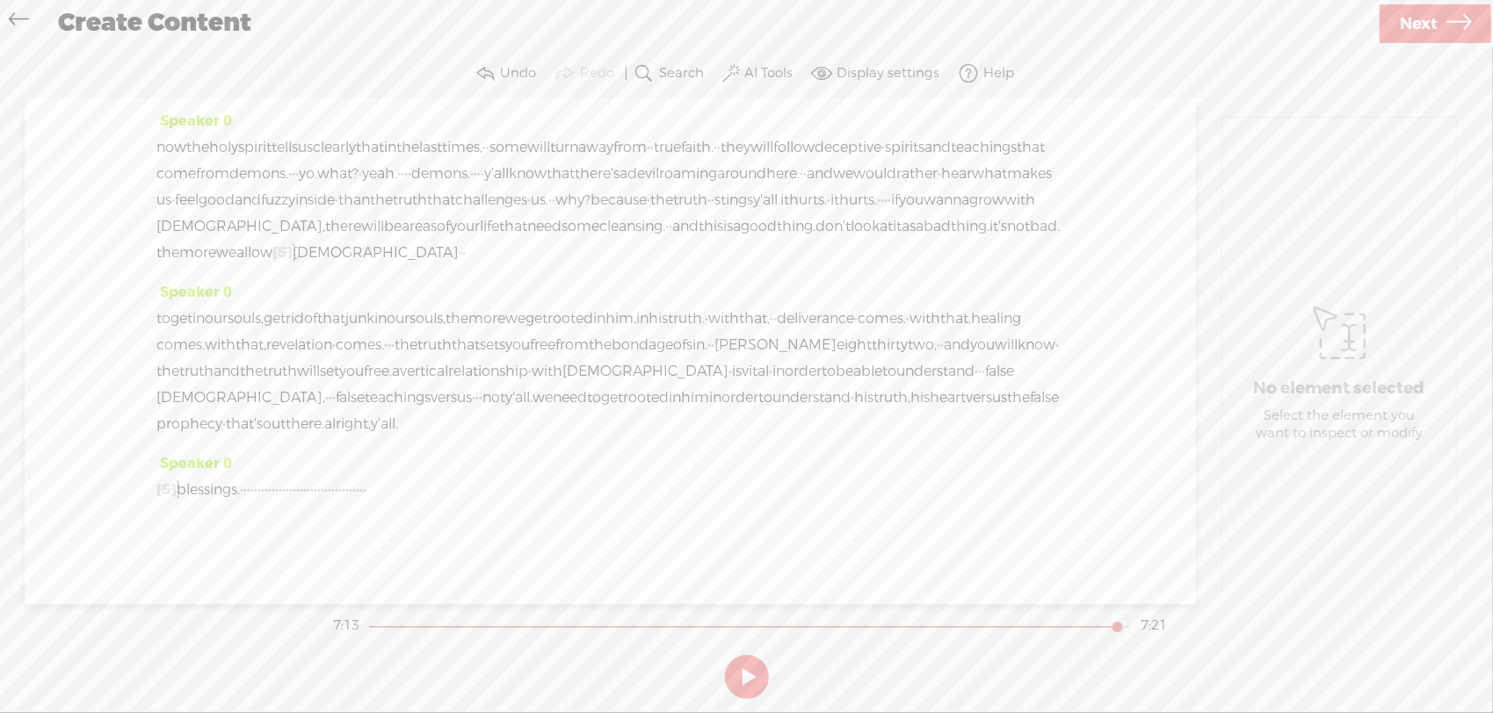
click at [200, 501] on div "[S] let's pray. · father god, thank you so much for my listeners [DATE]. · i as…" at bounding box center [610, 490] width 908 height 26
drag, startPoint x: 166, startPoint y: 491, endPoint x: 661, endPoint y: 491, distance: 494.6
click at [661, 491] on div "[S] let's pray. · father god, thank you so much for my listeners [DATE]. · i as…" at bounding box center [610, 490] width 908 height 26
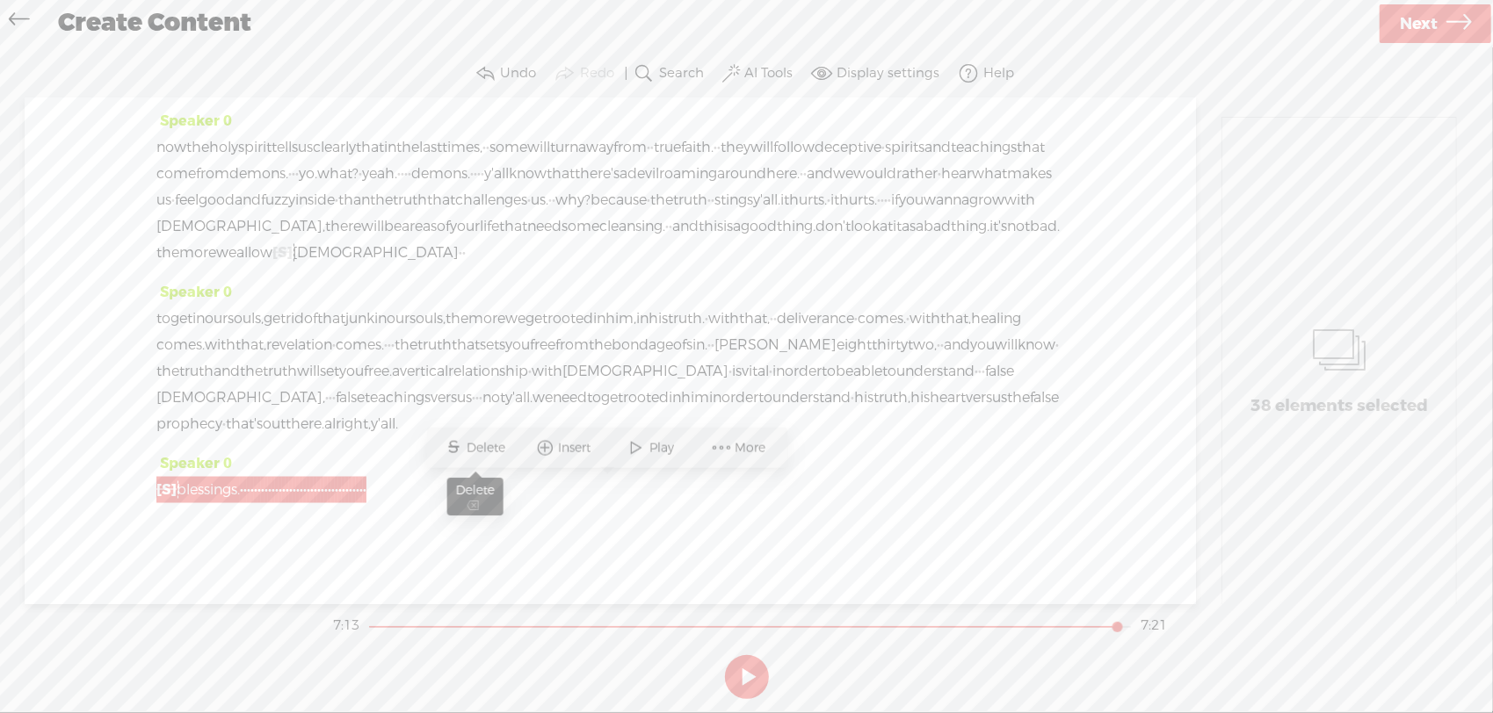
click at [514, 445] on span "S Delete" at bounding box center [475, 448] width 88 height 32
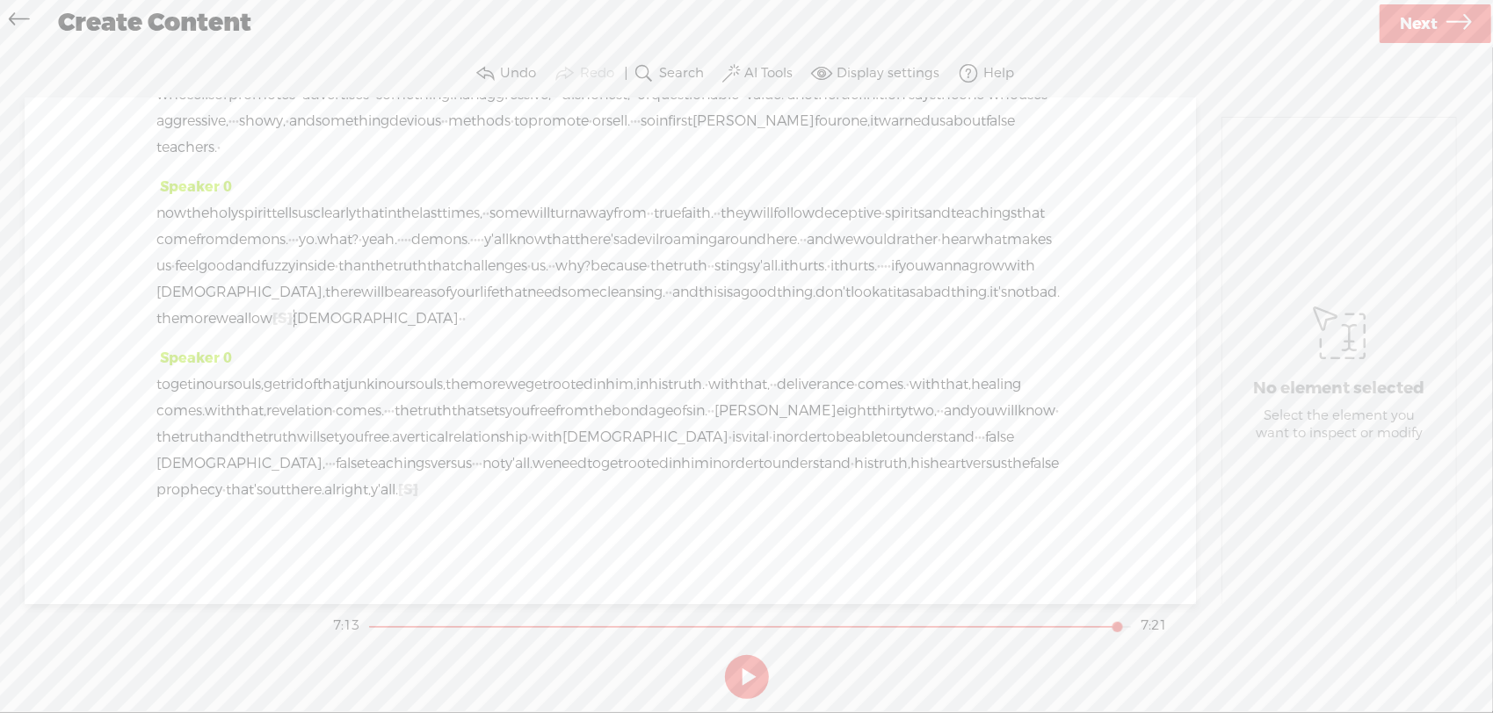
scroll to position [1929, 0]
click at [601, 464] on span "get" at bounding box center [612, 464] width 22 height 26
click at [372, 414] on span at bounding box center [361, 422] width 26 height 32
drag, startPoint x: 240, startPoint y: 495, endPoint x: 351, endPoint y: 496, distance: 110.7
click at [351, 496] on div "to get in our souls, get rid of that junk in our souls, the more we get rooted …" at bounding box center [610, 438] width 908 height 132
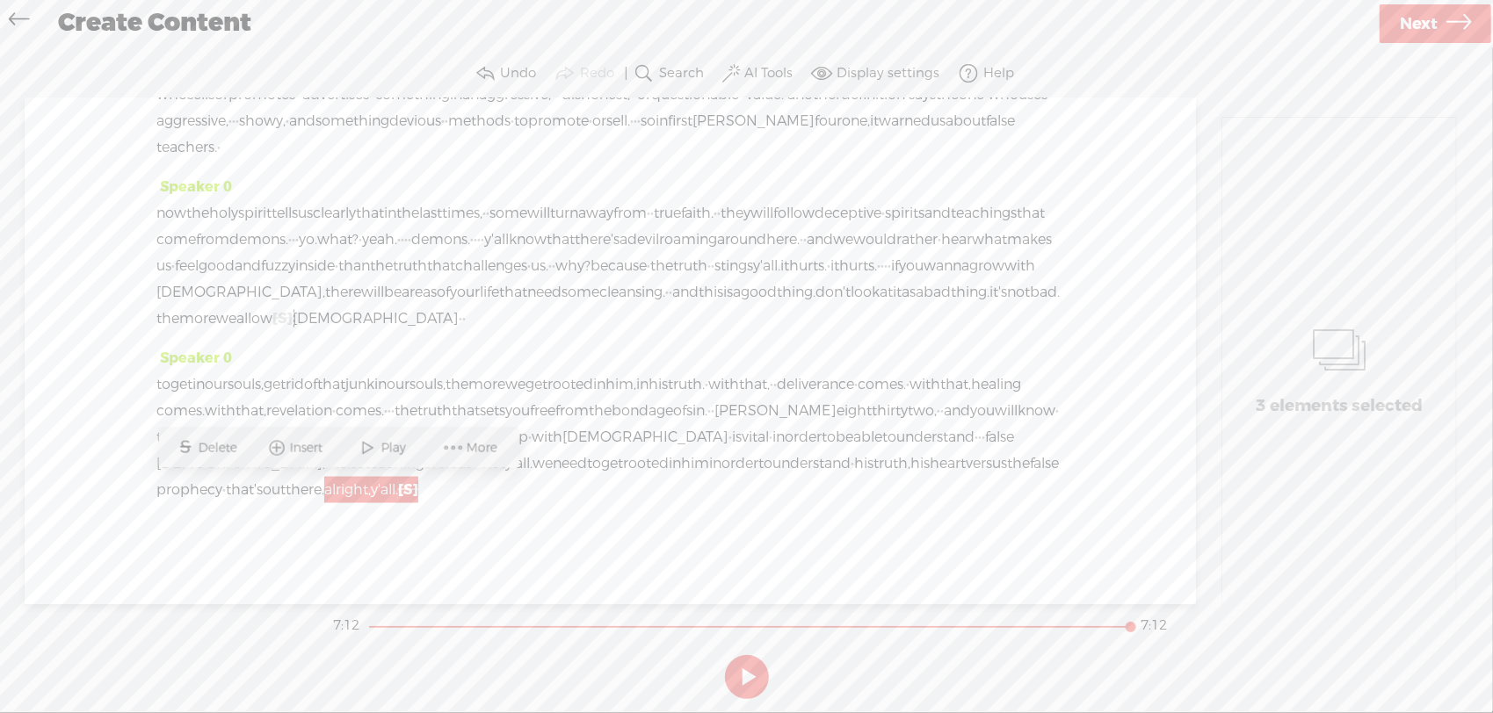
click at [229, 444] on span "Delete" at bounding box center [220, 448] width 43 height 18
click at [681, 467] on span "him" at bounding box center [695, 464] width 28 height 26
click at [483, 431] on span "Play" at bounding box center [482, 422] width 88 height 32
click at [1460, 19] on icon at bounding box center [1458, 24] width 25 height 45
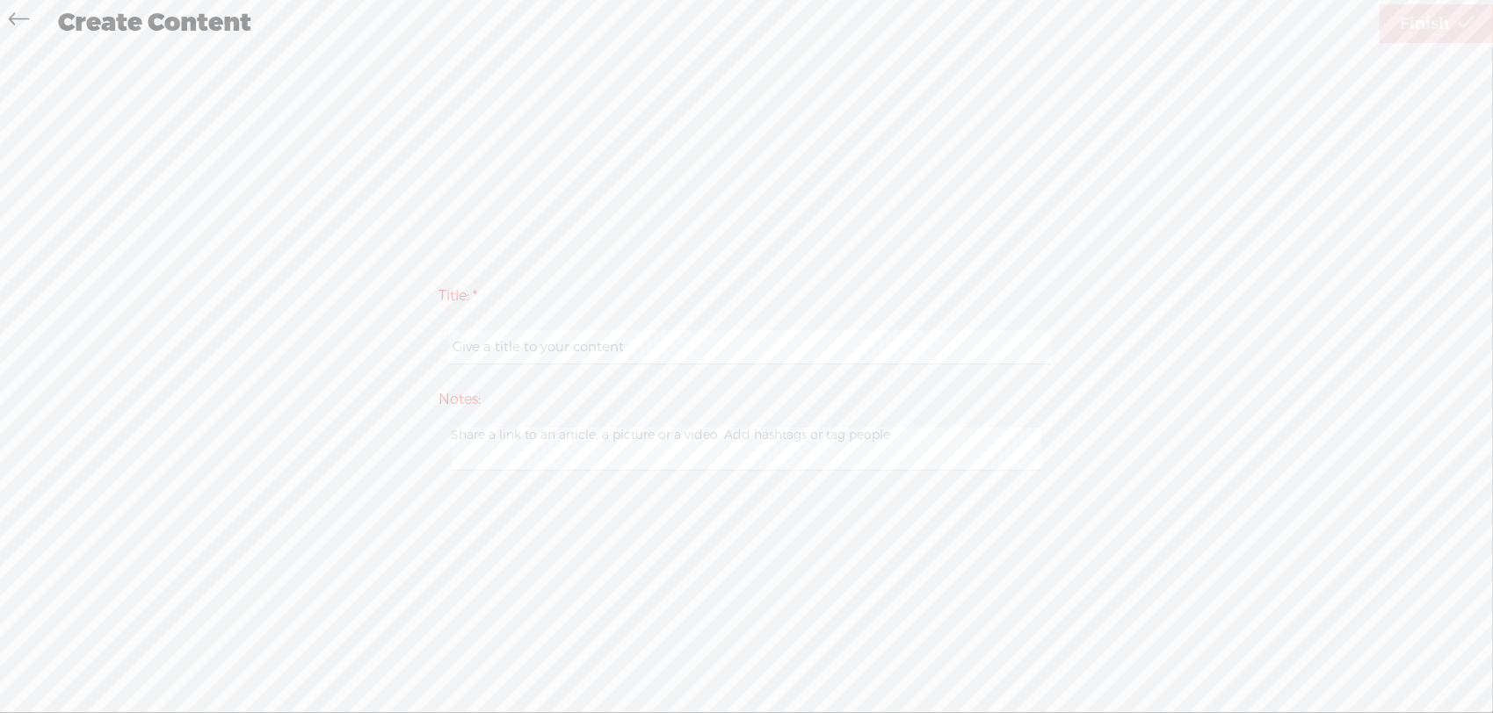
click at [829, 348] on input "text" at bounding box center [750, 347] width 602 height 34
click at [562, 344] on input "False [DEMOGRAPHIC_DATA] [PERSON_NAME] Feel Good Message NOT the TRUTH" at bounding box center [750, 347] width 602 height 34
click at [568, 344] on input "False [DEMOGRAPHIC_DATA] [PERSON_NAME] Feel Good Message NOT the TRUTH" at bounding box center [750, 347] width 602 height 34
click at [643, 348] on input "False Prophets give Feel Good Message NOT the TRUTH" at bounding box center [750, 347] width 602 height 34
click at [579, 344] on input "False Prophets give Feel Good" Message NOT the TRUTH" at bounding box center [750, 347] width 602 height 34
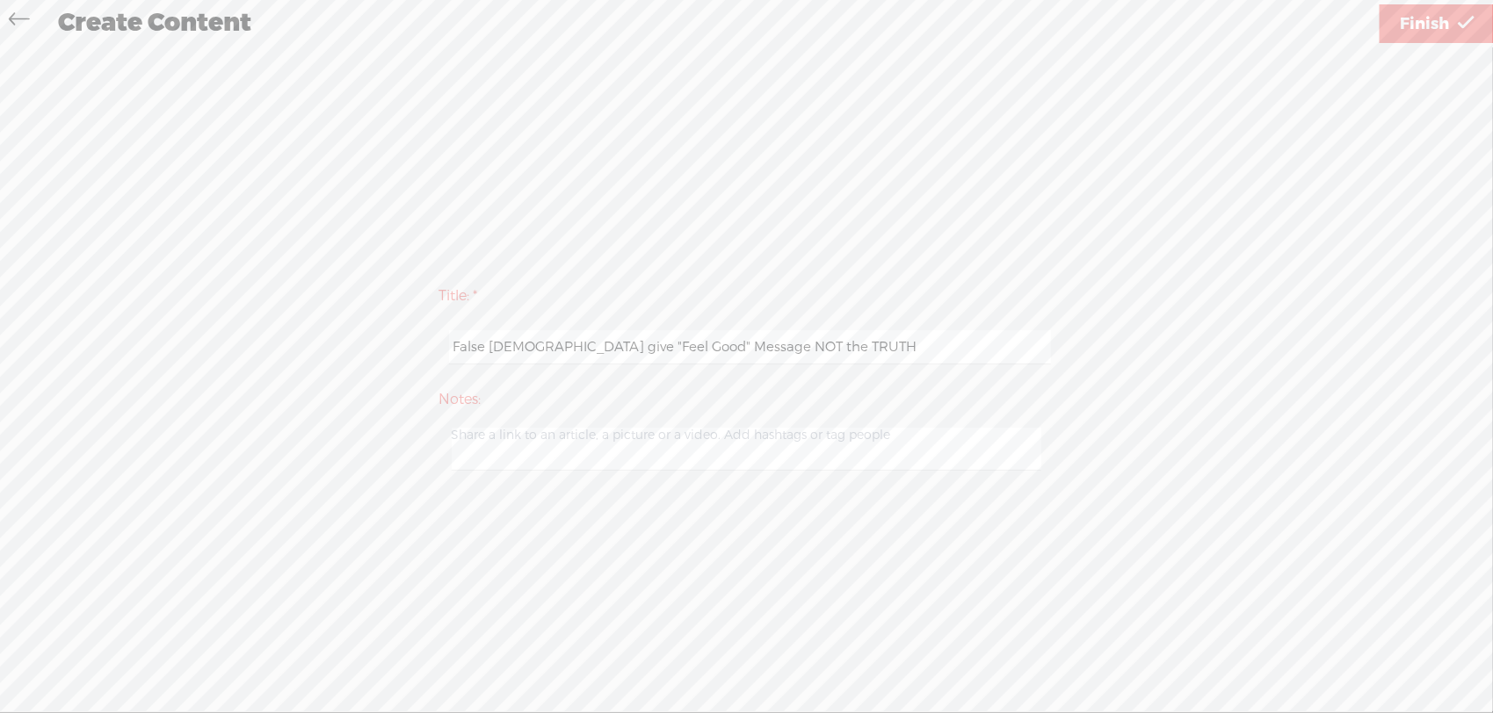
click at [828, 344] on input "False [DEMOGRAPHIC_DATA] give "Feel Good" Message NOT the TRUTH" at bounding box center [750, 347] width 602 height 34
click at [774, 346] on input "False [DEMOGRAPHIC_DATA] give "Feel Good" Message NOT the TRUTH" at bounding box center [750, 347] width 602 height 34
type input "False [DEMOGRAPHIC_DATA] give "Feel Good" Message NOT [DEMOGRAPHIC_DATA]'s TRUTH"
click at [1402, 31] on span "Finish" at bounding box center [1423, 24] width 49 height 45
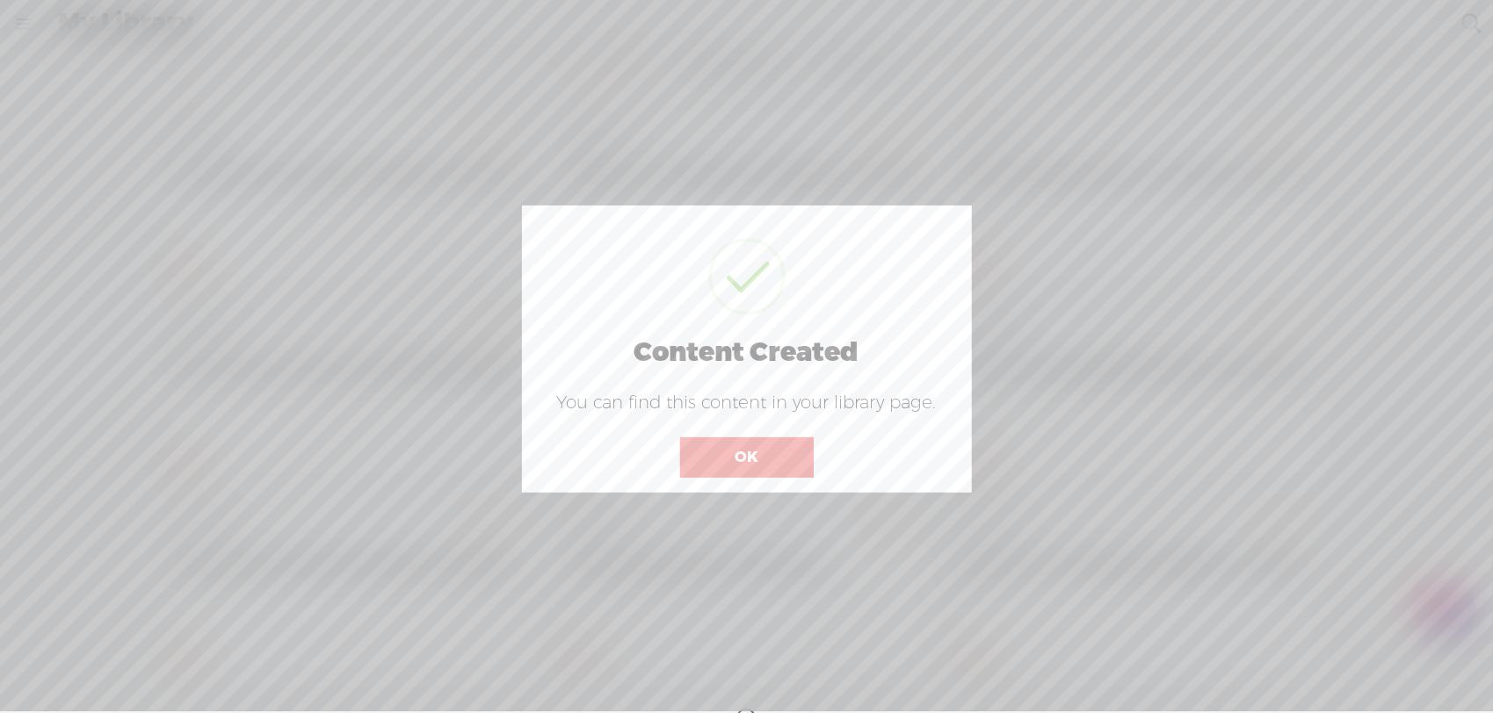
scroll to position [760, 0]
click at [810, 446] on button "OK" at bounding box center [747, 458] width 134 height 40
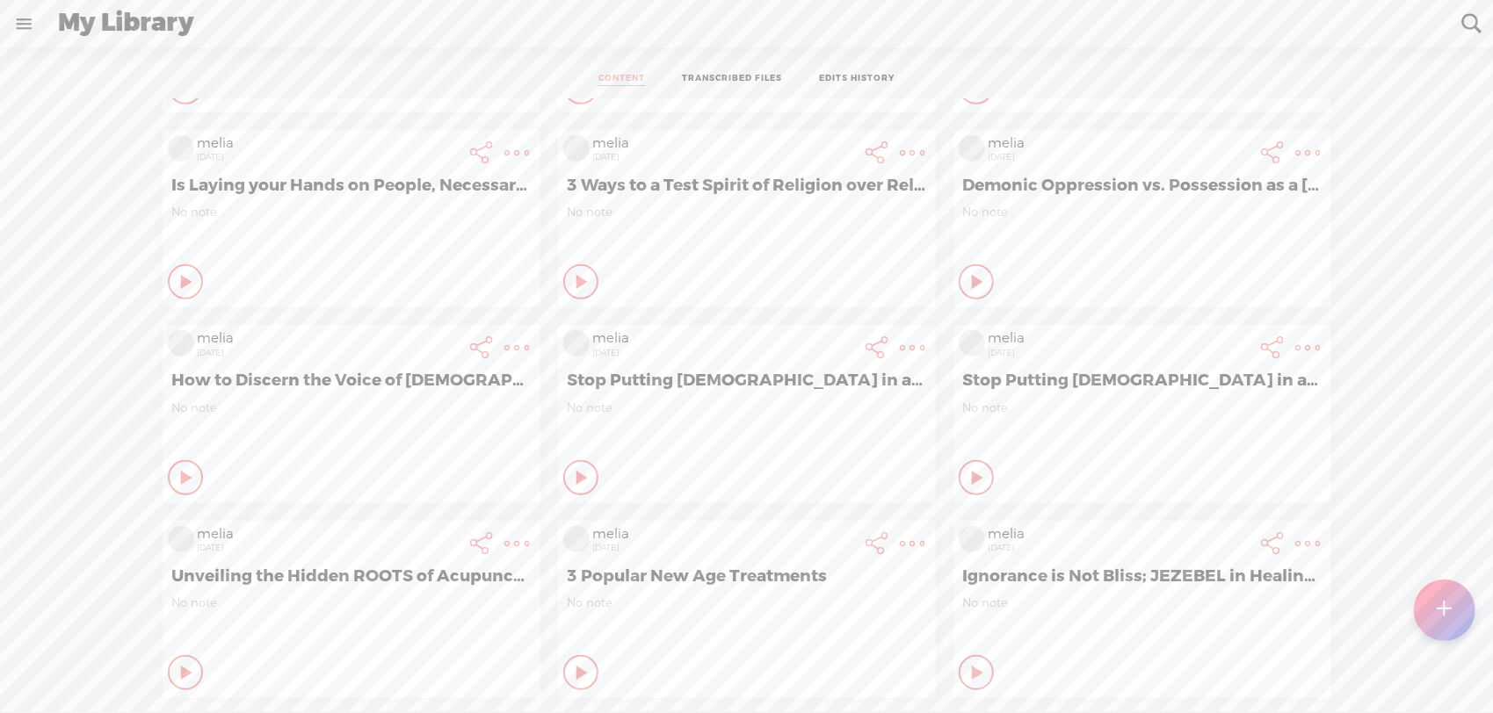
scroll to position [0, 0]
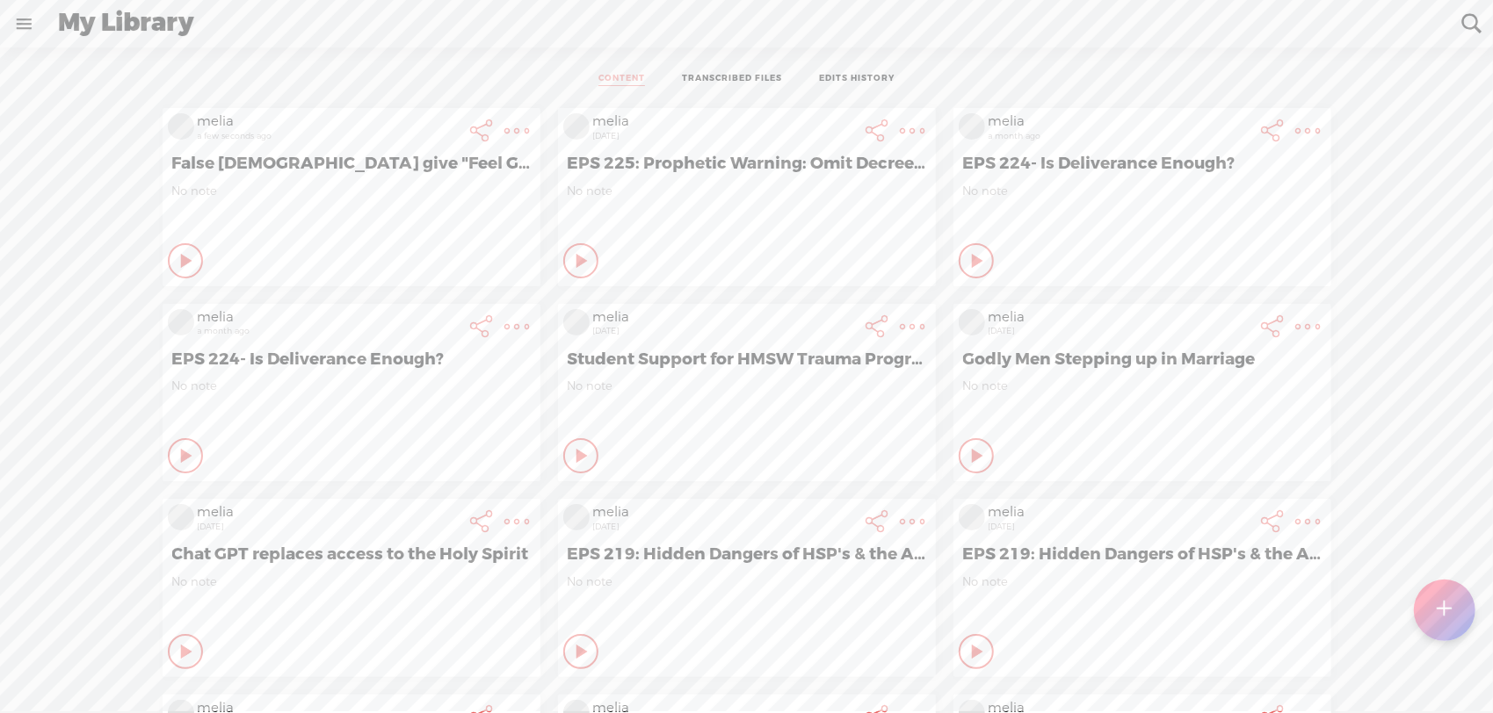
click at [505, 123] on t at bounding box center [517, 131] width 25 height 25
click at [408, 317] on link "Download Audio" at bounding box center [408, 311] width 199 height 40
click at [221, 290] on span "Download .mp3 file" at bounding box center [201, 291] width 155 height 40
click at [168, 278] on div "Play Content" at bounding box center [185, 260] width 35 height 35
click at [177, 452] on icon at bounding box center [186, 456] width 18 height 18
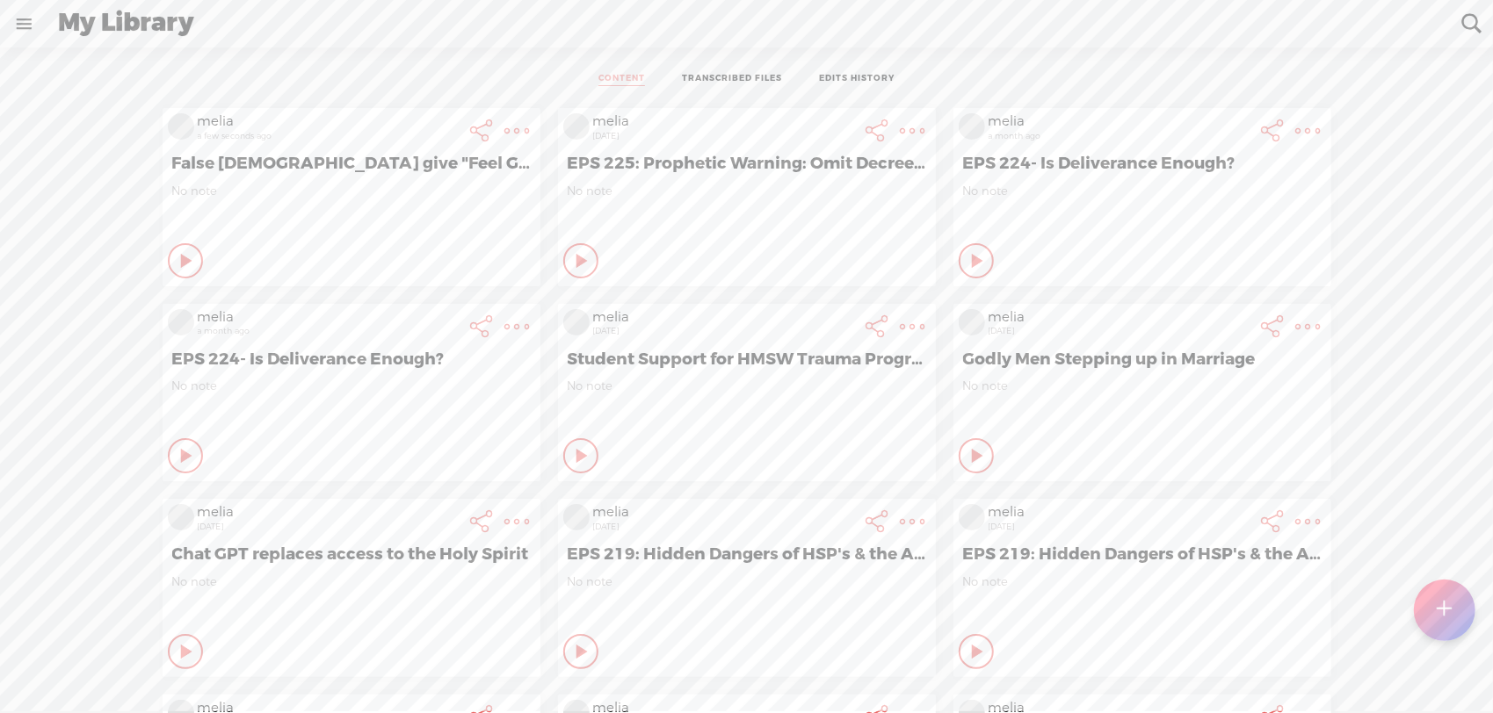
scroll to position [468, 0]
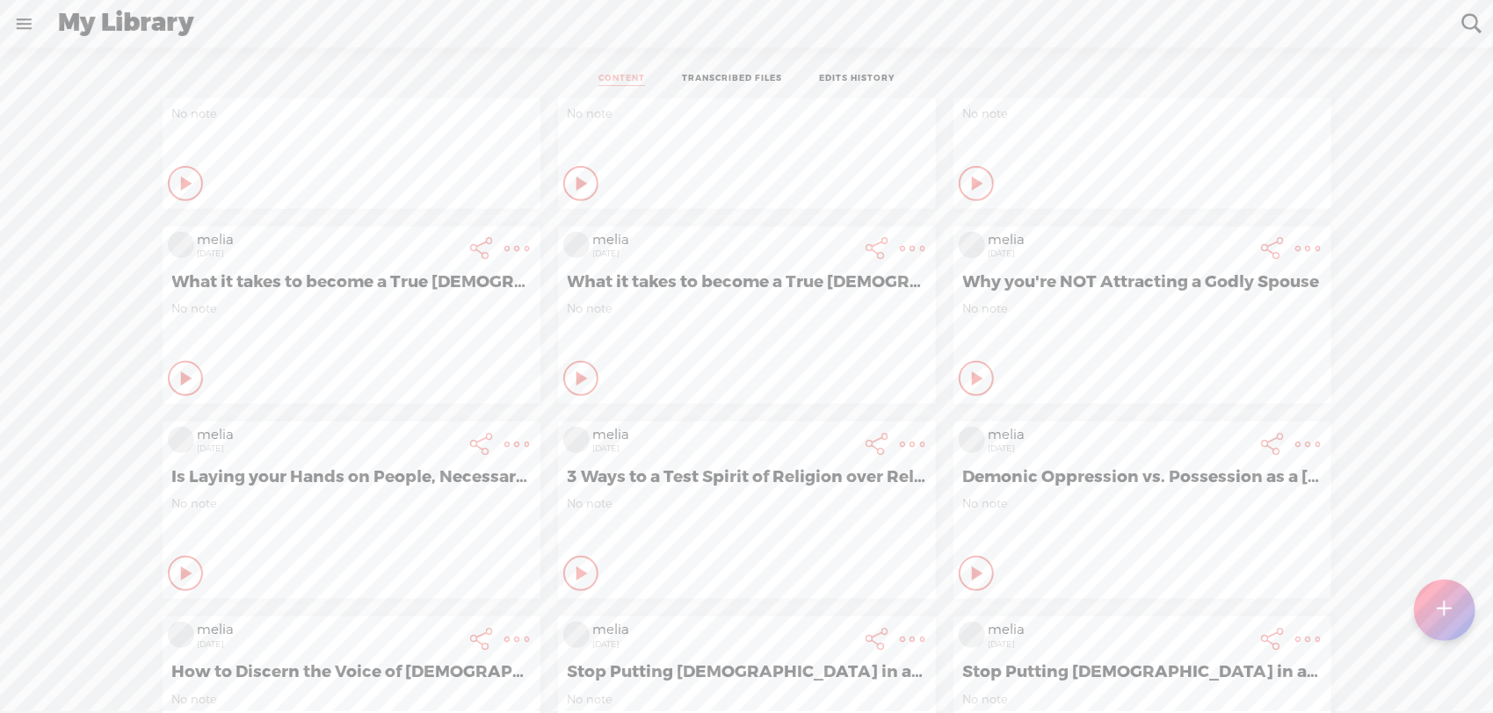
click at [573, 375] on icon at bounding box center [582, 379] width 18 height 18
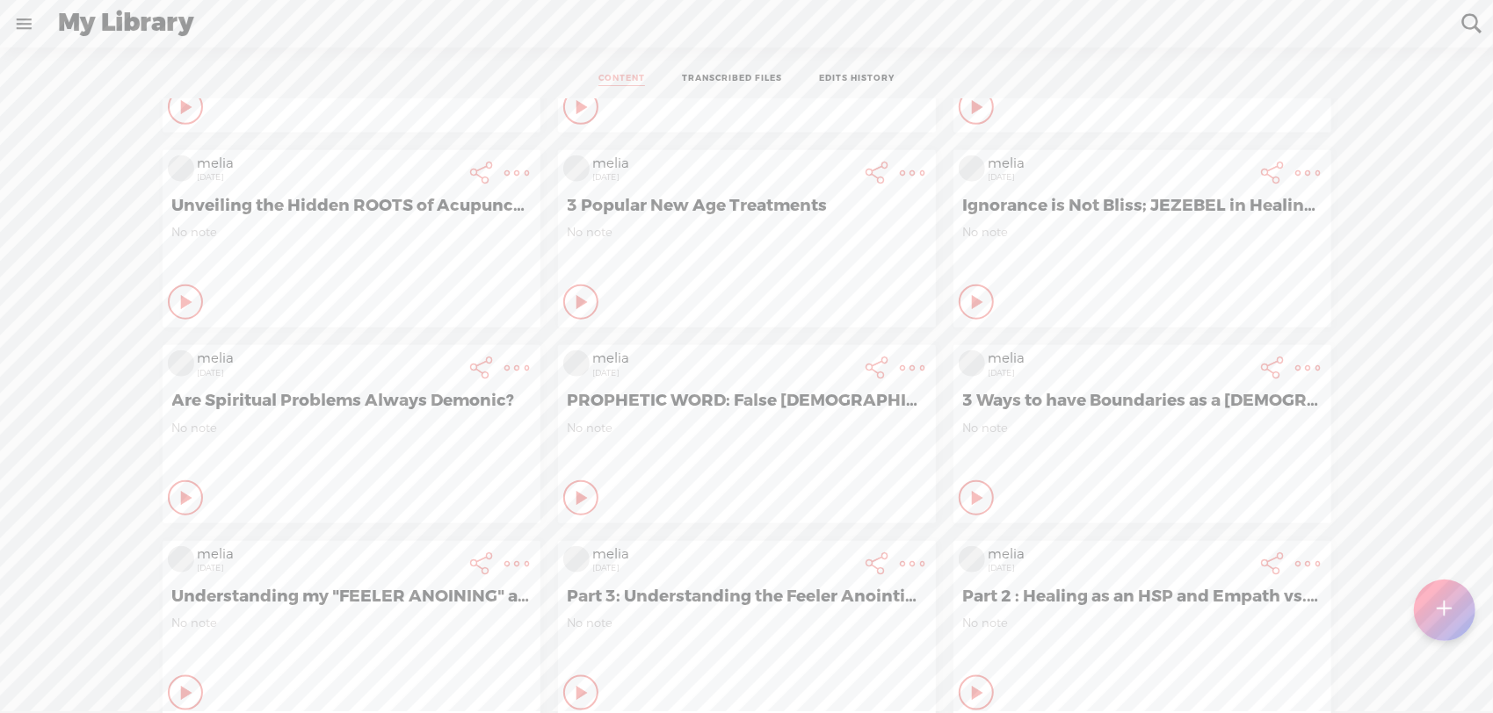
scroll to position [1171, 0]
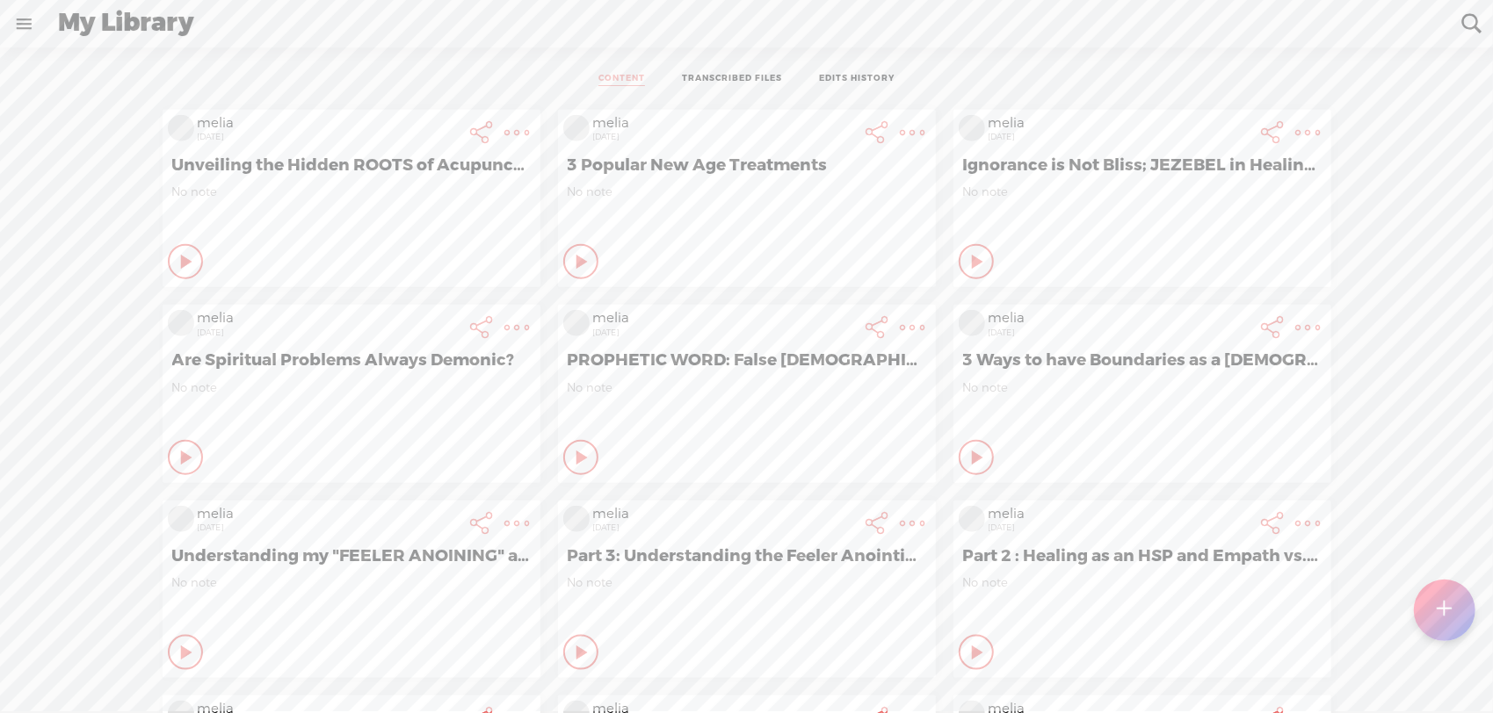
click at [573, 459] on icon at bounding box center [582, 458] width 18 height 18
click at [573, 255] on icon at bounding box center [582, 262] width 18 height 18
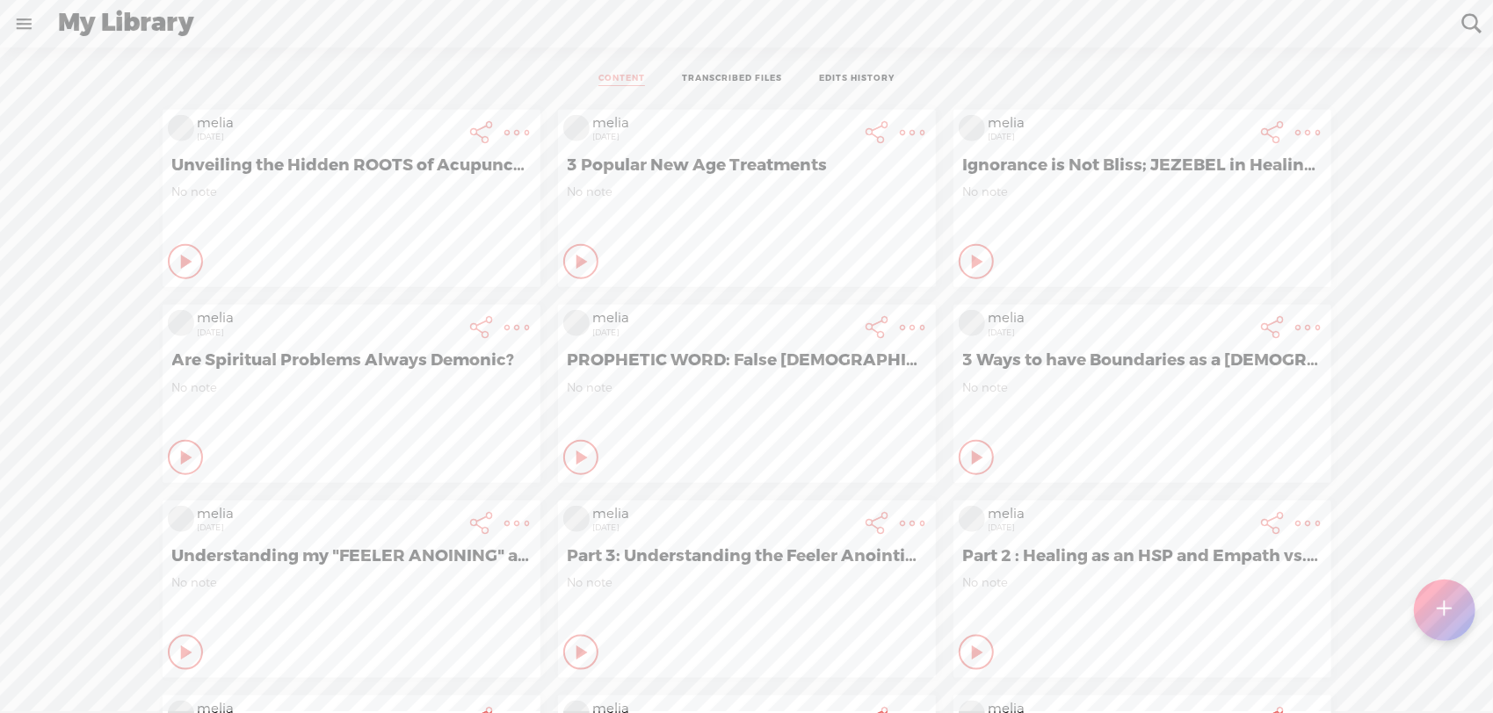
click at [792, 237] on link "Duplicate & Edit" at bounding box center [804, 231] width 199 height 40
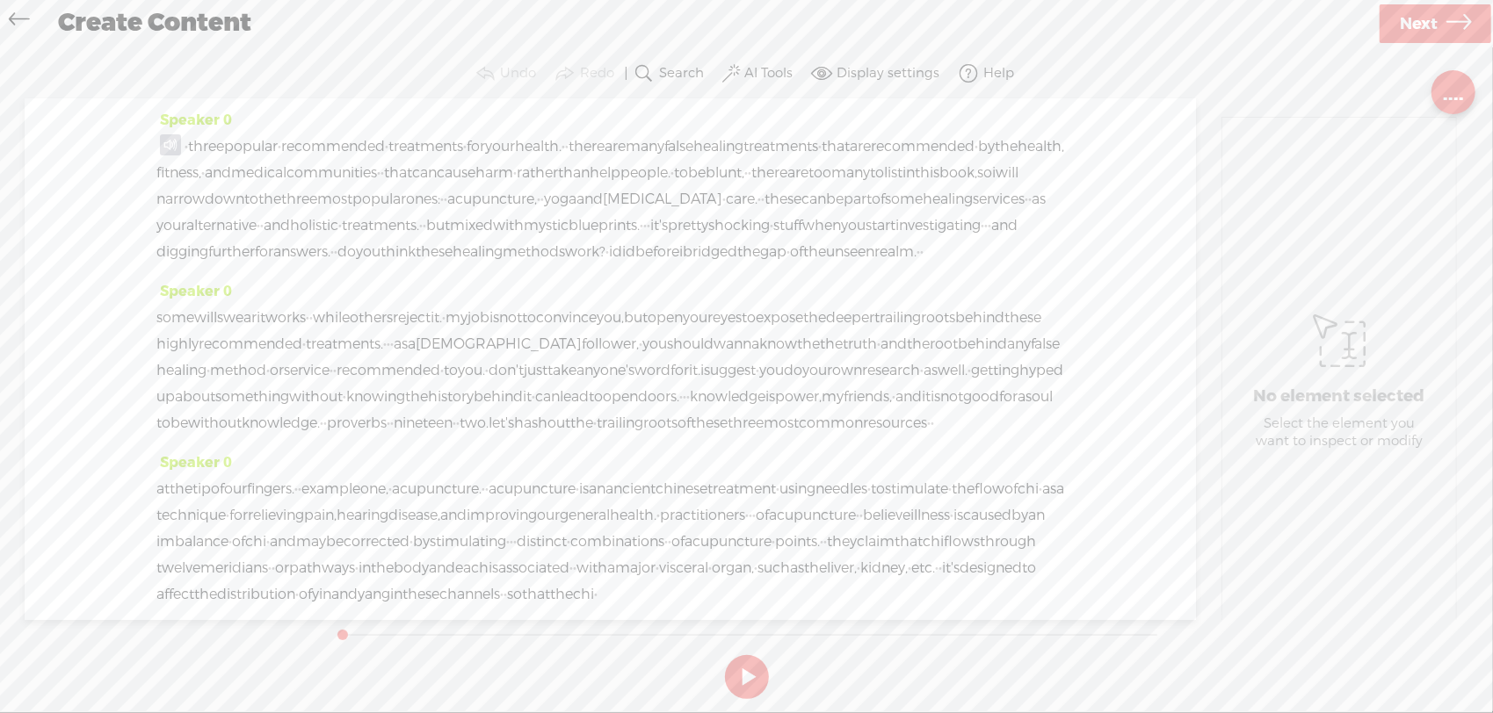
click at [169, 136] on span at bounding box center [170, 144] width 21 height 21
click at [319, 61] on section "Undo Redo Search Remove Background Noise AI Tools Configure Magic Sound Enhance…" at bounding box center [746, 73] width 1457 height 49
click at [199, 144] on span "three" at bounding box center [206, 147] width 36 height 26
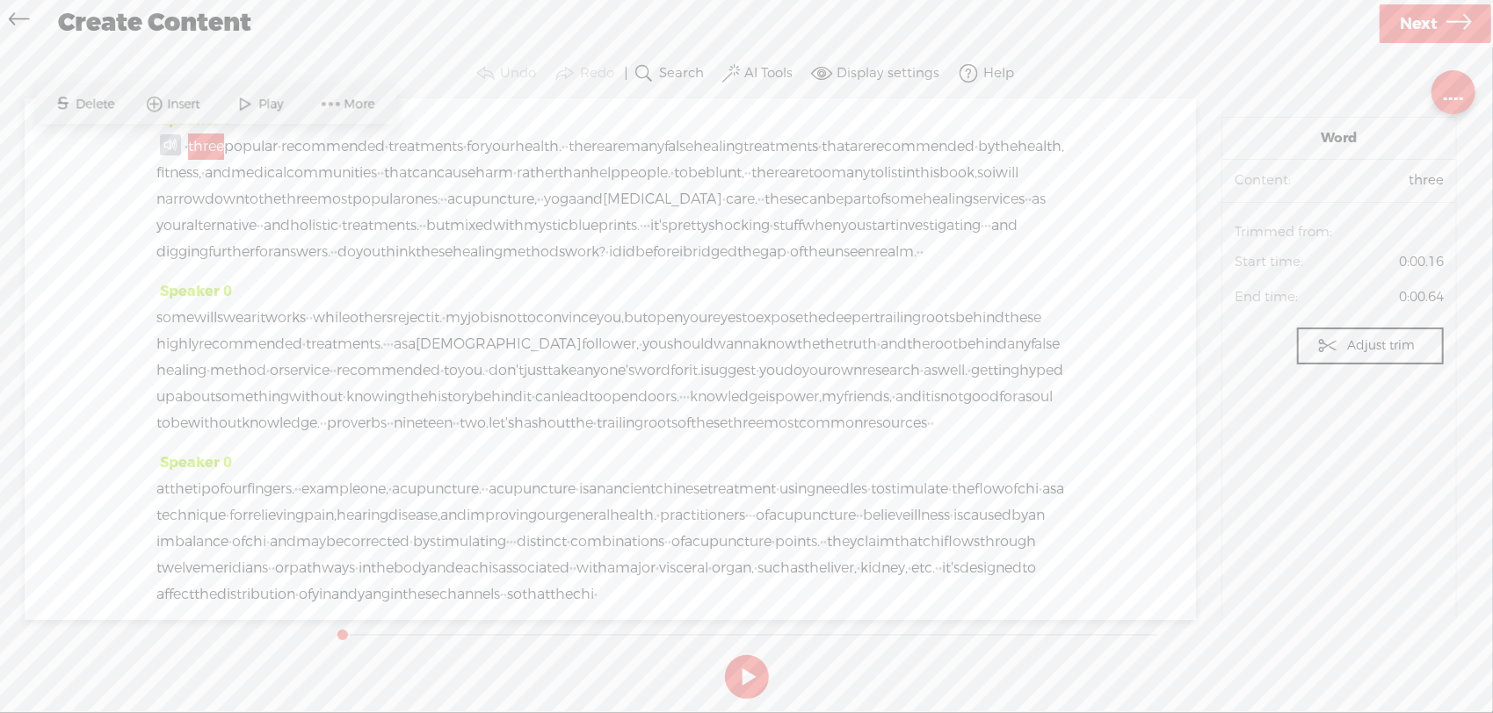
click at [751, 672] on button at bounding box center [747, 677] width 44 height 44
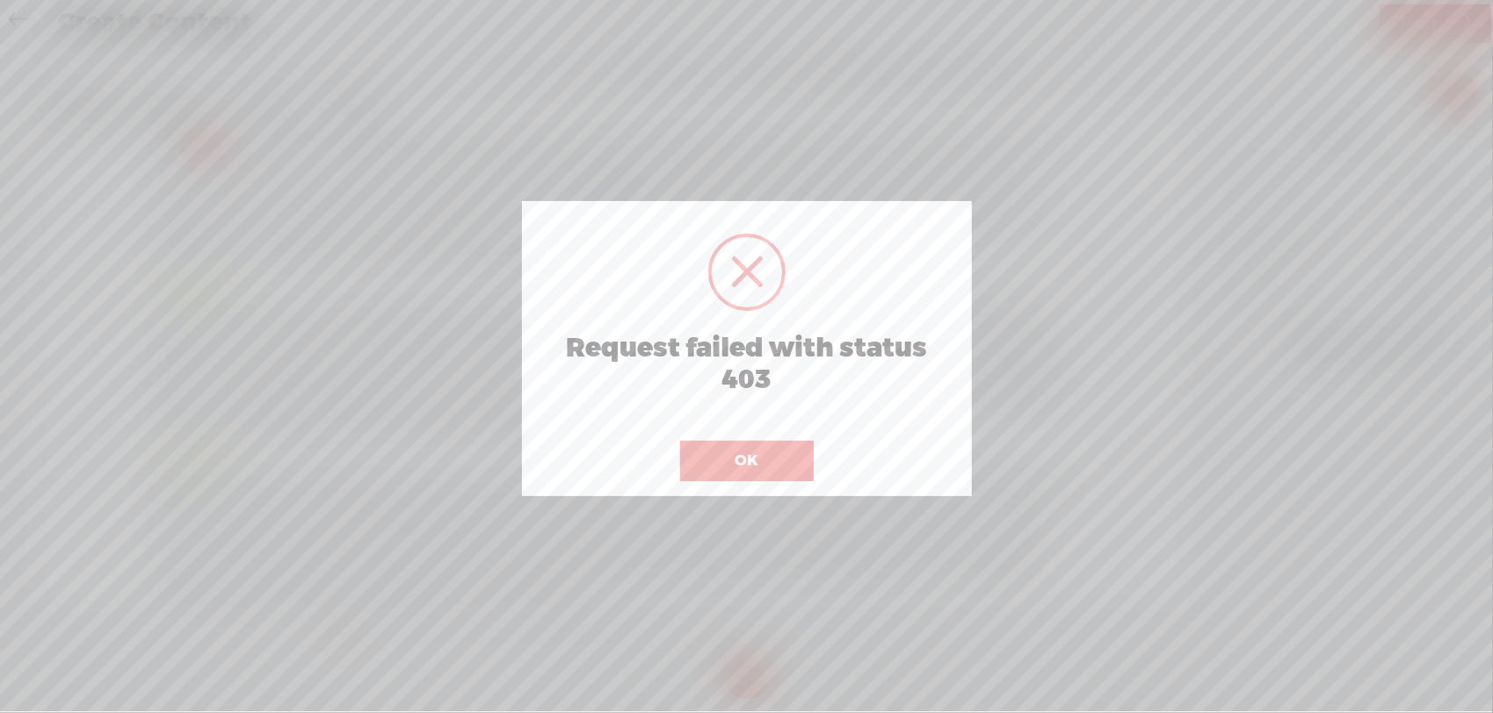
click at [751, 463] on button "OK" at bounding box center [747, 461] width 134 height 40
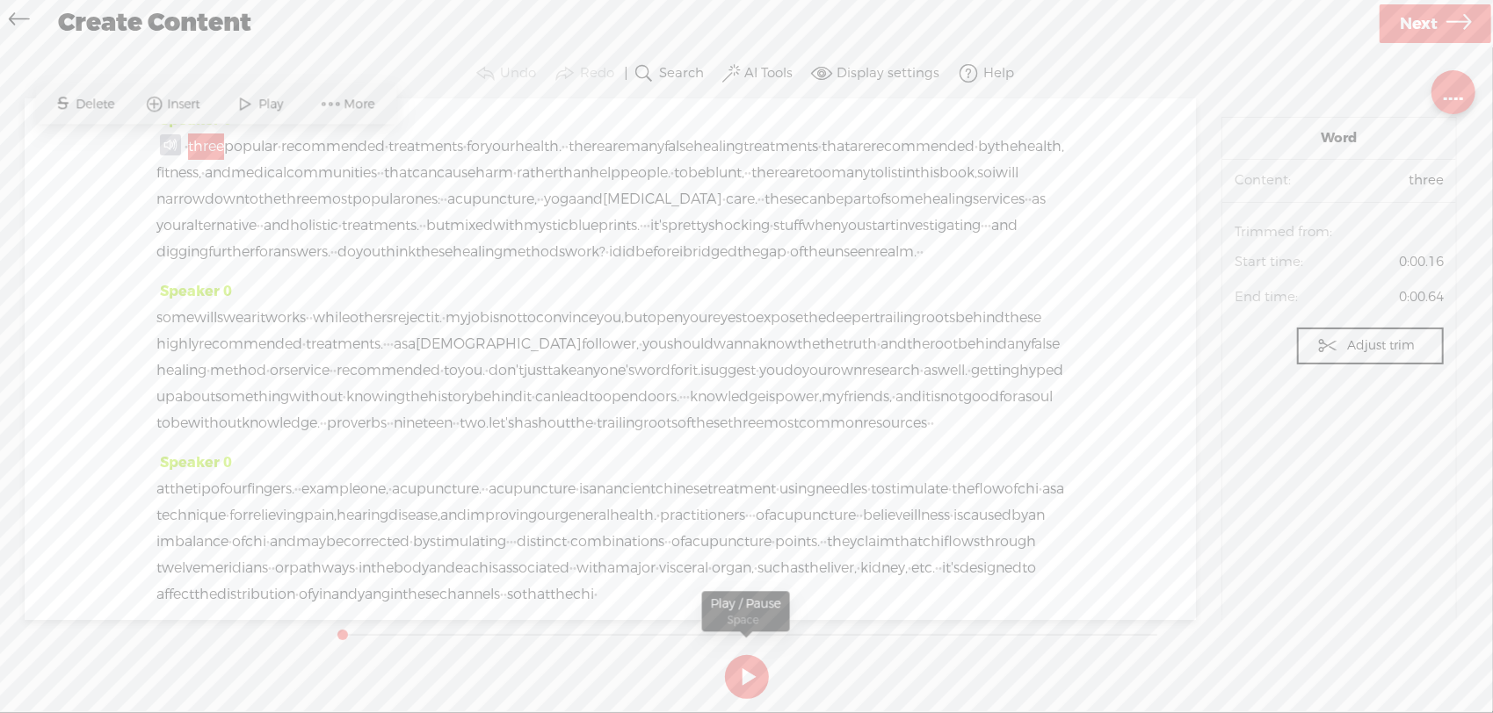
click at [740, 684] on button at bounding box center [747, 677] width 44 height 44
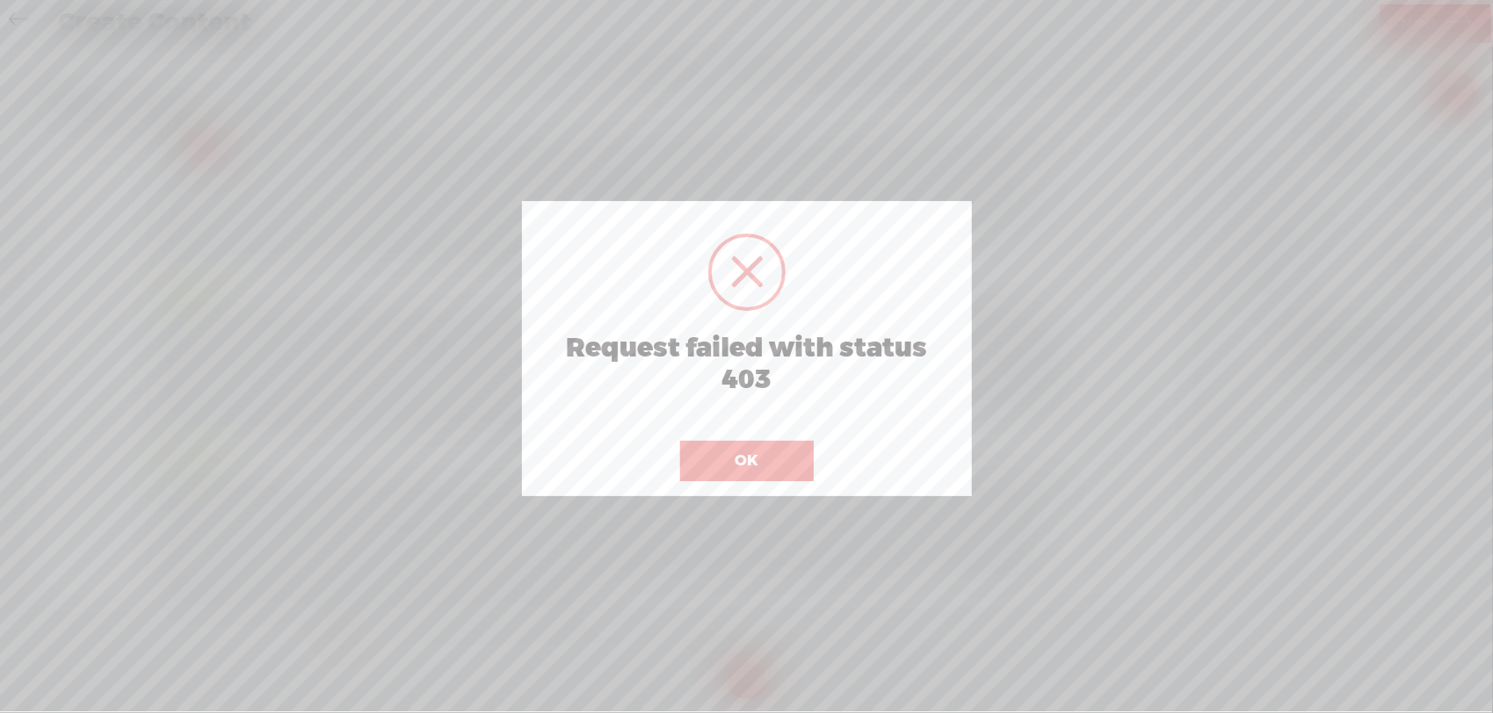
click at [778, 459] on button "OK" at bounding box center [747, 461] width 134 height 40
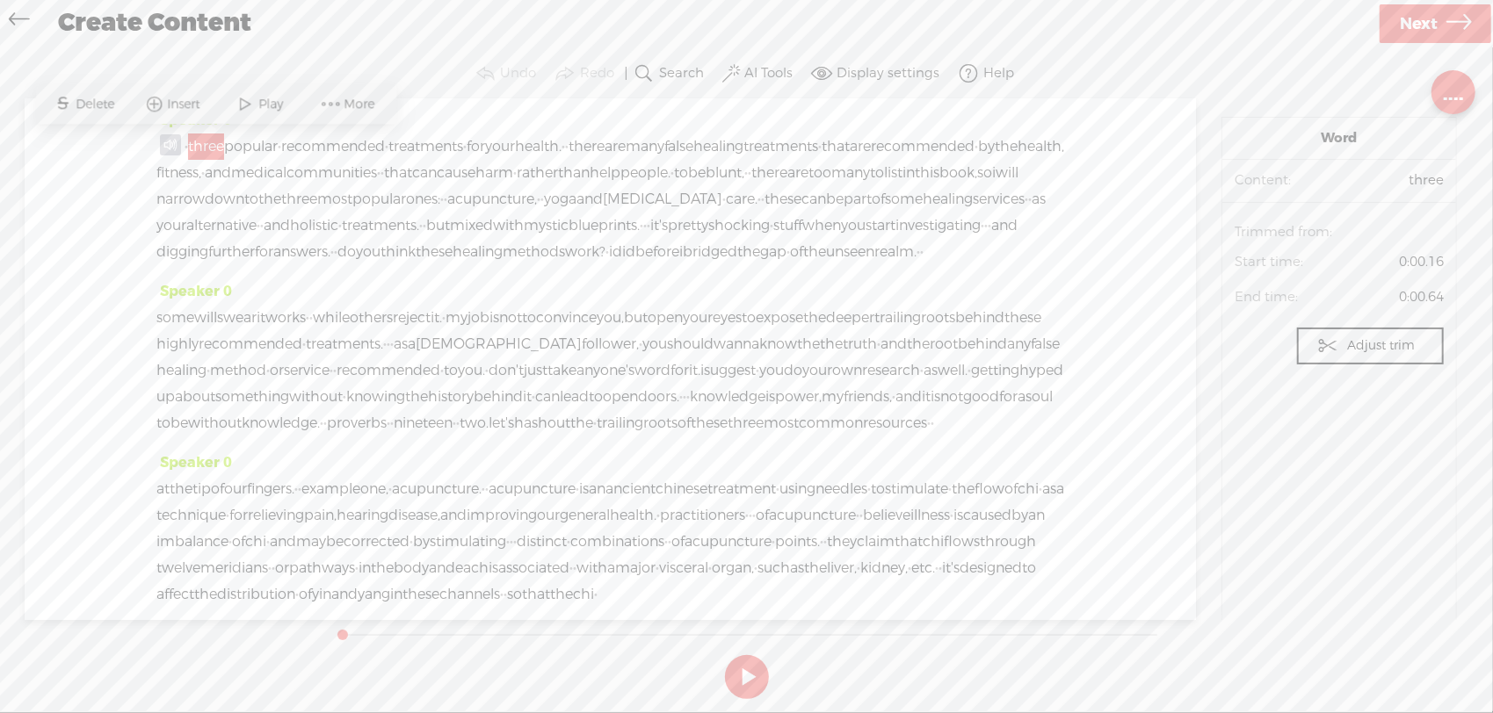
click at [302, 358] on span "recommended" at bounding box center [251, 344] width 104 height 26
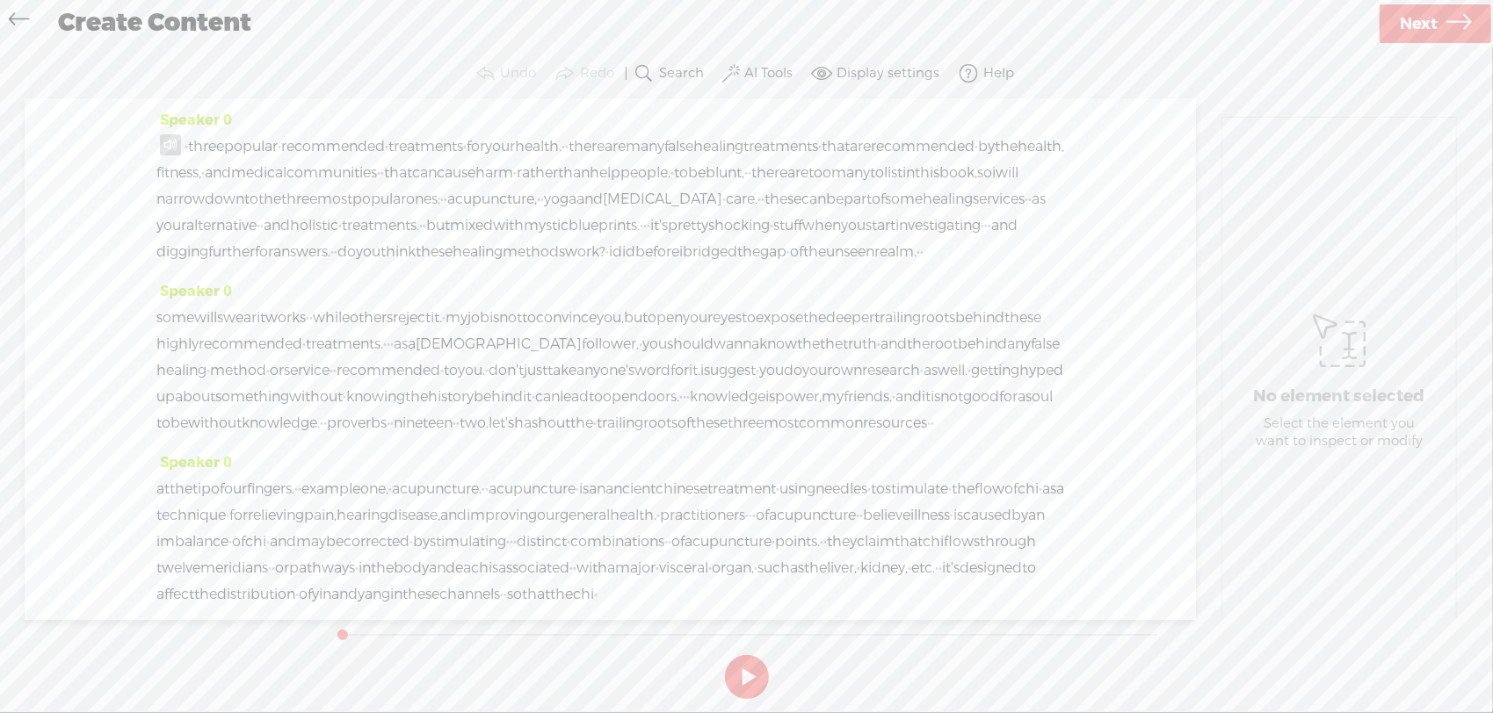
click at [170, 143] on span at bounding box center [170, 144] width 21 height 21
click at [246, 100] on span "Delete" at bounding box center [250, 106] width 43 height 18
click at [160, 143] on span "·" at bounding box center [158, 147] width 4 height 26
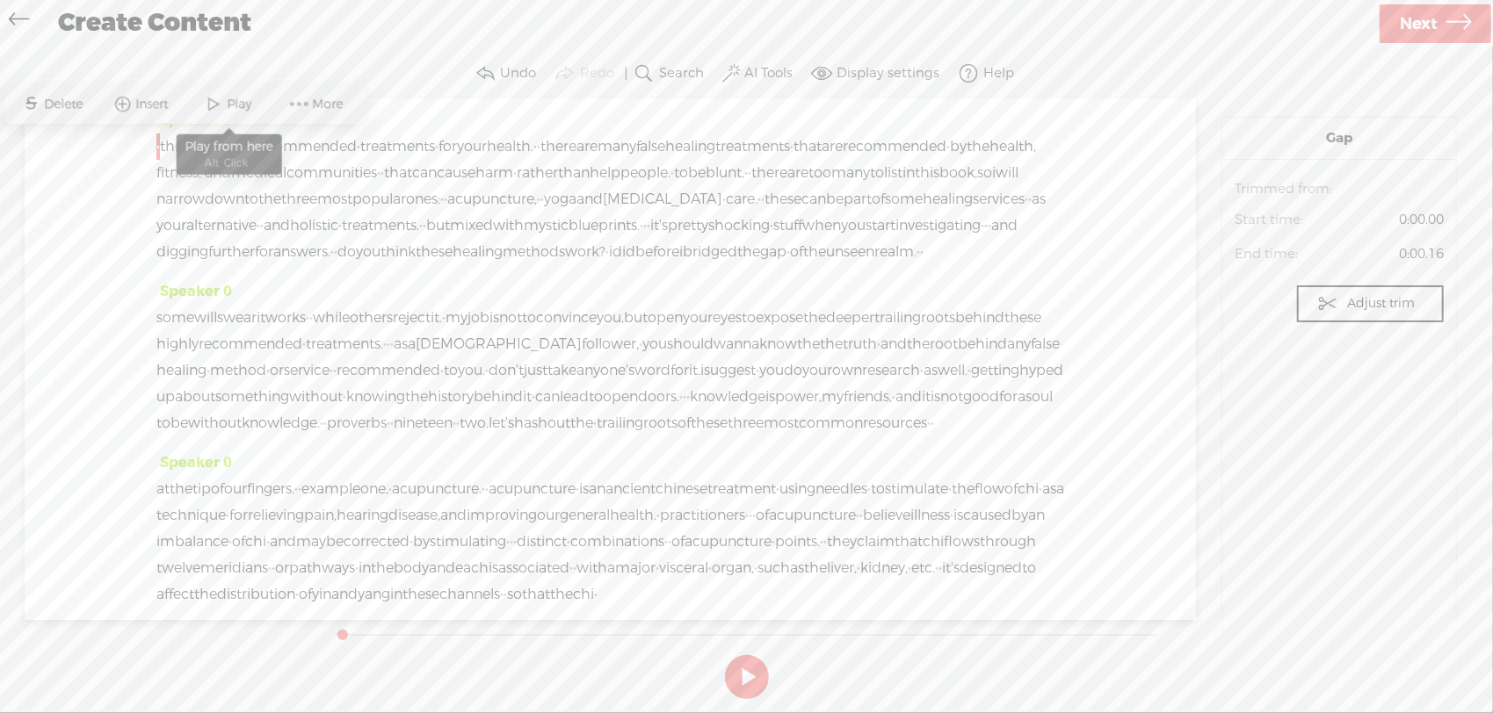
click at [232, 98] on span "Play" at bounding box center [242, 105] width 29 height 18
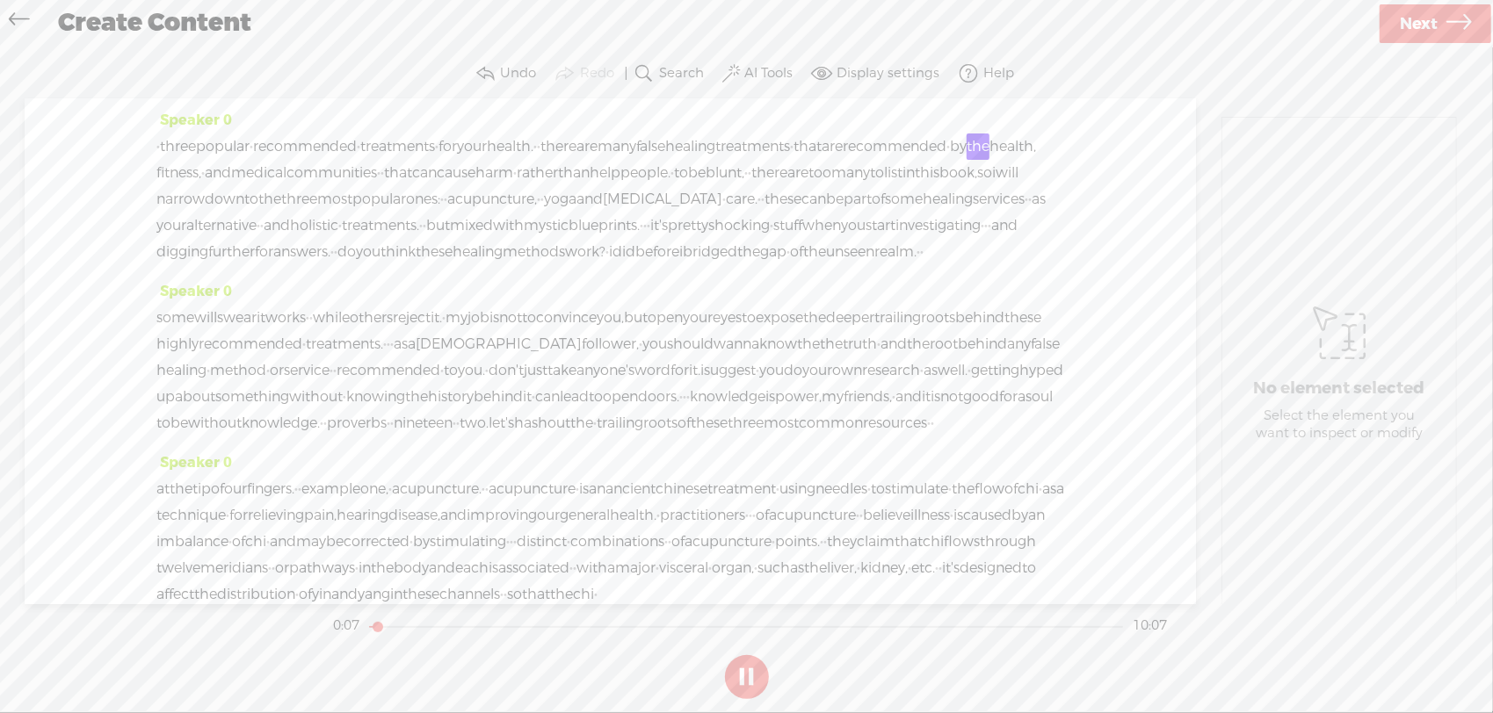
click at [763, 685] on button at bounding box center [747, 677] width 44 height 44
click at [503, 82] on button "Undo" at bounding box center [507, 73] width 73 height 35
click at [184, 148] on span at bounding box center [173, 144] width 21 height 21
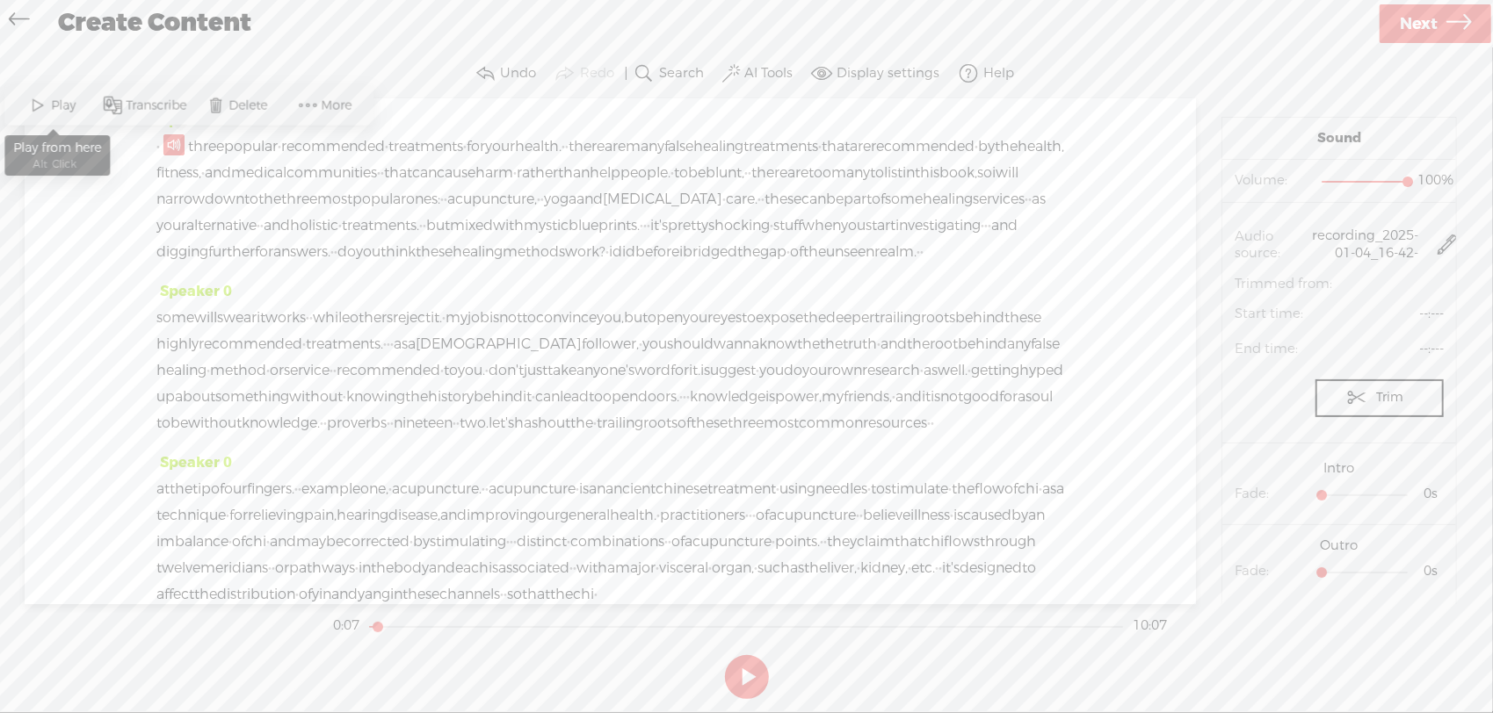
click at [70, 110] on span "Play" at bounding box center [66, 106] width 29 height 18
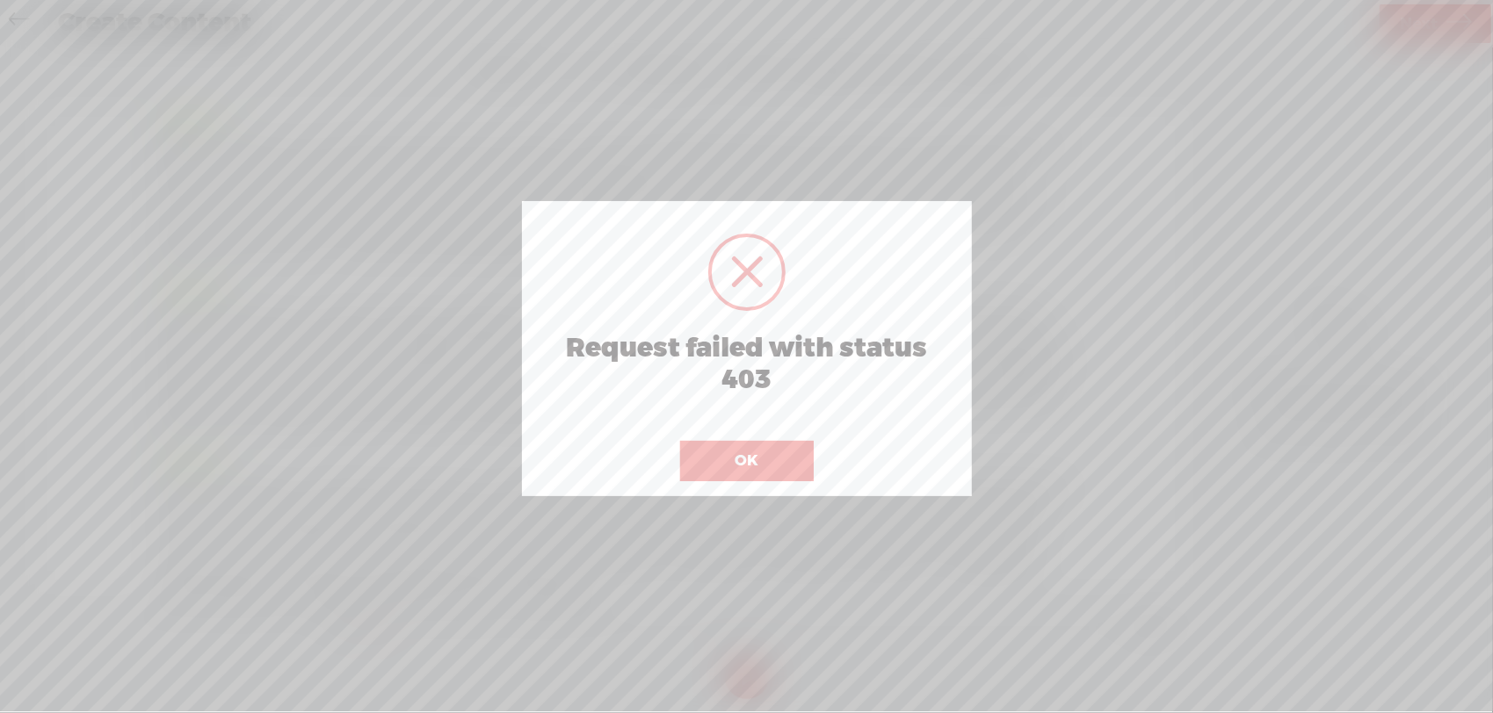
click at [741, 469] on button "OK" at bounding box center [747, 461] width 134 height 40
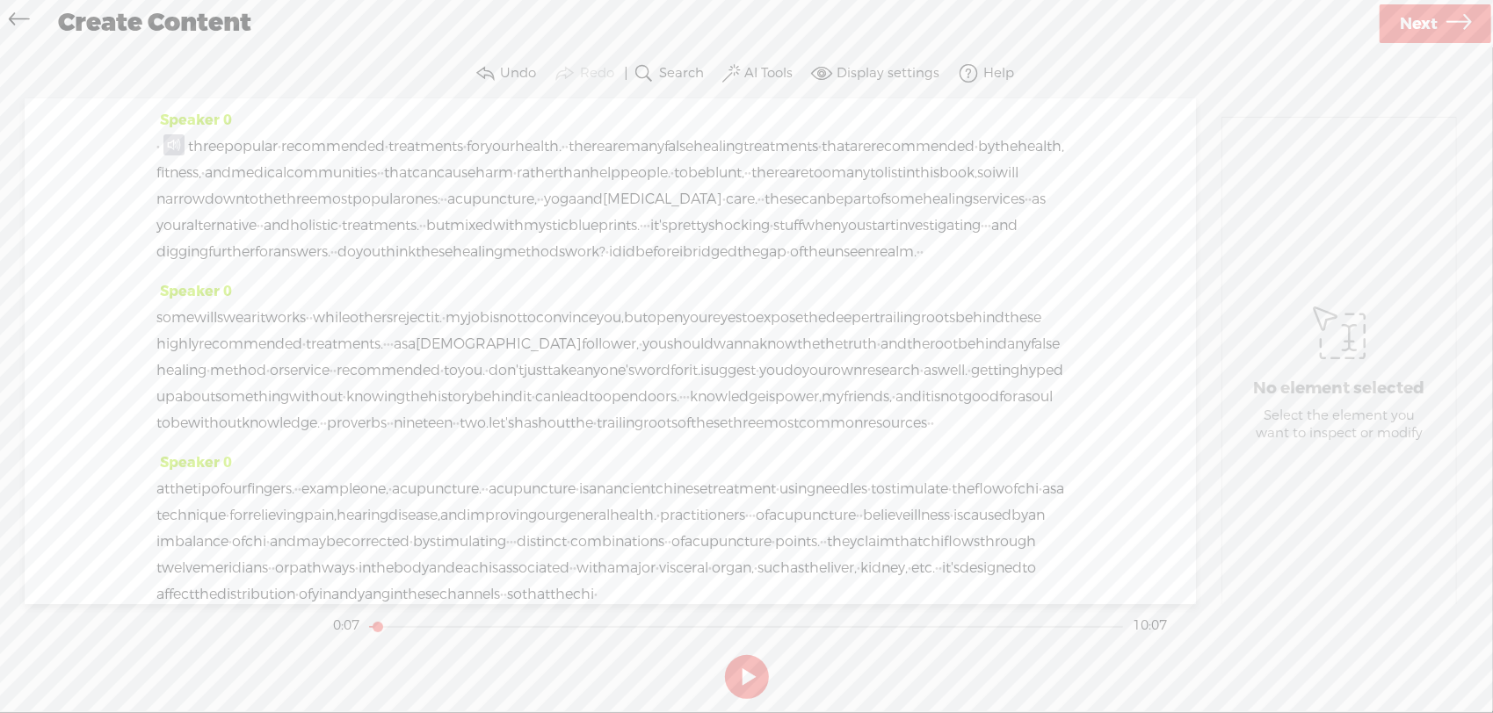
click at [156, 148] on span "·" at bounding box center [158, 147] width 4 height 26
click at [242, 102] on span "Play" at bounding box center [242, 105] width 29 height 18
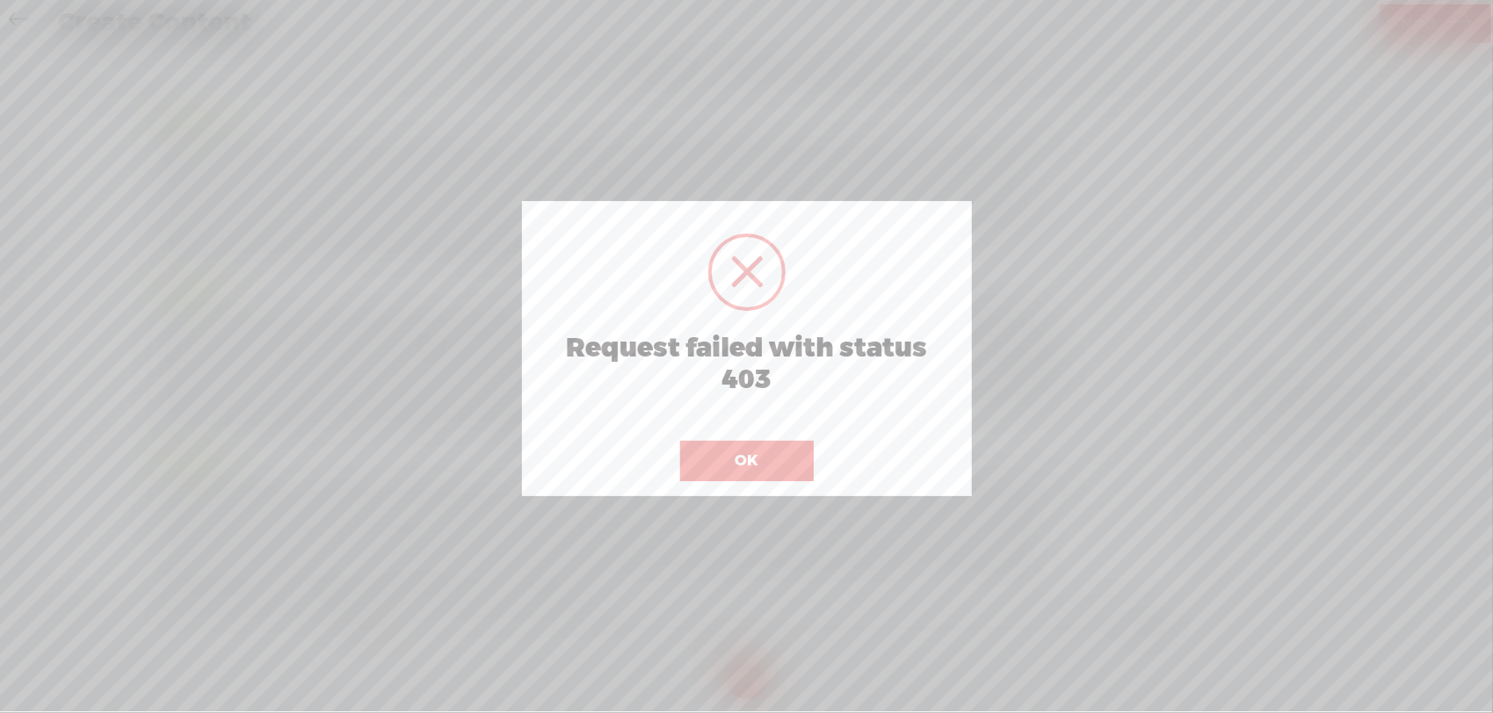
click at [729, 457] on button "OK" at bounding box center [747, 461] width 134 height 40
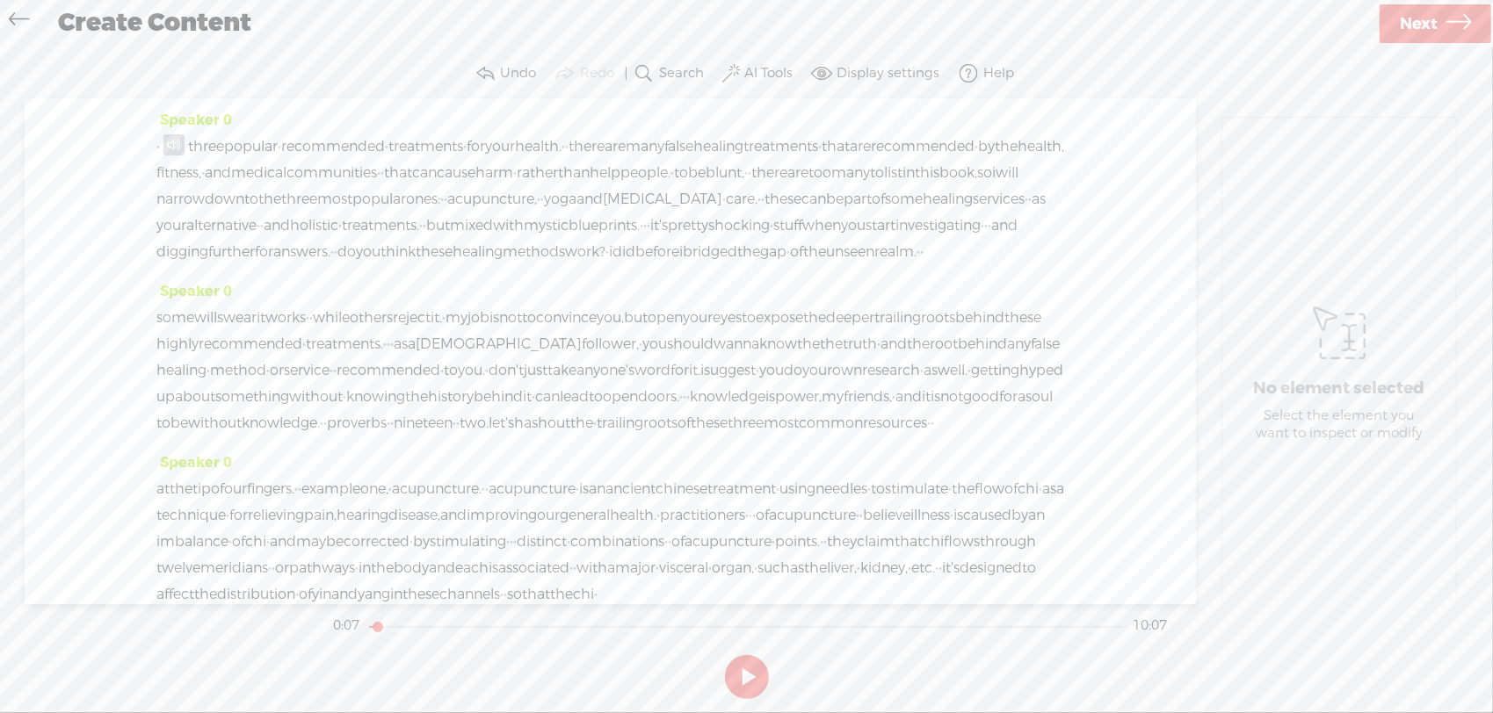
click at [184, 148] on span at bounding box center [173, 144] width 21 height 21
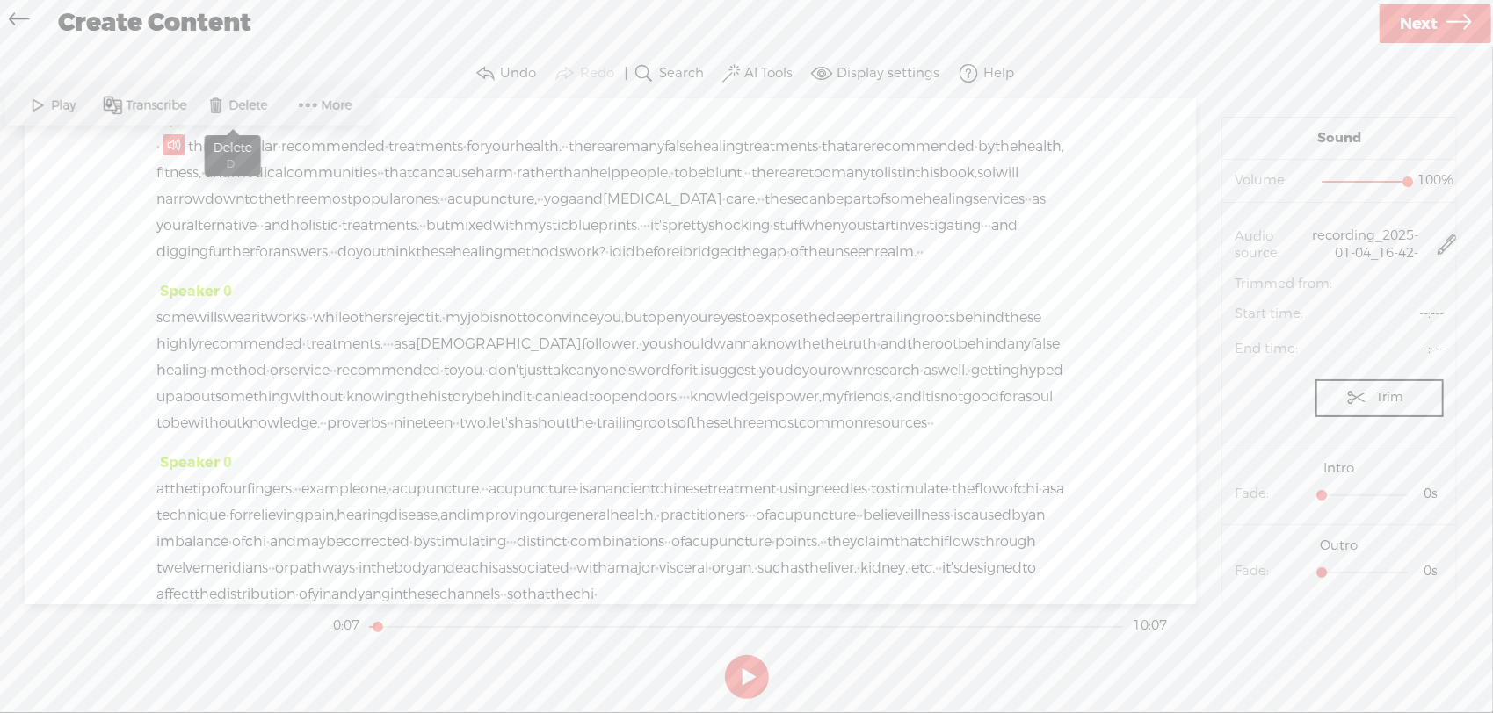
click at [253, 116] on span "Delete" at bounding box center [237, 106] width 88 height 32
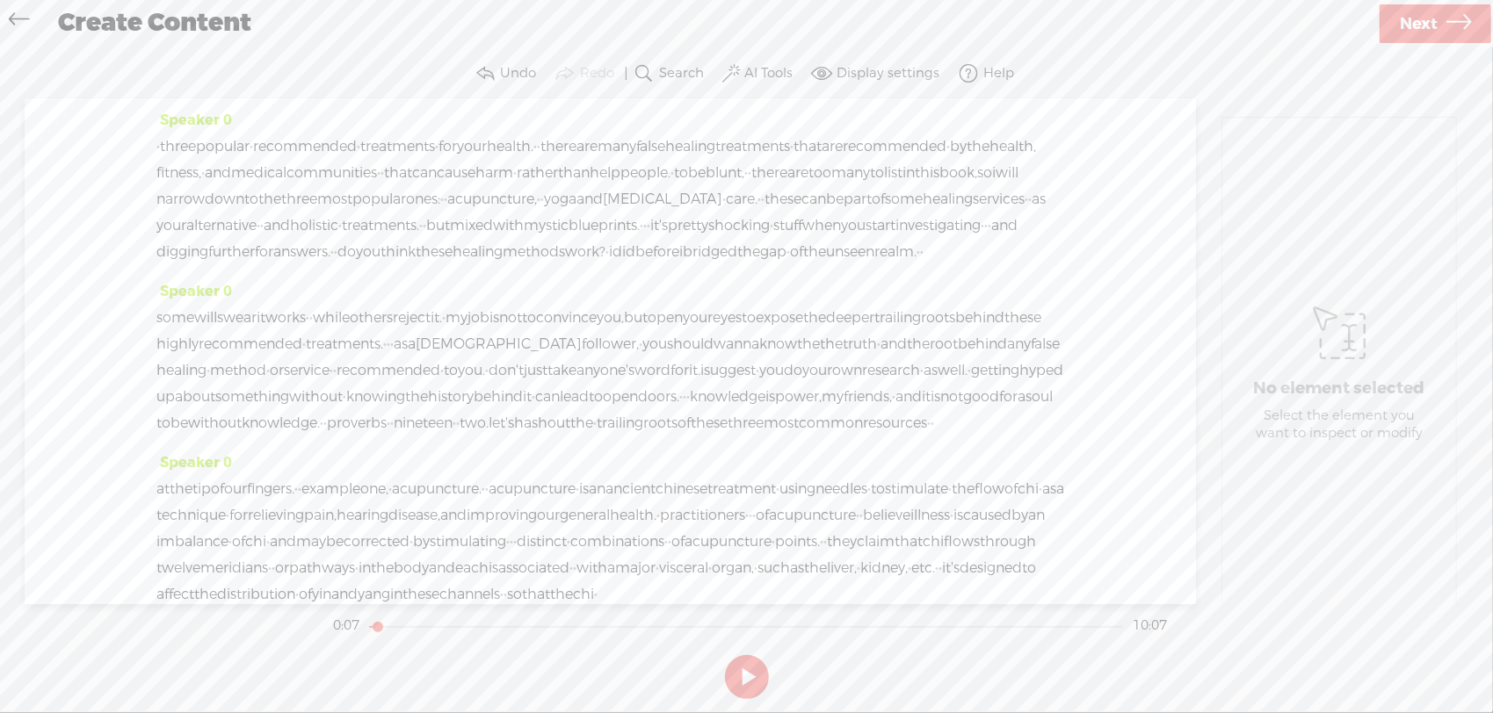
drag, startPoint x: 273, startPoint y: 202, endPoint x: 564, endPoint y: 193, distance: 290.9
click at [564, 193] on div "· three popular · recommended · treatments · for your health. · · there are man…" at bounding box center [610, 200] width 908 height 132
click at [589, 154] on span "Play" at bounding box center [603, 157] width 29 height 18
click at [175, 141] on span "three" at bounding box center [178, 147] width 36 height 26
click at [224, 105] on span at bounding box center [218, 105] width 26 height 32
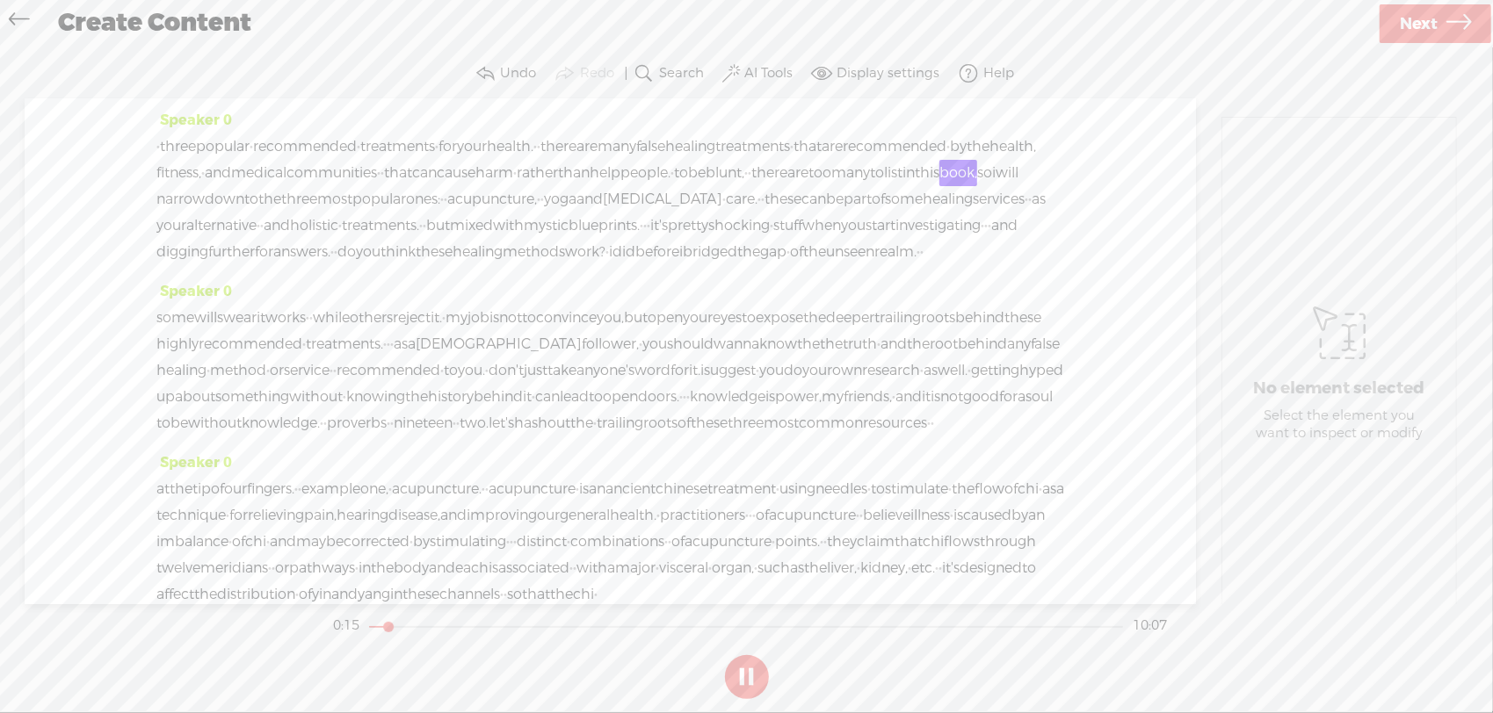
click at [749, 669] on button at bounding box center [747, 677] width 44 height 44
drag, startPoint x: 563, startPoint y: 199, endPoint x: 265, endPoint y: 195, distance: 297.8
click at [265, 195] on div "· three popular · recommended · treatments · for your health. · · there are man…" at bounding box center [610, 200] width 908 height 132
click at [902, 186] on span "in" at bounding box center [908, 173] width 12 height 26
click at [939, 186] on span "book," at bounding box center [958, 173] width 38 height 26
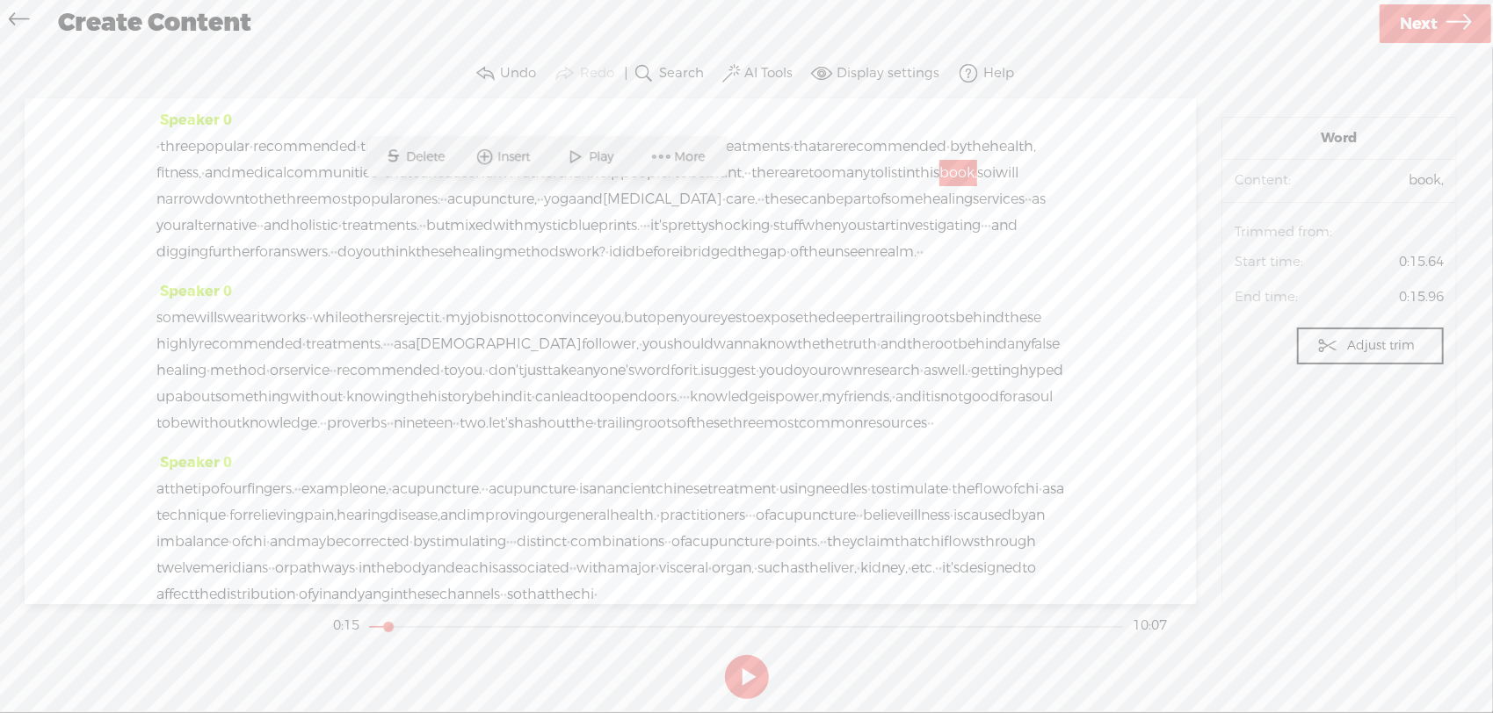
click at [452, 265] on span "these" at bounding box center [434, 252] width 37 height 26
drag, startPoint x: 564, startPoint y: 197, endPoint x: 474, endPoint y: 191, distance: 89.8
click at [474, 191] on div "· three popular · recommended · treatments · for your health. · · there are man…" at bounding box center [610, 200] width 908 height 132
click at [369, 152] on span "Delete" at bounding box center [362, 157] width 43 height 18
click at [201, 172] on span "fitness," at bounding box center [178, 173] width 45 height 26
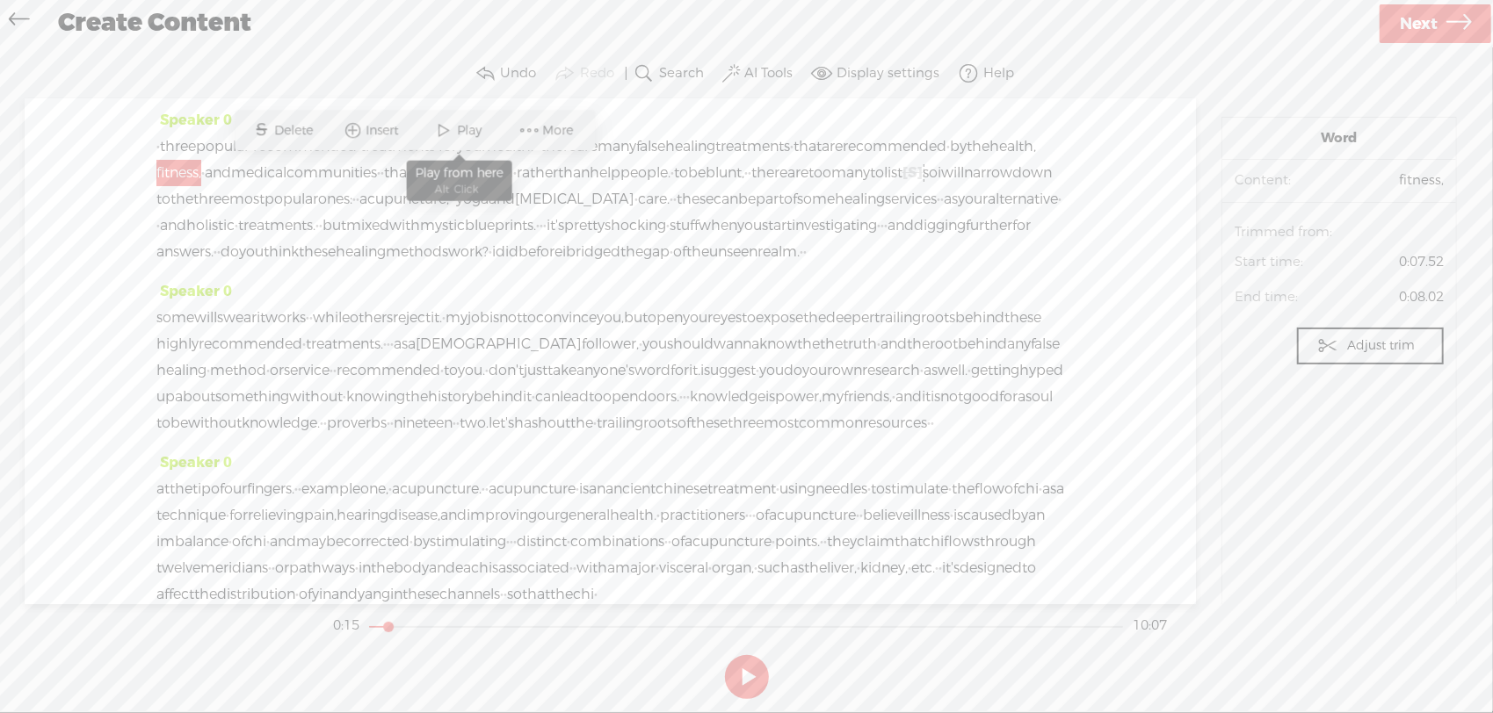
click at [471, 120] on span "Play" at bounding box center [459, 131] width 88 height 32
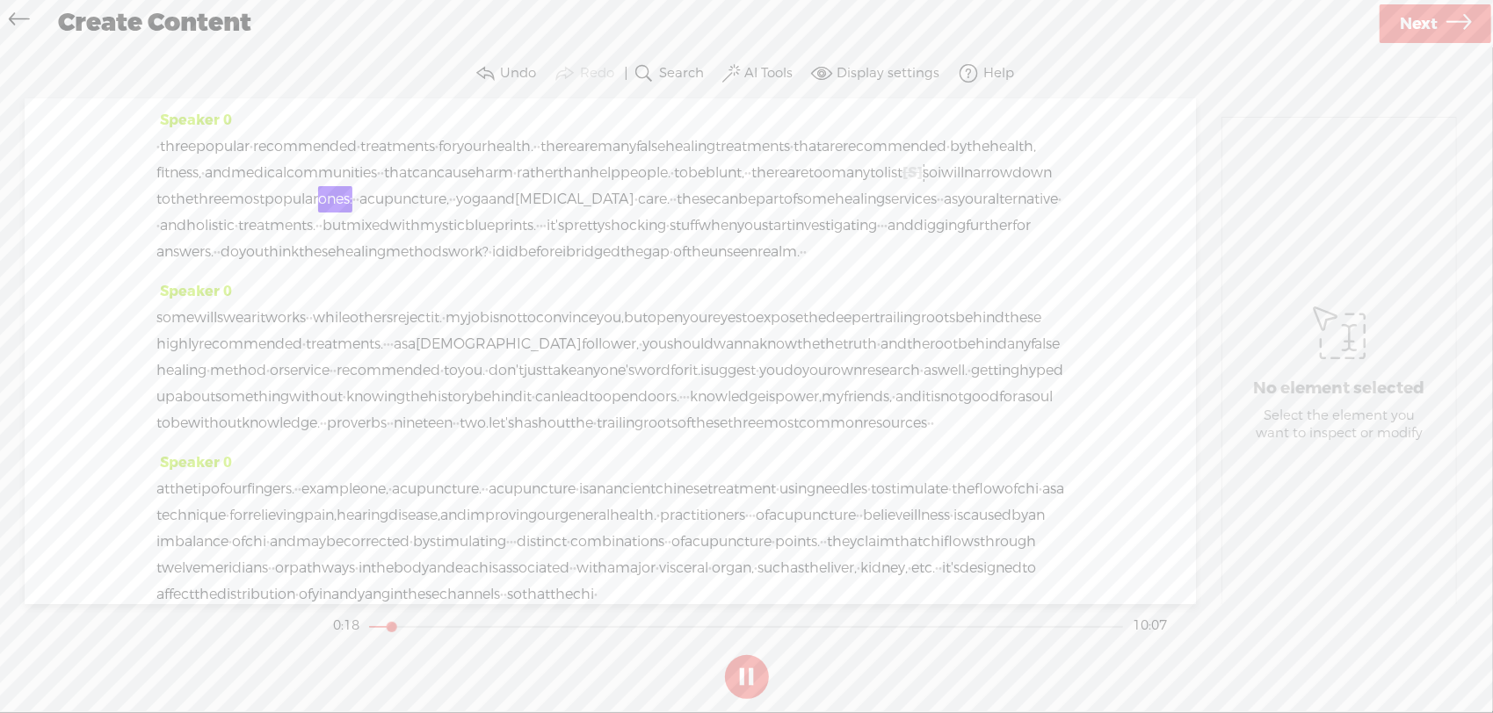
click at [752, 676] on button at bounding box center [747, 677] width 44 height 44
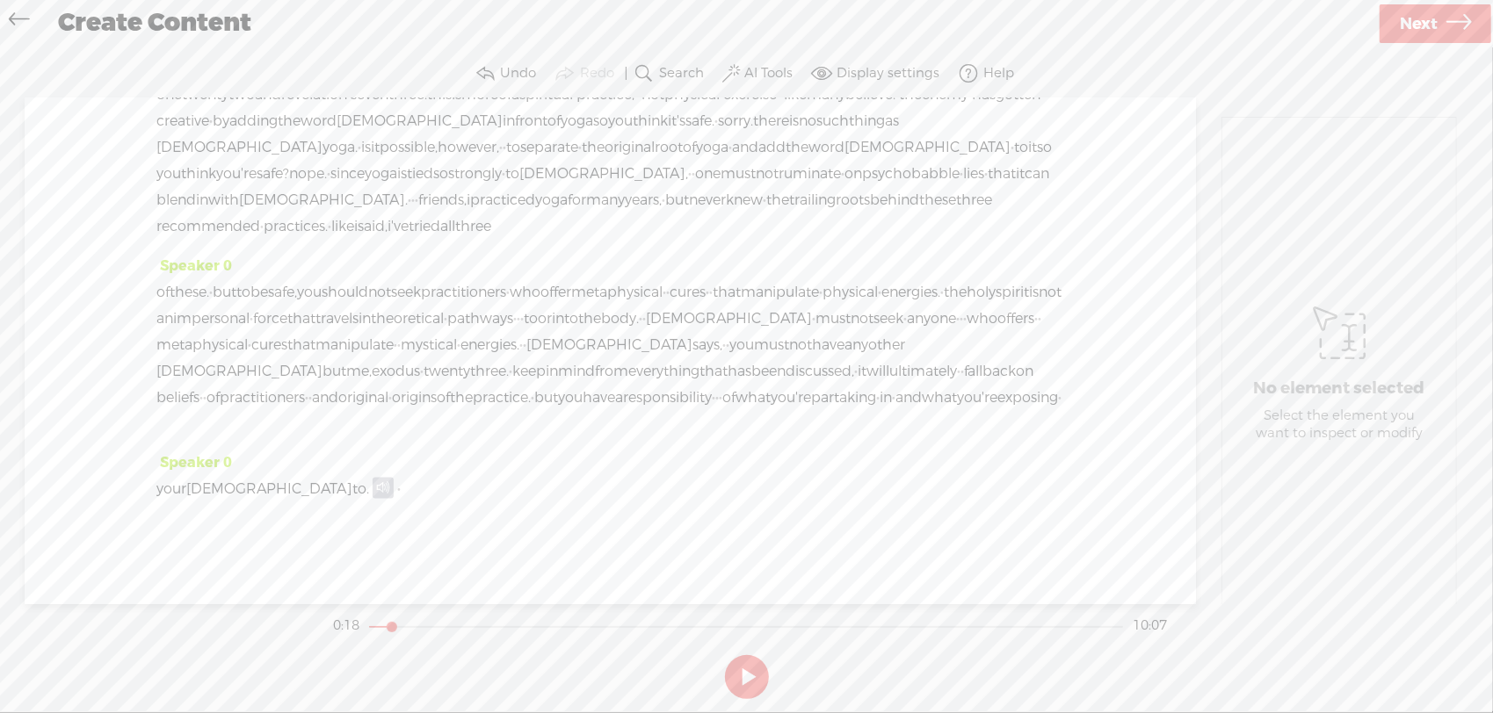
scroll to position [2245, 0]
click at [1465, 18] on icon at bounding box center [1458, 24] width 25 height 45
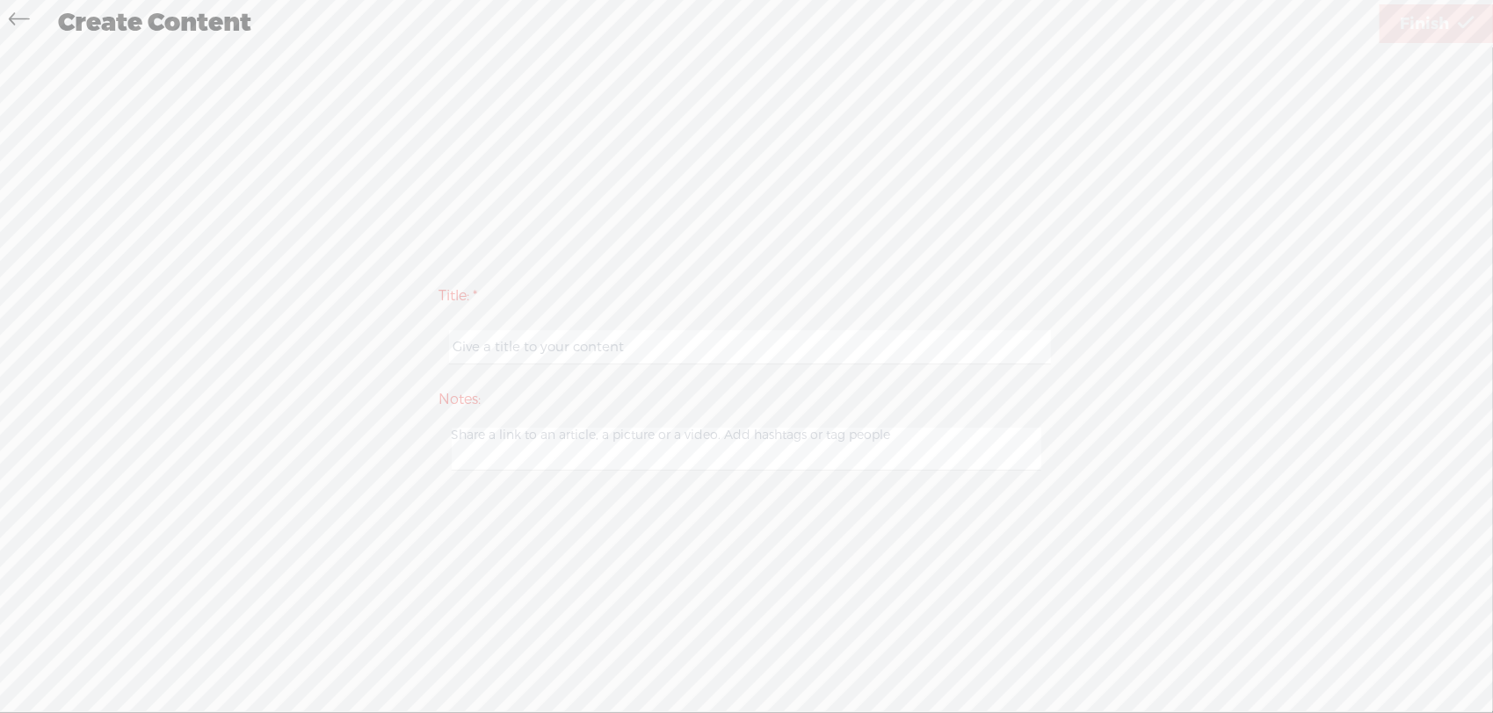
click at [873, 350] on input "text" at bounding box center [750, 347] width 602 height 34
type input "Y"
click at [555, 349] on input "Top 3" at bounding box center [750, 347] width 602 height 34
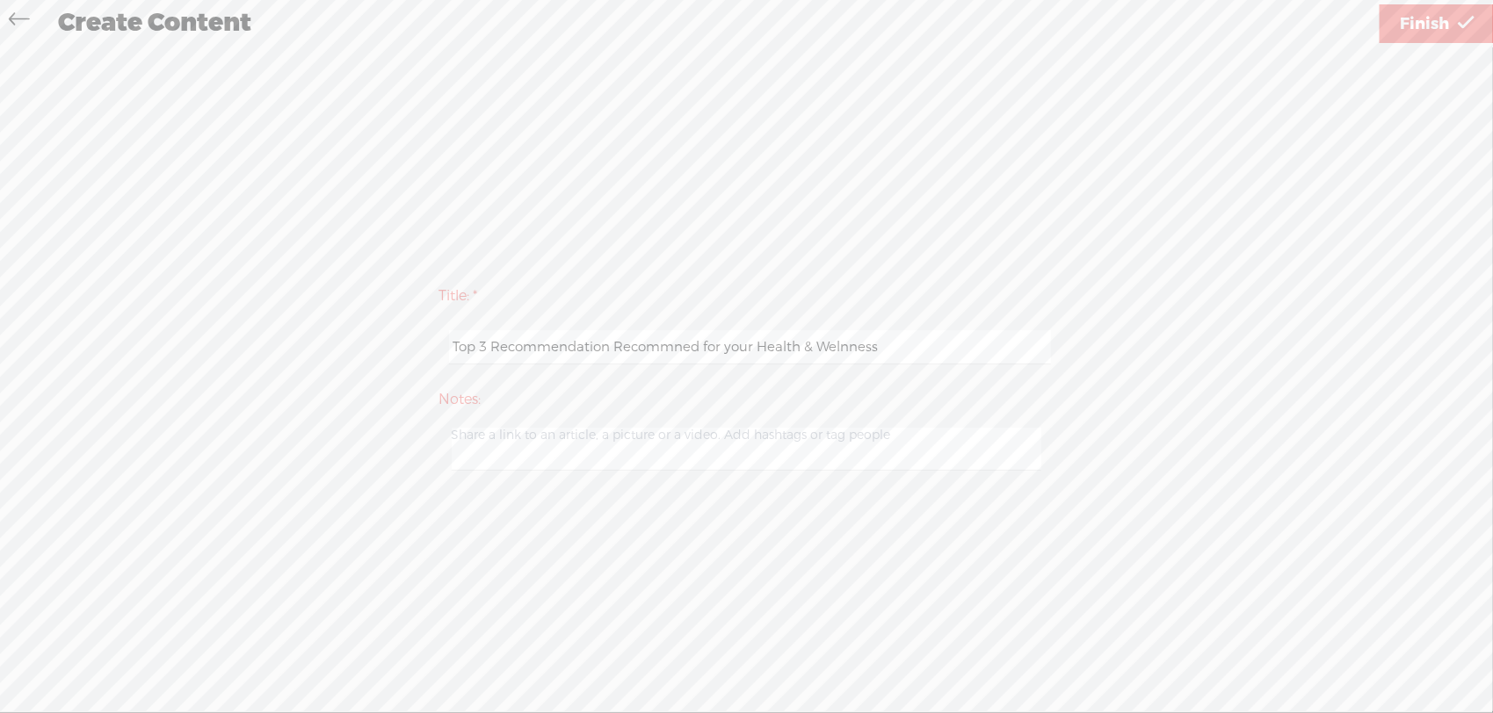
click at [488, 344] on input "Top 3 Recommendation Recommned for your Health & Welnness" at bounding box center [750, 347] width 602 height 34
click at [493, 343] on input "Top 3 Recommendations for your Health & Wellness" at bounding box center [750, 347] width 602 height 34
click at [826, 346] on input "Top 3 Recommendations for your Health & Wellness" at bounding box center [750, 347] width 602 height 34
click at [613, 347] on input "Top 3 Recommendations for your Health & Wellness;" at bounding box center [750, 347] width 602 height 34
click at [814, 345] on input "Top 3 Recommendations for your Health & Wellness;" at bounding box center [750, 347] width 602 height 34
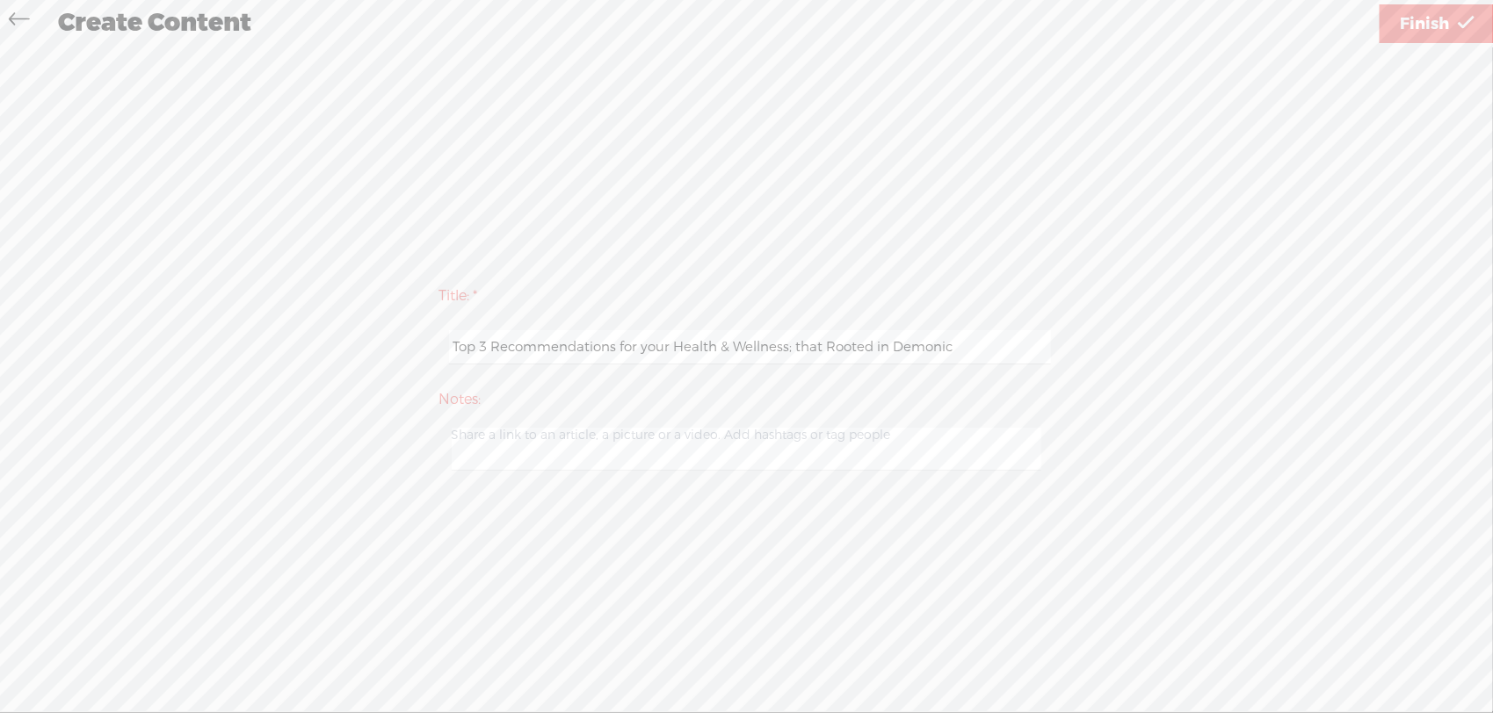
click at [820, 349] on input "Top 3 Recommendations for your Health & Wellness; that Rooted in Demonic" at bounding box center [750, 347] width 602 height 34
type input "Top 3 Recommendations for your Health & Wellness; Rooted in Demonic"
click at [1428, 26] on span "Finish" at bounding box center [1423, 24] width 49 height 45
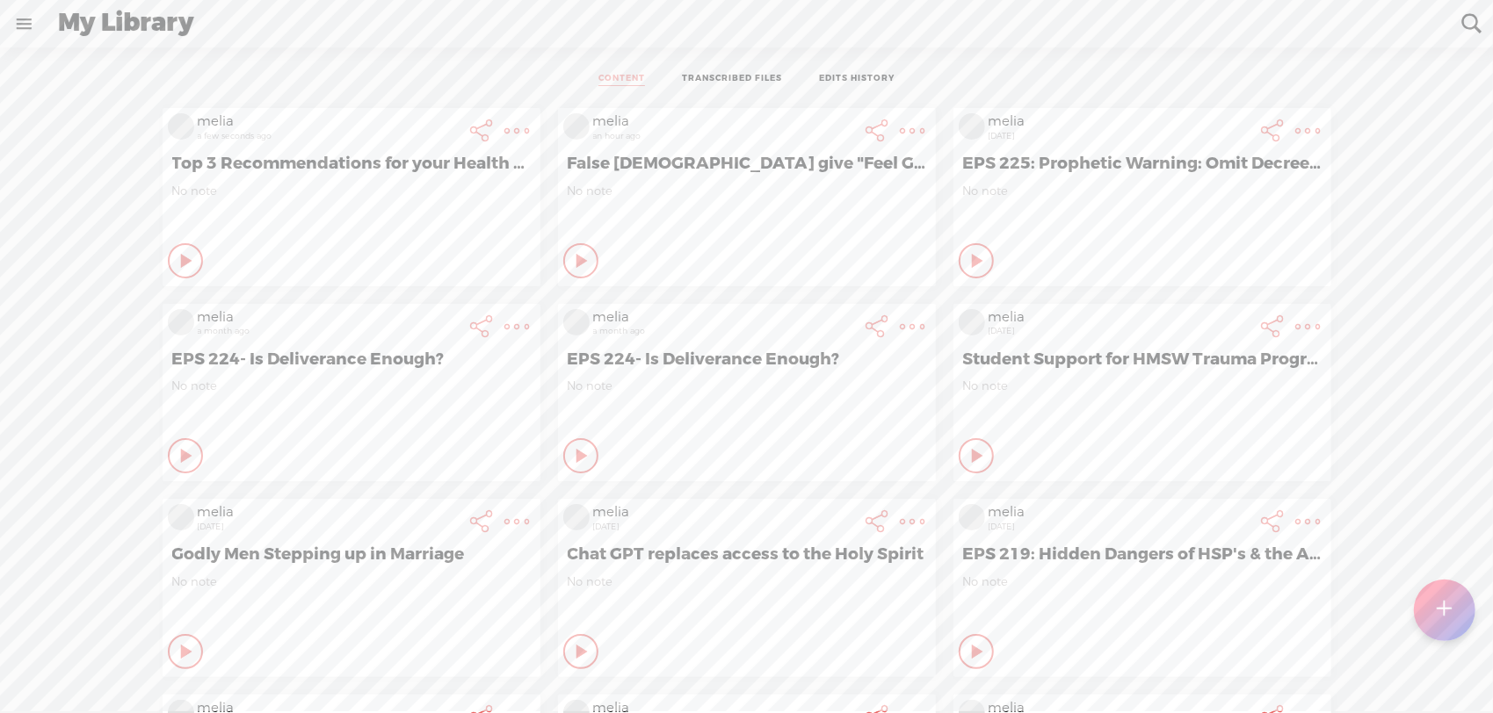
click at [505, 128] on t at bounding box center [517, 131] width 25 height 25
click at [408, 306] on link "Download Audio" at bounding box center [408, 311] width 199 height 40
click at [257, 278] on span "Download .mp3 file" at bounding box center [201, 291] width 155 height 40
click at [505, 143] on t at bounding box center [517, 131] width 25 height 25
click at [418, 377] on link "Edit" at bounding box center [408, 385] width 199 height 40
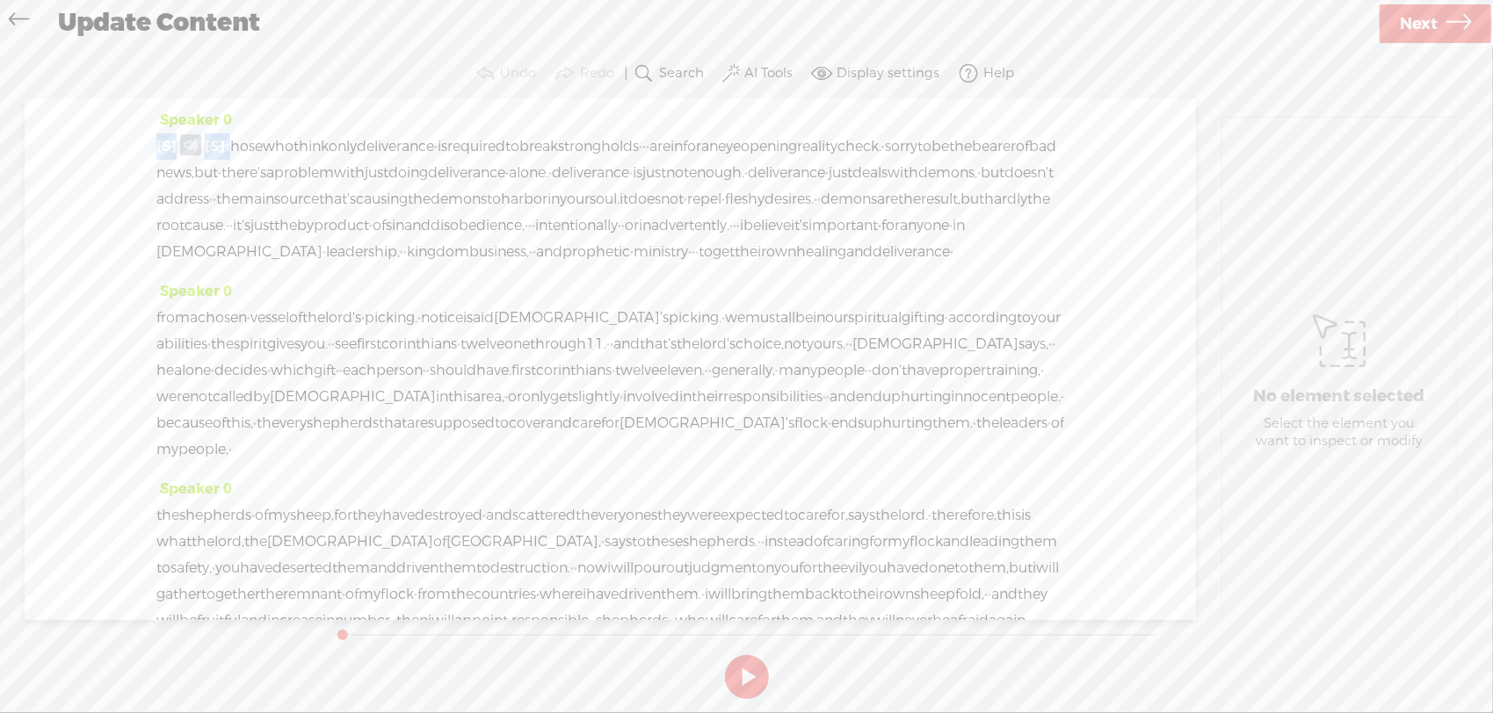
drag, startPoint x: 241, startPoint y: 139, endPoint x: 153, endPoint y: 144, distance: 88.0
click at [153, 144] on div "Speaker 0 [S] · weaknesses · in deliverance · alone, · · downfalls · of ministr…" at bounding box center [610, 359] width 1171 height 522
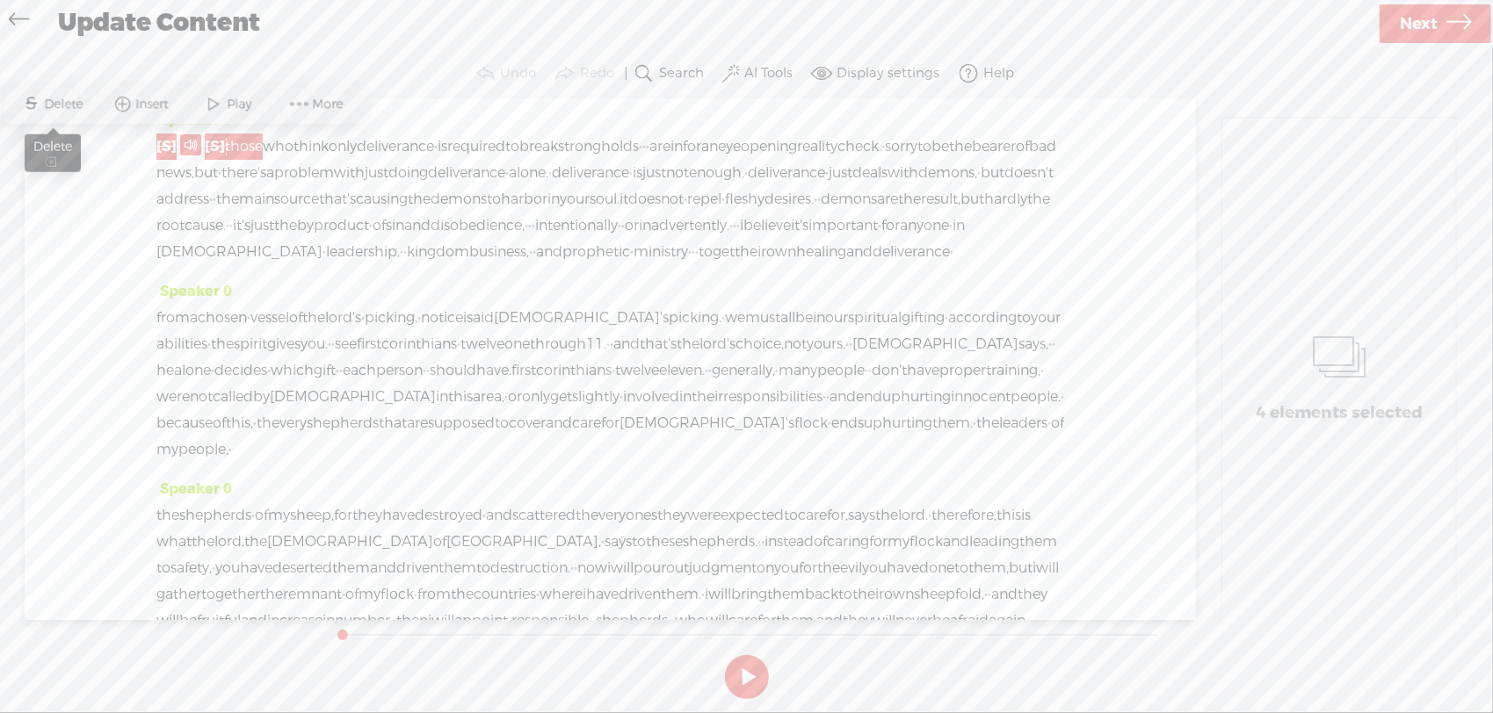
click at [82, 107] on span "Delete" at bounding box center [66, 105] width 43 height 18
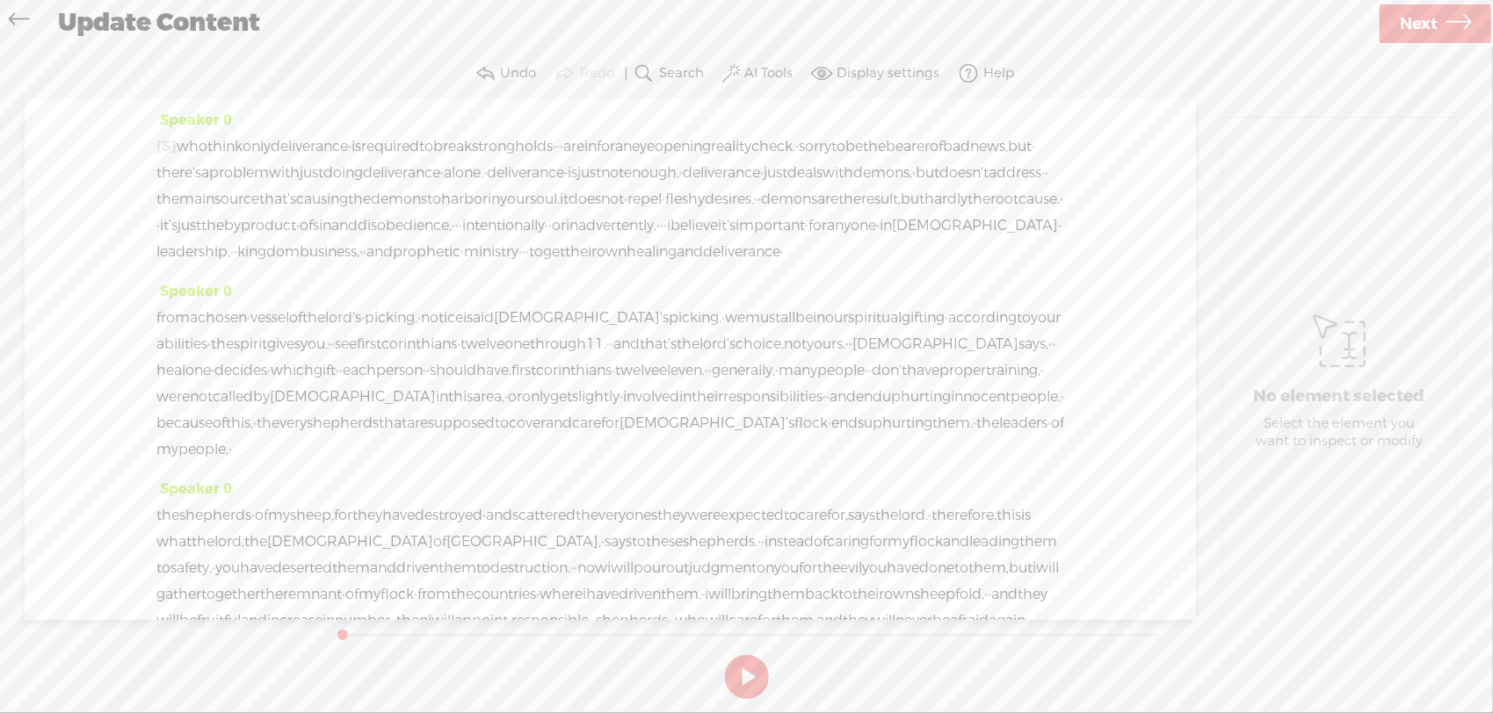
click at [188, 141] on span "who" at bounding box center [192, 147] width 31 height 26
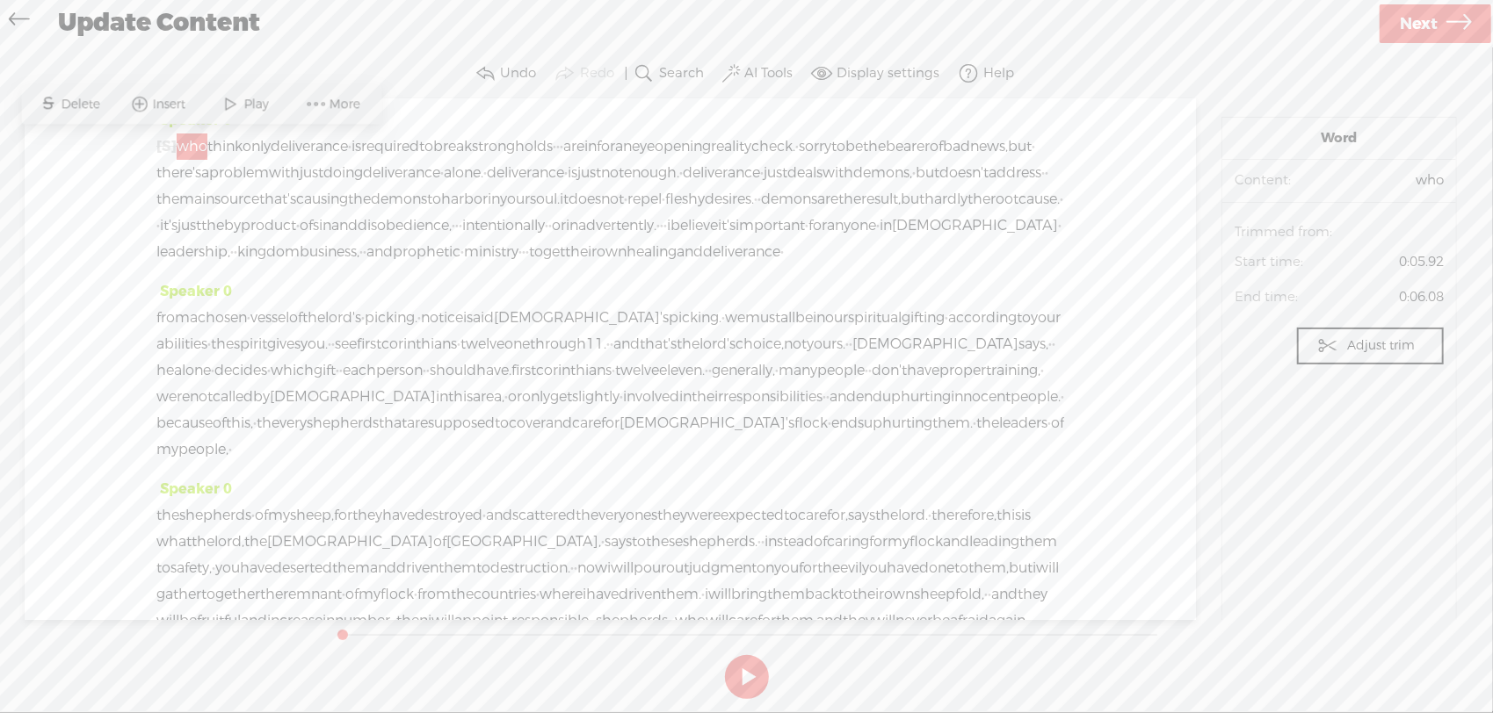
click at [269, 105] on span "Play" at bounding box center [258, 105] width 29 height 18
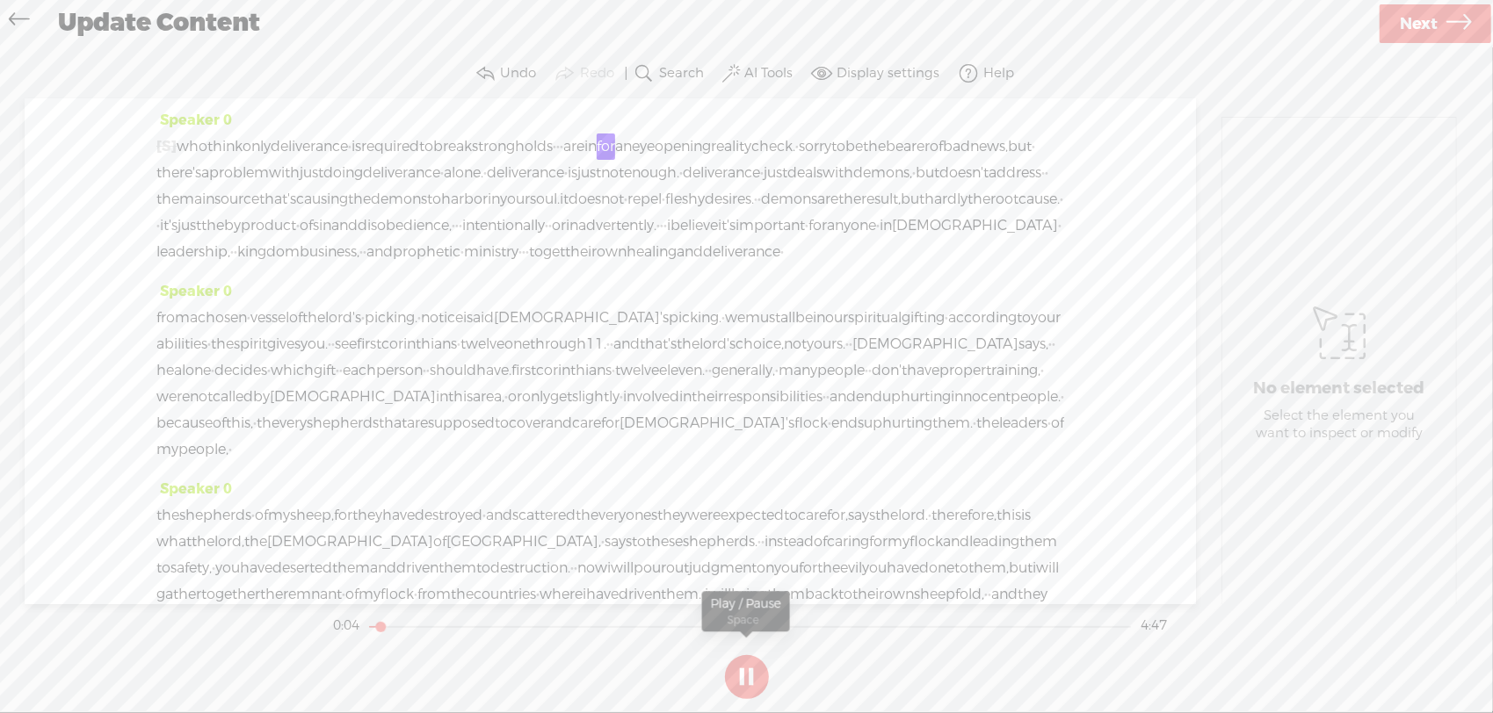
click at [745, 676] on button at bounding box center [747, 677] width 44 height 44
click at [514, 74] on label "Undo" at bounding box center [518, 74] width 36 height 18
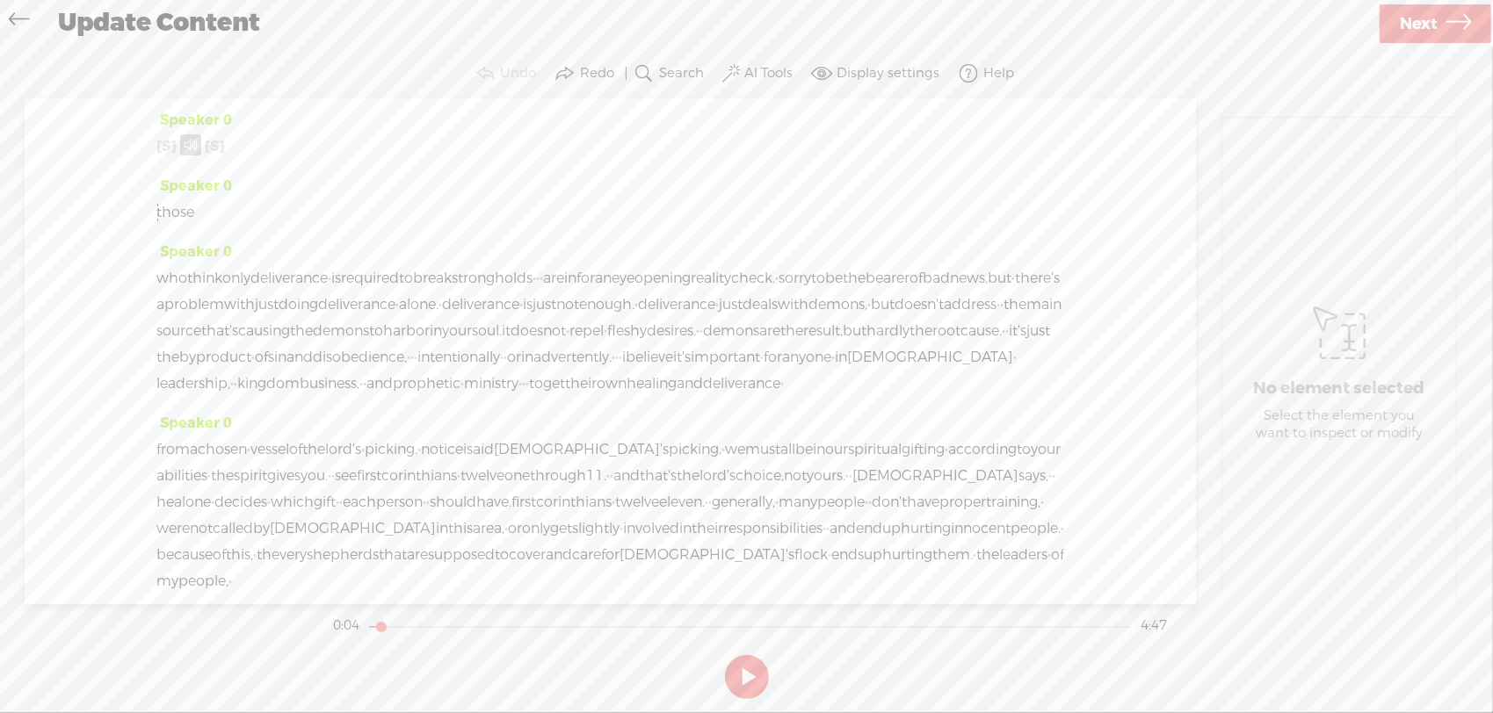
drag, startPoint x: 234, startPoint y: 142, endPoint x: 155, endPoint y: 146, distance: 79.1
click at [155, 146] on div "Speaker 0 [S] · weaknesses · in deliverance · alone, · · downfalls · of ministr…" at bounding box center [610, 351] width 1171 height 506
click at [78, 106] on span "Delete" at bounding box center [66, 105] width 43 height 18
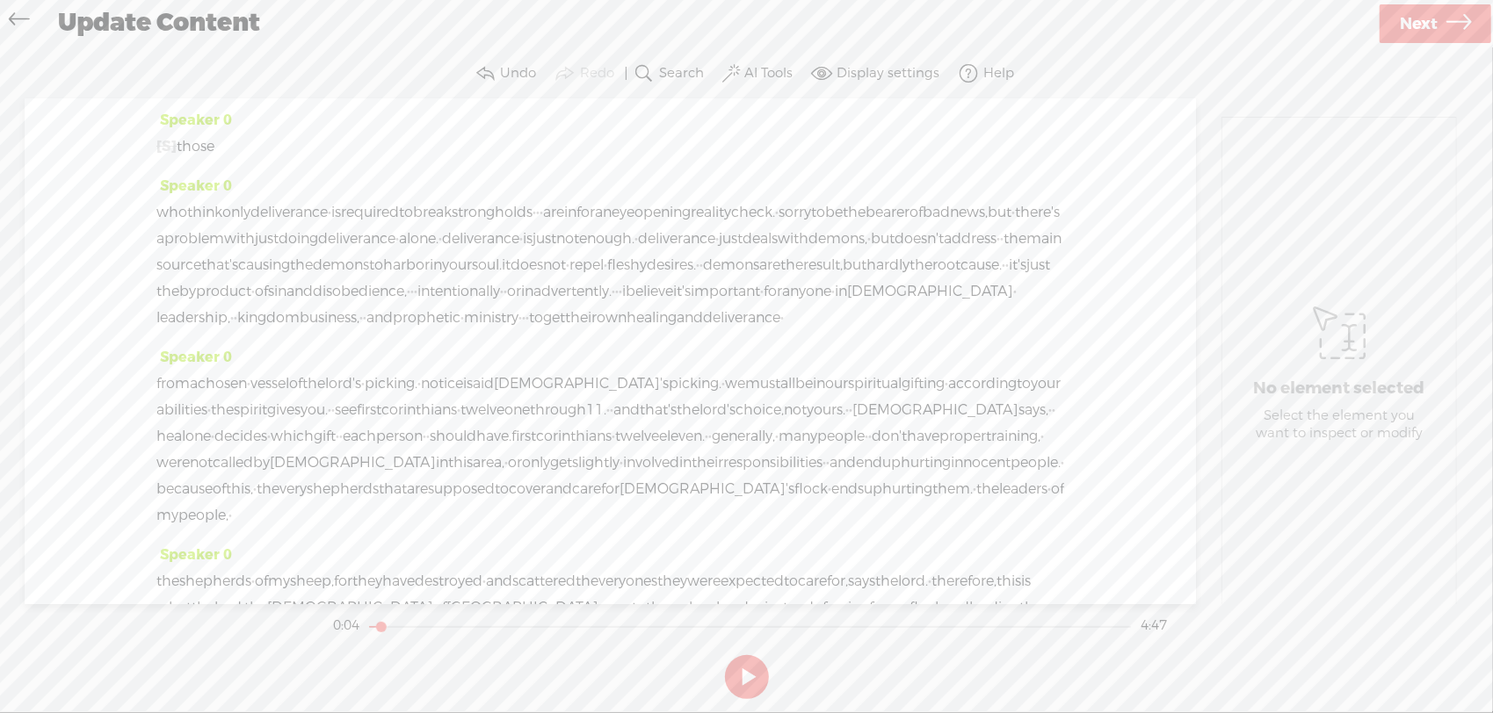
click at [189, 152] on span "those" at bounding box center [196, 147] width 38 height 26
click at [235, 109] on span at bounding box center [235, 105] width 26 height 32
click at [742, 671] on button at bounding box center [747, 677] width 44 height 44
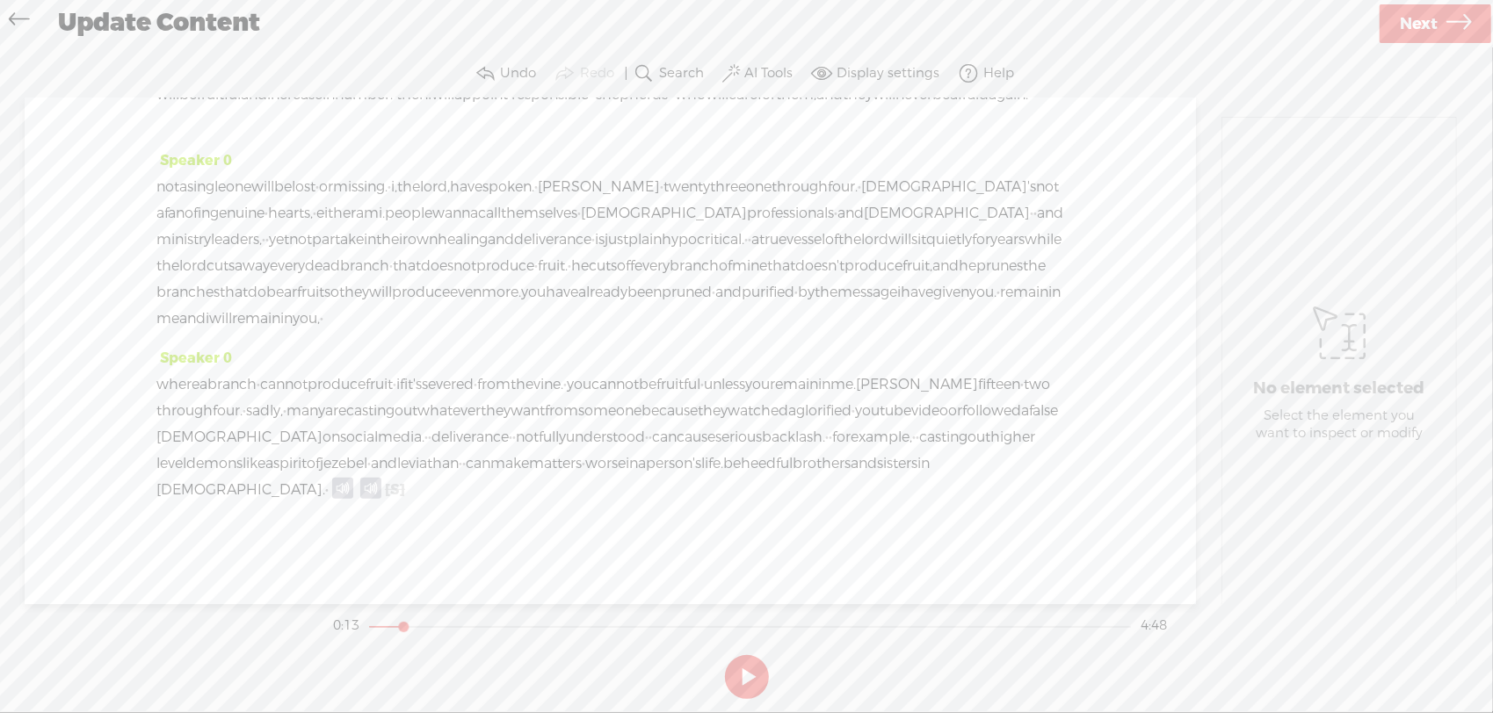
scroll to position [699, 0]
click at [962, 424] on span "followed" at bounding box center [991, 411] width 59 height 26
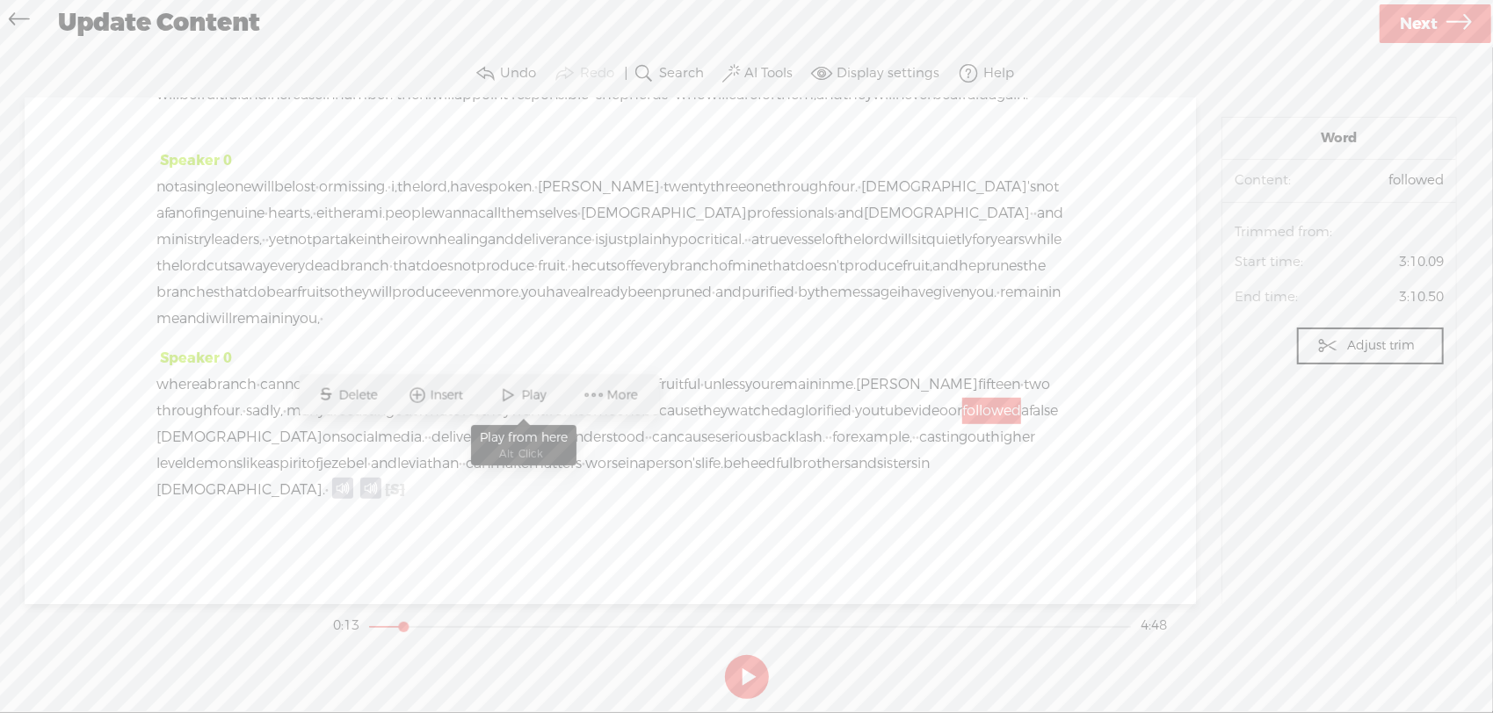
click at [550, 387] on span "Play" at bounding box center [536, 396] width 29 height 18
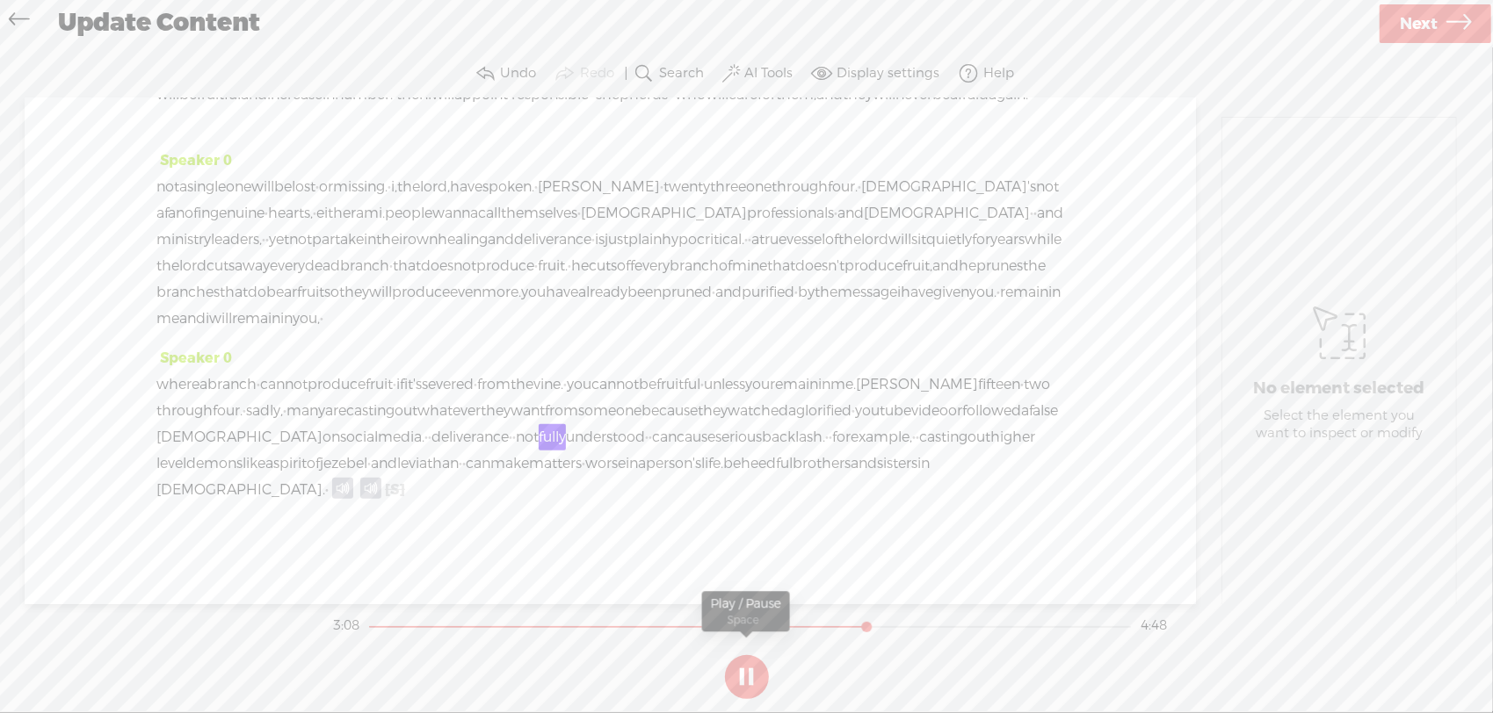
click at [748, 675] on button at bounding box center [747, 677] width 44 height 44
drag, startPoint x: 807, startPoint y: 495, endPoint x: 927, endPoint y: 495, distance: 119.5
click at [927, 495] on div "where a branch · cannot produce fruit · if it's severed · from the vine. · you …" at bounding box center [610, 438] width 908 height 132
click at [757, 443] on span "Delete" at bounding box center [762, 448] width 43 height 18
click at [792, 477] on span "brothers" at bounding box center [821, 464] width 58 height 26
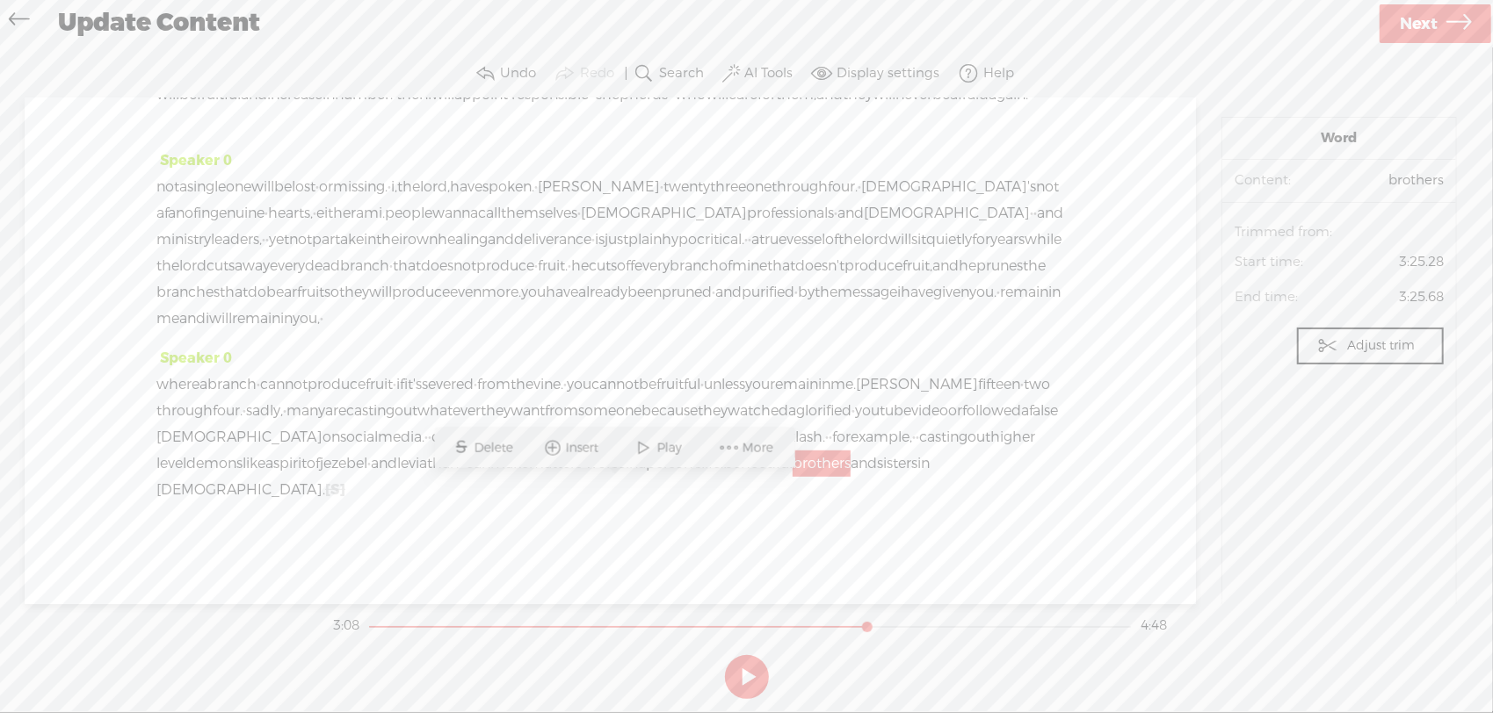
click at [646, 477] on span "person's" at bounding box center [673, 464] width 55 height 26
click at [488, 451] on span "Play" at bounding box center [490, 448] width 29 height 18
click at [1402, 30] on span "Next" at bounding box center [1418, 24] width 38 height 45
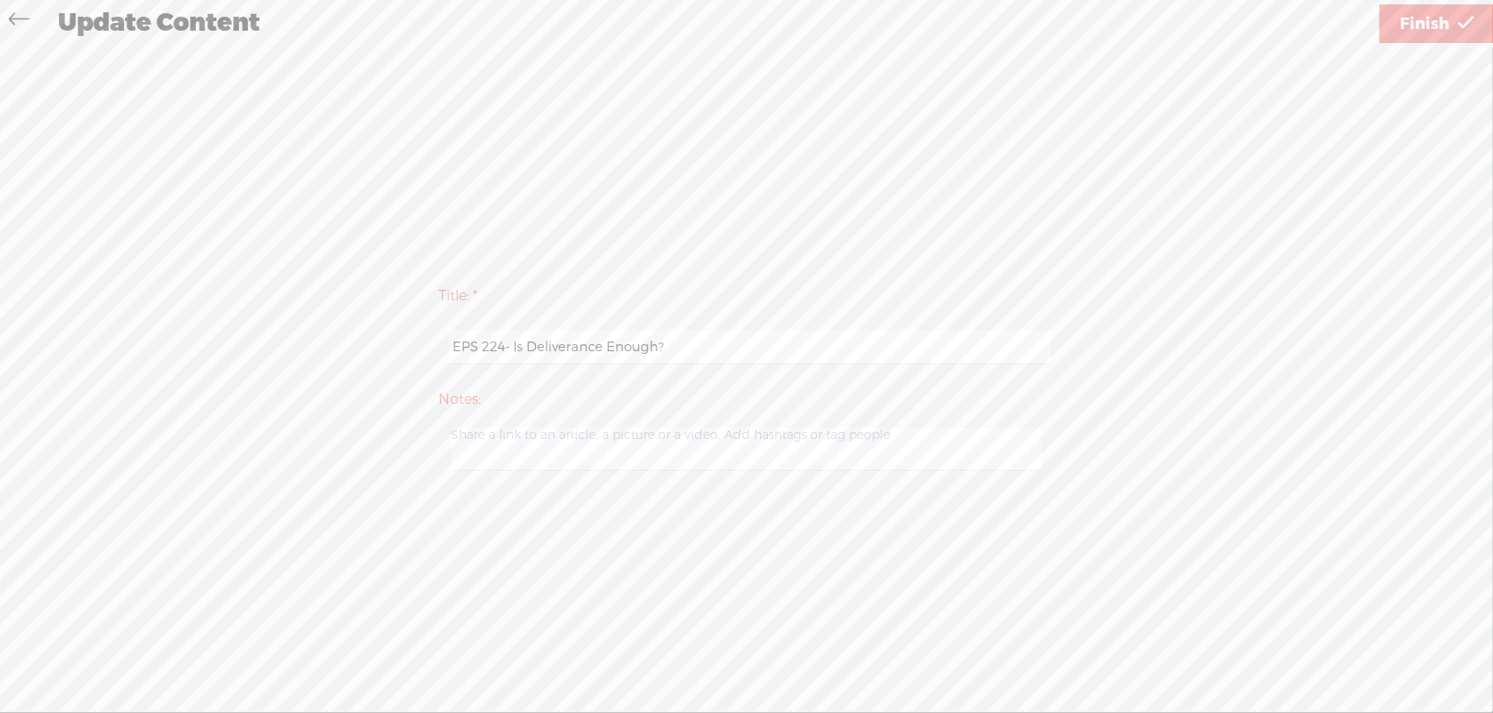
drag, startPoint x: 515, startPoint y: 350, endPoint x: 441, endPoint y: 350, distance: 73.8
click at [441, 350] on div "EPS 224- Is Deliverance Enough?" at bounding box center [746, 347] width 615 height 54
click at [611, 345] on input "Is Deliverance Enough?" at bounding box center [750, 347] width 602 height 34
drag, startPoint x: 466, startPoint y: 344, endPoint x: 450, endPoint y: 344, distance: 15.8
click at [450, 344] on input "Is Deliverance is NOT Enough" at bounding box center [750, 347] width 602 height 34
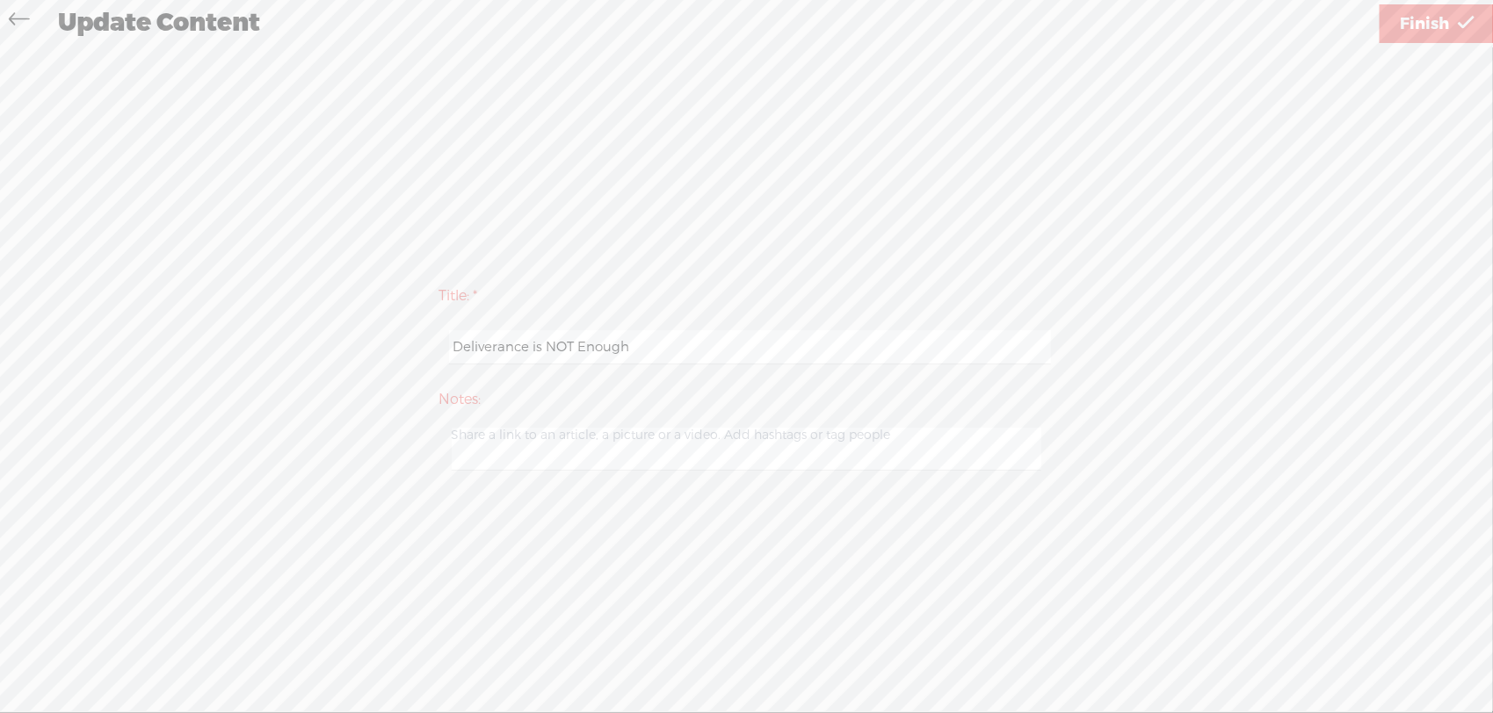
click at [645, 348] on input "Deliverance is NOT Enough" at bounding box center [750, 347] width 602 height 34
type input "Deliverance is NOT Enough; God requires Healing too"
click at [1399, 29] on link "Finish" at bounding box center [1436, 23] width 114 height 39
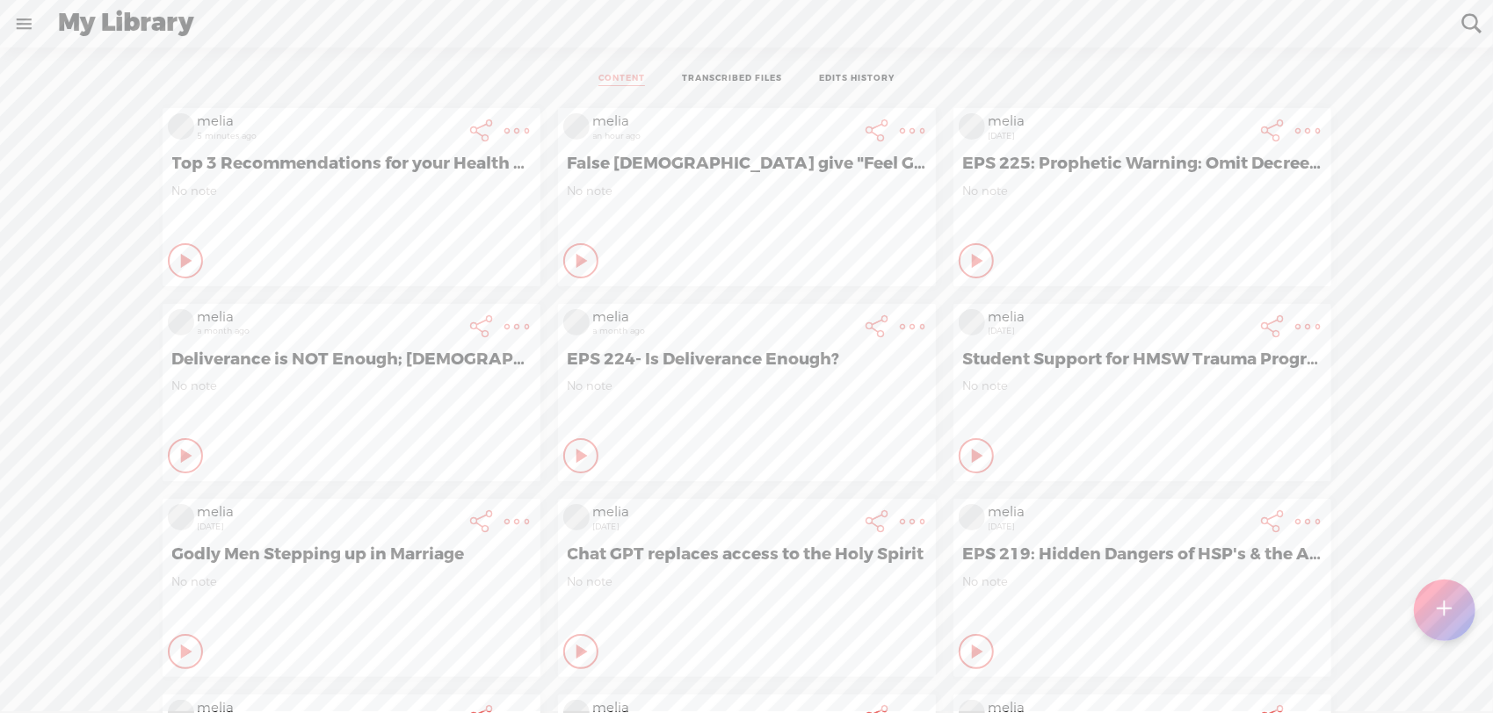
click at [505, 143] on t at bounding box center [517, 131] width 25 height 25
click at [420, 513] on link "Download Audio" at bounding box center [408, 506] width 199 height 40
click at [213, 476] on span "Download .mp3 file" at bounding box center [201, 486] width 155 height 40
